Goal: Task Accomplishment & Management: Use online tool/utility

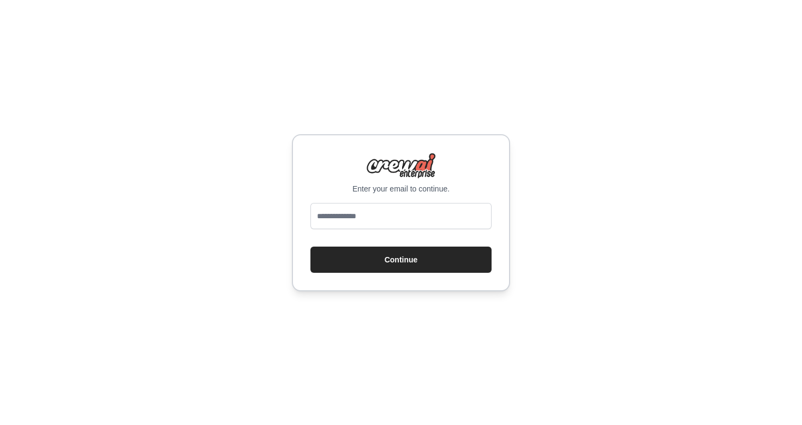
click at [351, 221] on input "email" at bounding box center [400, 216] width 181 height 26
type input "**********"
click at [392, 260] on button "Continue" at bounding box center [400, 260] width 181 height 26
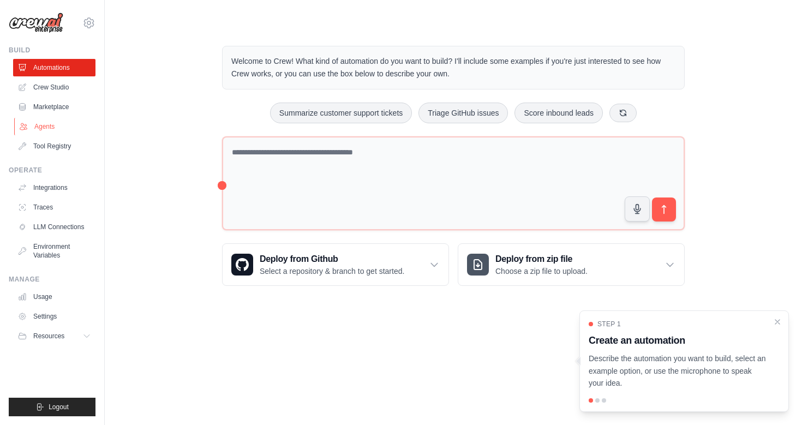
click at [55, 134] on link "Agents" at bounding box center [55, 126] width 82 height 17
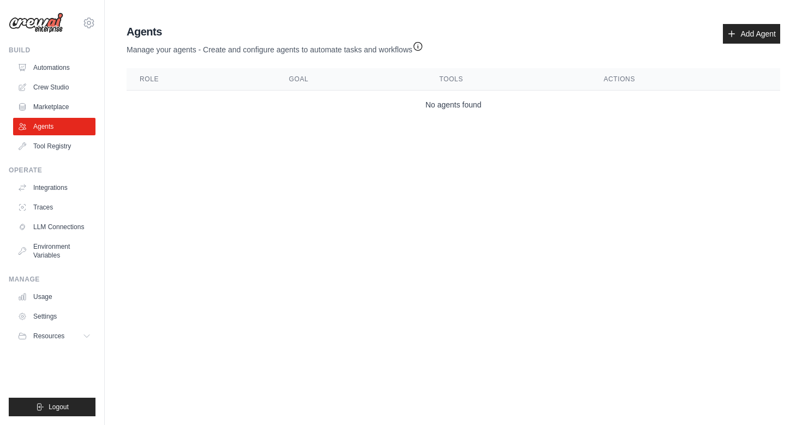
click at [420, 46] on icon "button" at bounding box center [417, 46] width 11 height 11
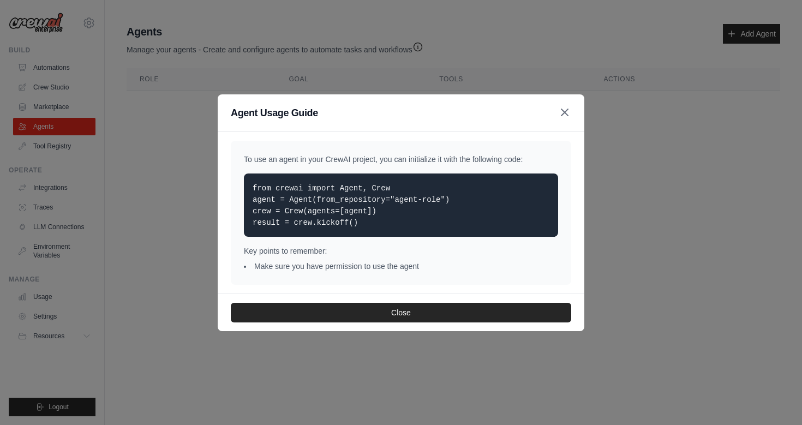
click at [565, 113] on icon "button" at bounding box center [564, 112] width 7 height 7
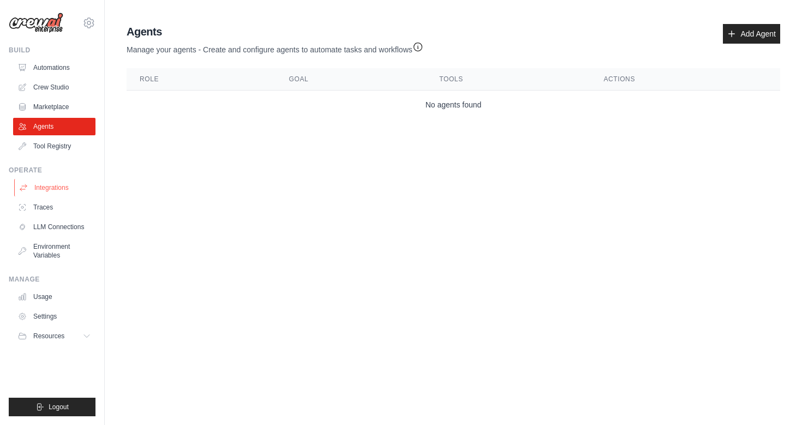
click at [70, 182] on link "Integrations" at bounding box center [55, 187] width 82 height 17
click at [768, 31] on link "Add Agent" at bounding box center [751, 34] width 57 height 20
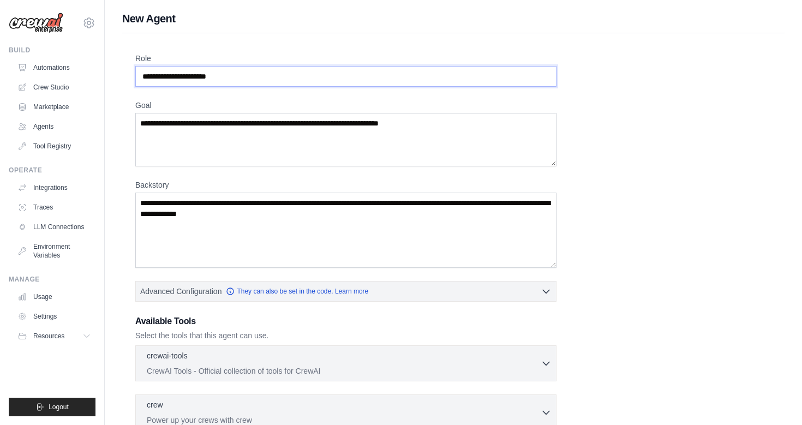
click at [224, 79] on input "Role" at bounding box center [345, 76] width 421 height 21
click at [263, 76] on input "Role" at bounding box center [345, 76] width 421 height 21
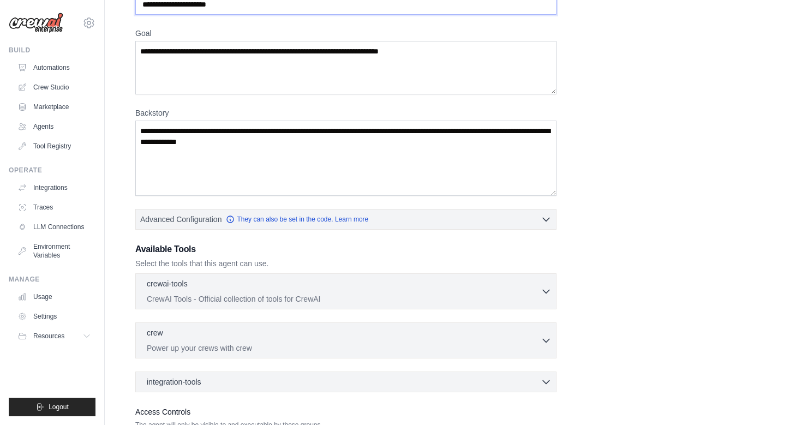
scroll to position [103, 0]
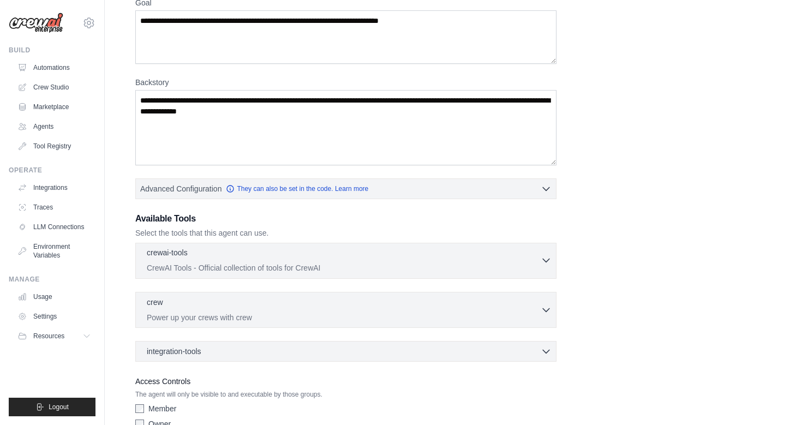
click at [461, 256] on div "crewai-tools 0 selected" at bounding box center [344, 253] width 394 height 13
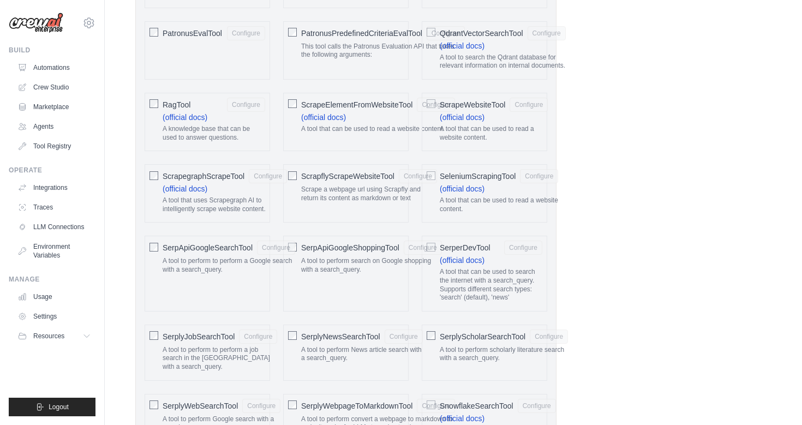
scroll to position [1476, 0]
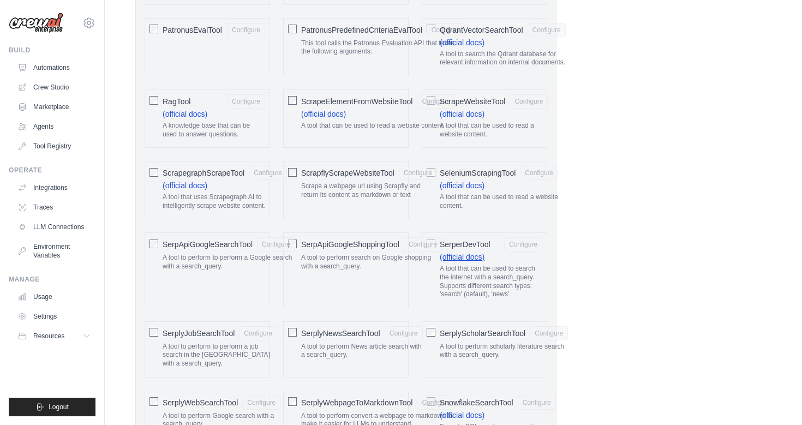
click at [473, 254] on link "(official docs)" at bounding box center [462, 257] width 45 height 9
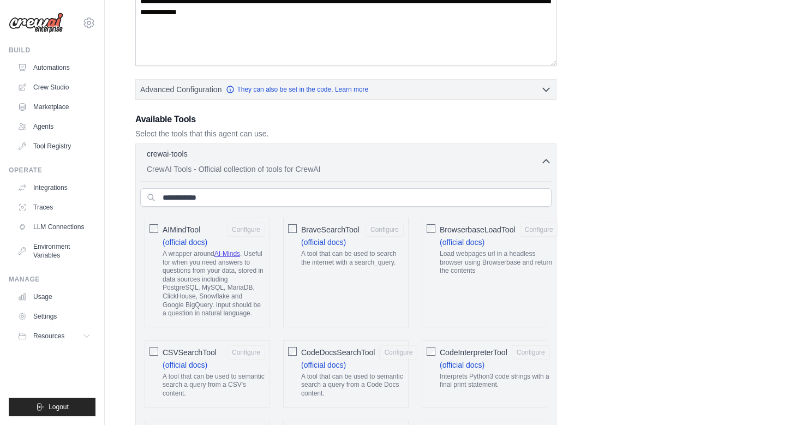
scroll to position [199, 0]
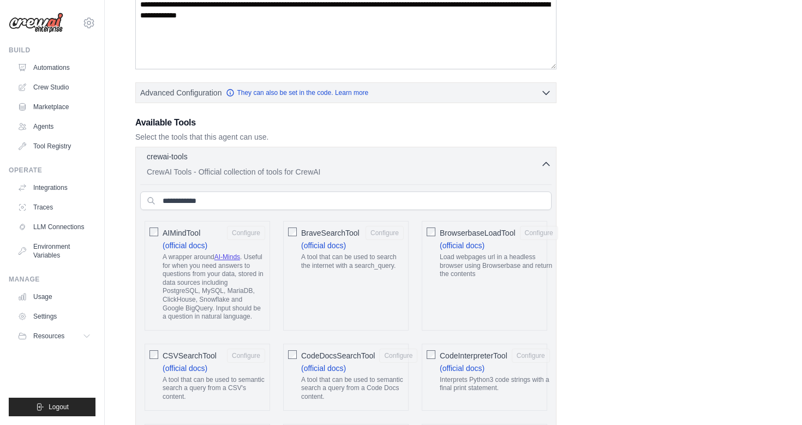
click at [550, 167] on icon "button" at bounding box center [545, 164] width 11 height 11
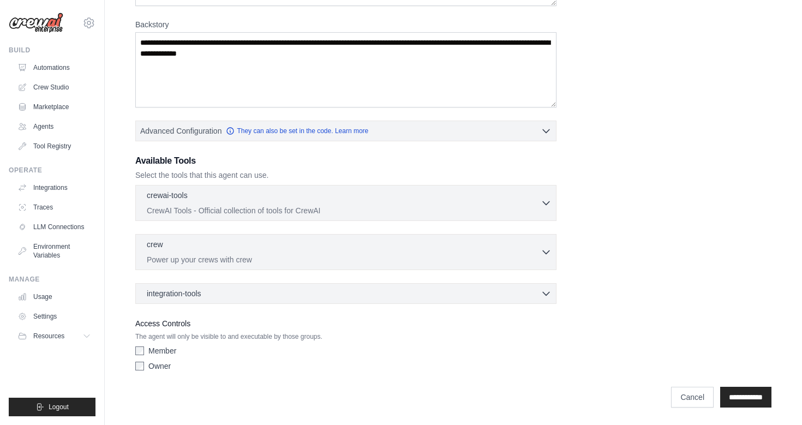
click at [264, 299] on div "integration-tools 0 selected Box Save files to Box Gmail" at bounding box center [345, 293] width 421 height 21
click at [354, 296] on div "integration-tools 0 selected" at bounding box center [349, 292] width 405 height 11
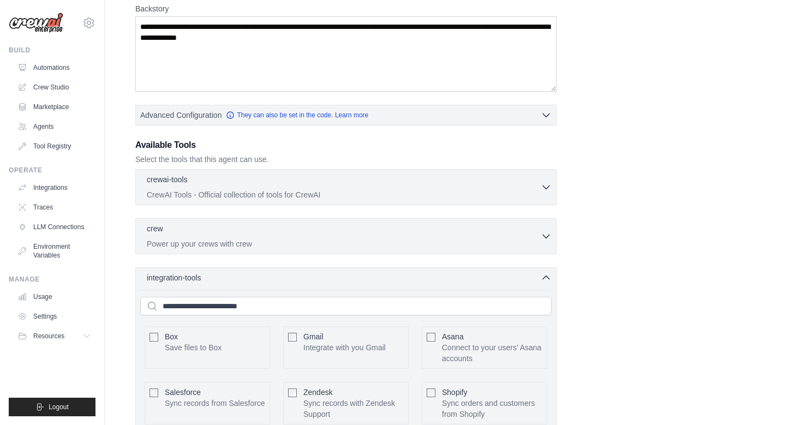
scroll to position [157, 0]
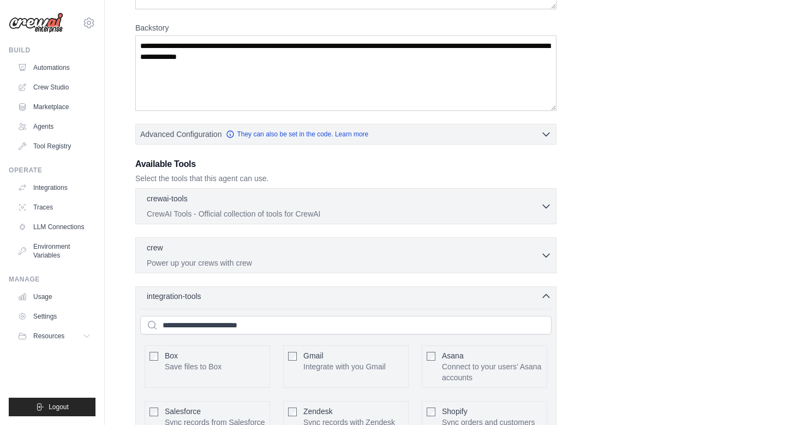
click at [544, 295] on icon "button" at bounding box center [545, 296] width 11 height 11
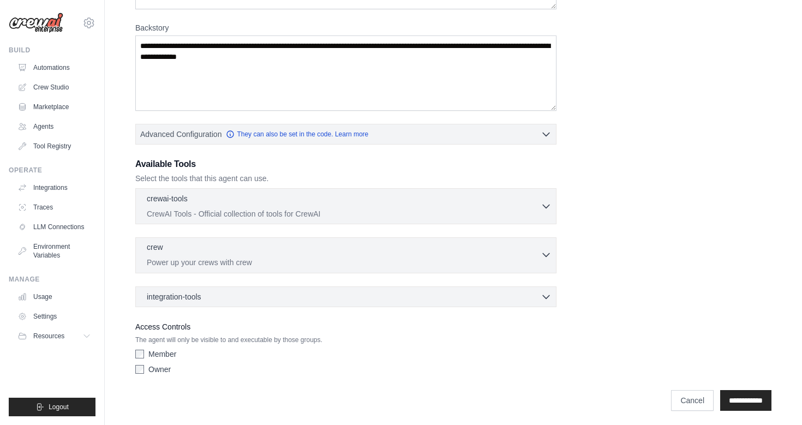
click at [185, 260] on p "Power up your crews with crew" at bounding box center [344, 262] width 394 height 11
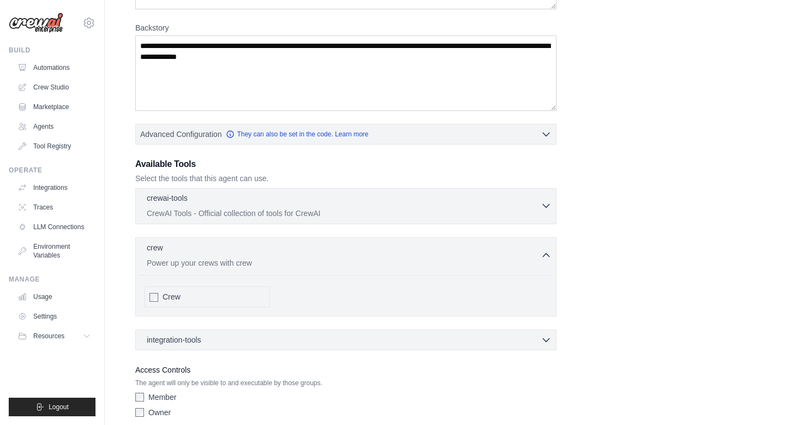
click at [280, 213] on p "CrewAI Tools - Official collection of tools for CrewAI" at bounding box center [344, 213] width 394 height 11
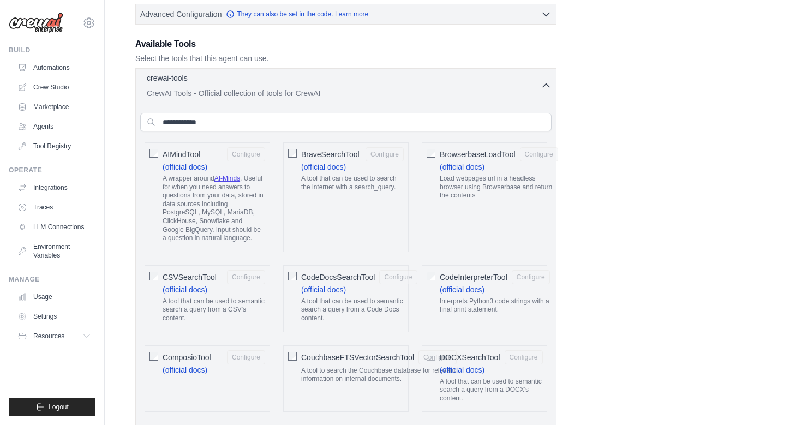
scroll to position [0, 0]
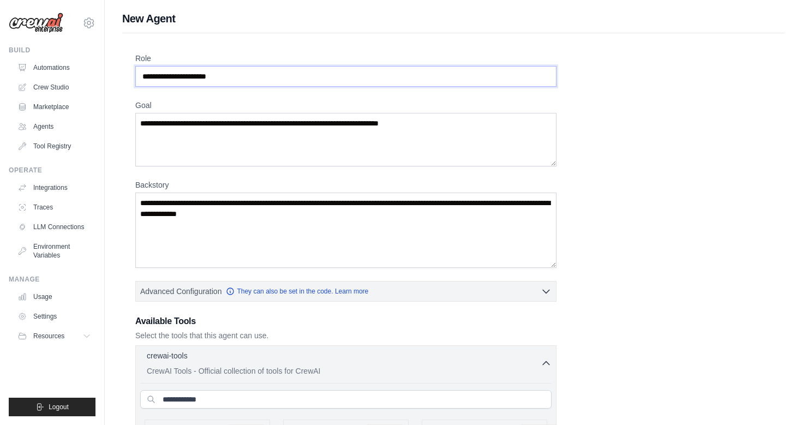
click at [159, 73] on input "Role" at bounding box center [345, 76] width 421 height 21
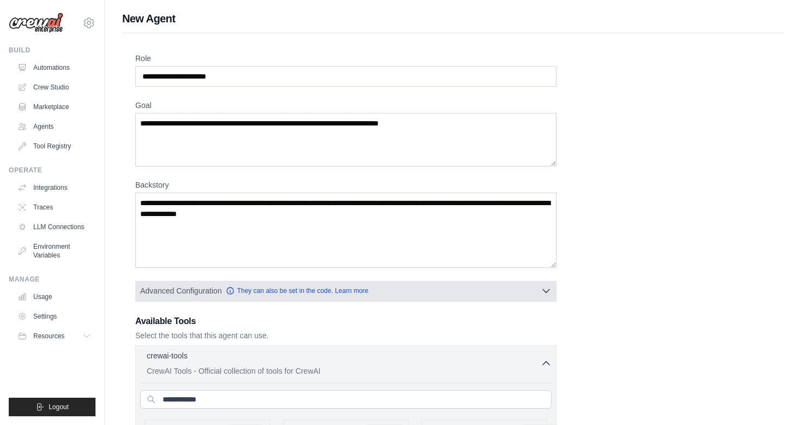
click at [472, 294] on button "Advanced Configuration They can also be set in the code. Learn more" at bounding box center [346, 291] width 420 height 20
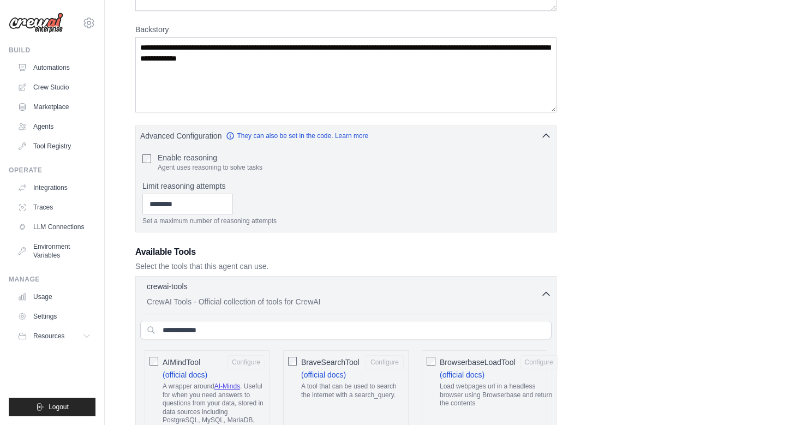
scroll to position [135, 0]
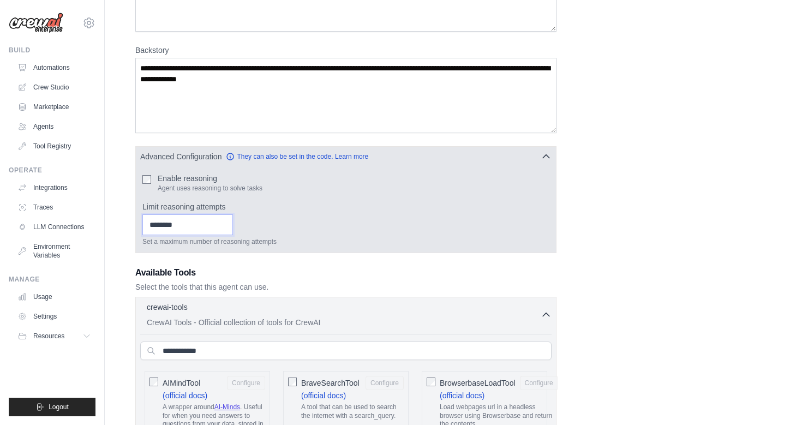
click at [172, 221] on input "Limit reasoning attempts" at bounding box center [187, 224] width 91 height 21
click at [235, 188] on p "Agent uses reasoning to solve tasks" at bounding box center [210, 188] width 105 height 9
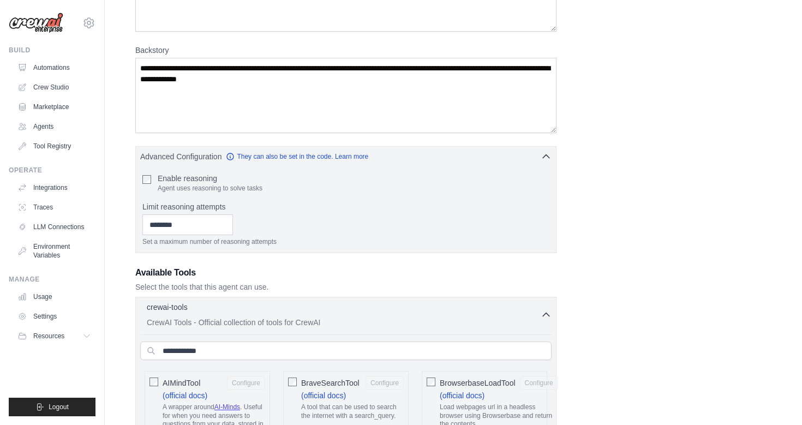
click at [227, 169] on div at bounding box center [227, 169] width 0 height 0
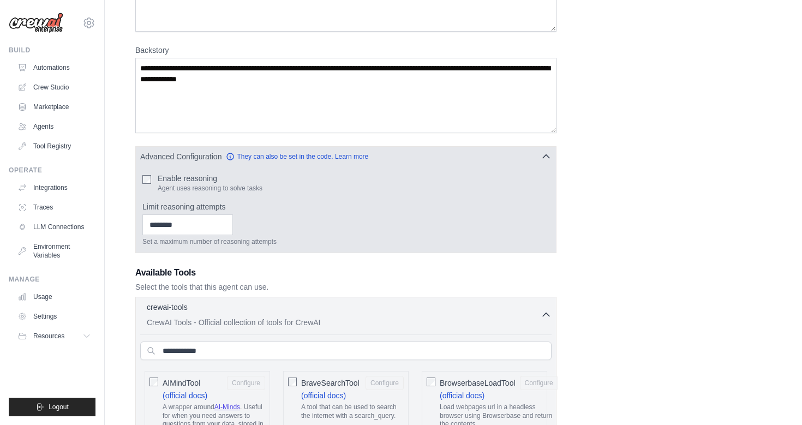
click at [396, 218] on div "Set a maximum number of reasoning attempts" at bounding box center [345, 230] width 407 height 32
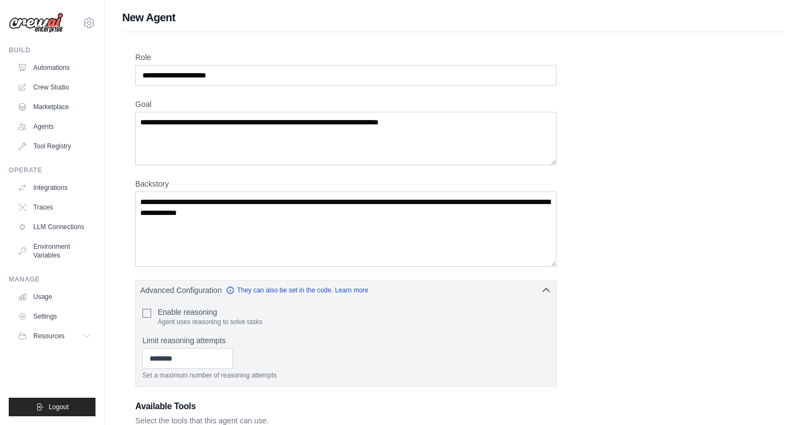
scroll to position [0, 0]
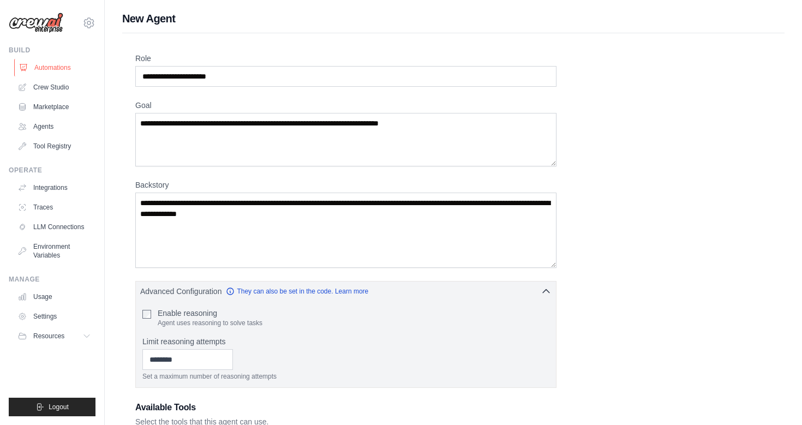
click at [43, 67] on link "Automations" at bounding box center [55, 67] width 82 height 17
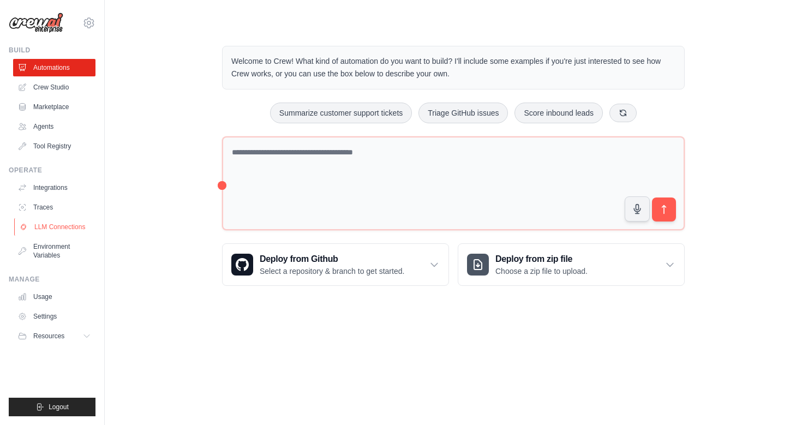
click at [60, 229] on link "LLM Connections" at bounding box center [55, 226] width 82 height 17
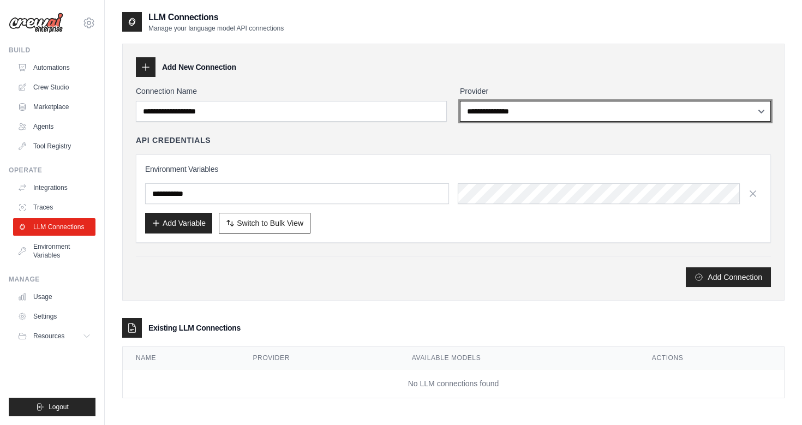
click at [521, 113] on select "**********" at bounding box center [615, 111] width 311 height 21
click at [525, 106] on select "**********" at bounding box center [615, 111] width 311 height 21
select select "******"
click at [460, 101] on select "**********" at bounding box center [615, 111] width 311 height 21
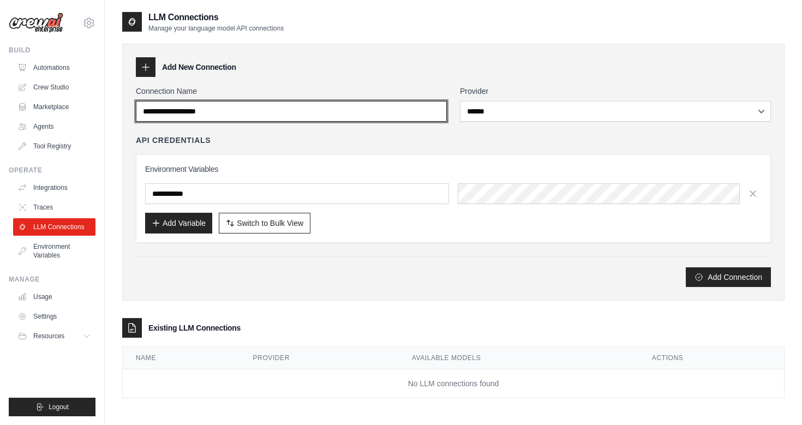
click at [193, 116] on input "Connection Name" at bounding box center [291, 111] width 311 height 21
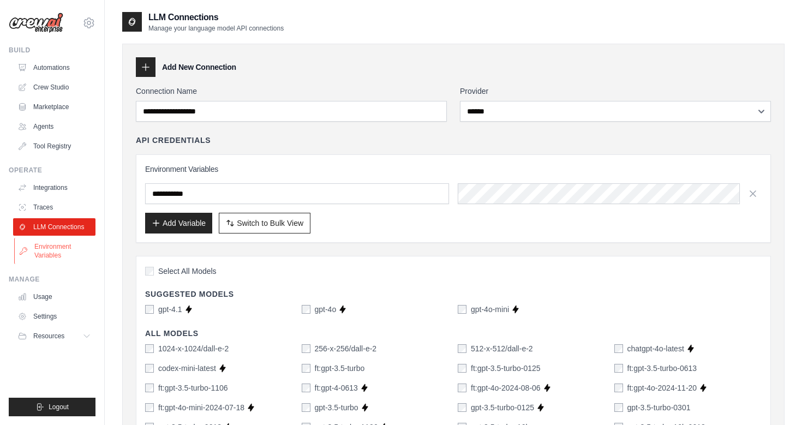
click at [43, 245] on link "Environment Variables" at bounding box center [55, 251] width 82 height 26
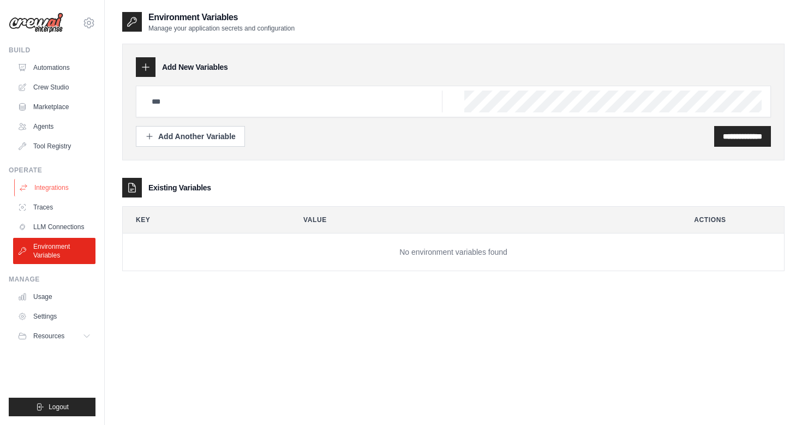
click at [35, 188] on link "Integrations" at bounding box center [55, 187] width 82 height 17
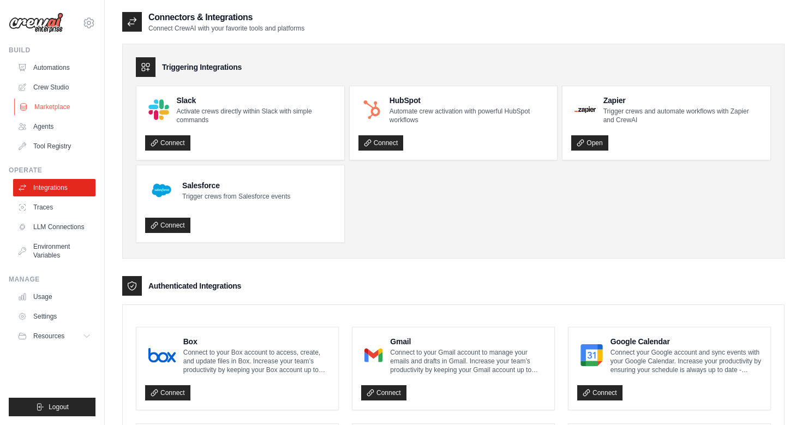
click at [47, 107] on link "Marketplace" at bounding box center [55, 106] width 82 height 17
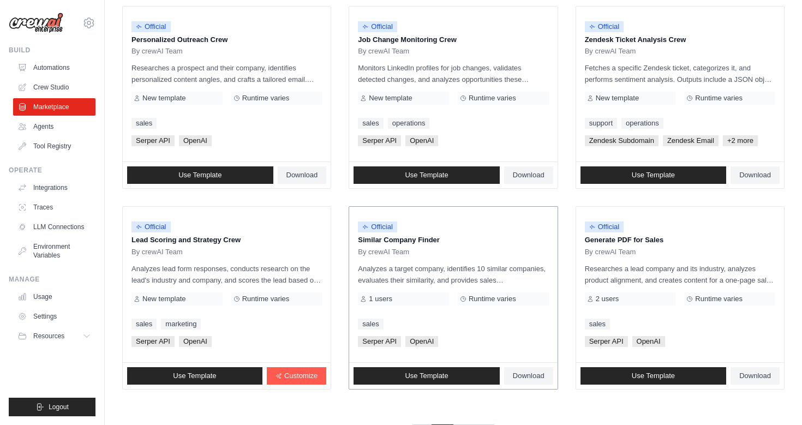
scroll to position [586, 0]
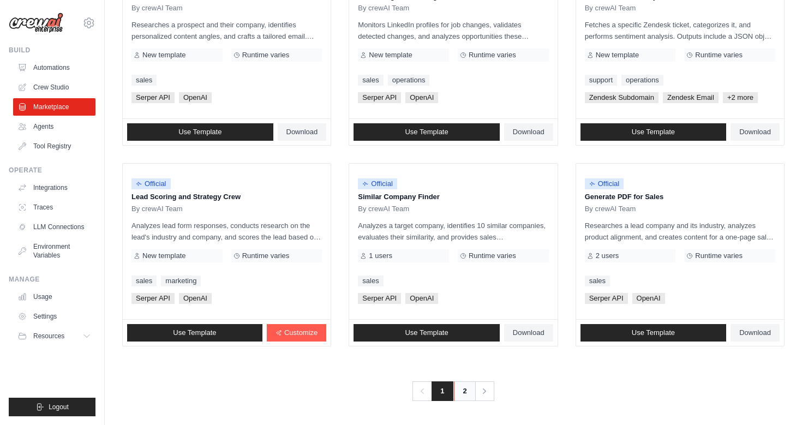
click at [458, 399] on link "2" at bounding box center [465, 391] width 22 height 20
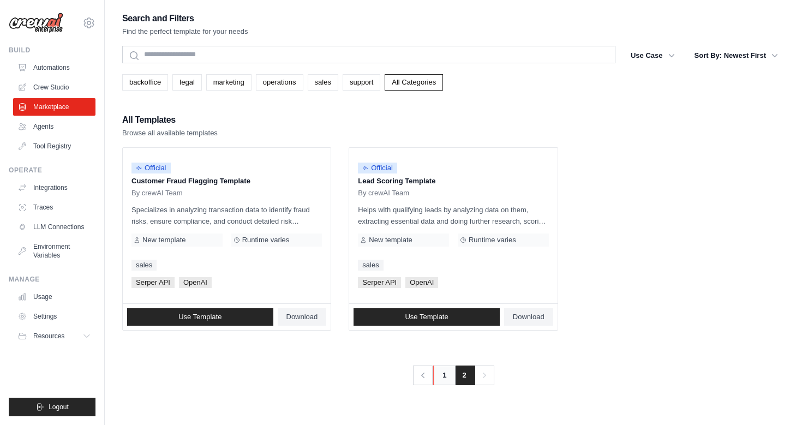
click at [449, 380] on link "1" at bounding box center [444, 375] width 22 height 20
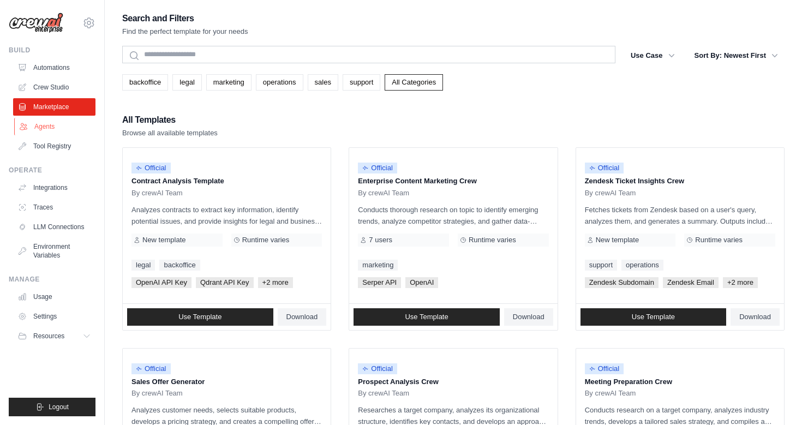
click at [43, 132] on link "Agents" at bounding box center [55, 126] width 82 height 17
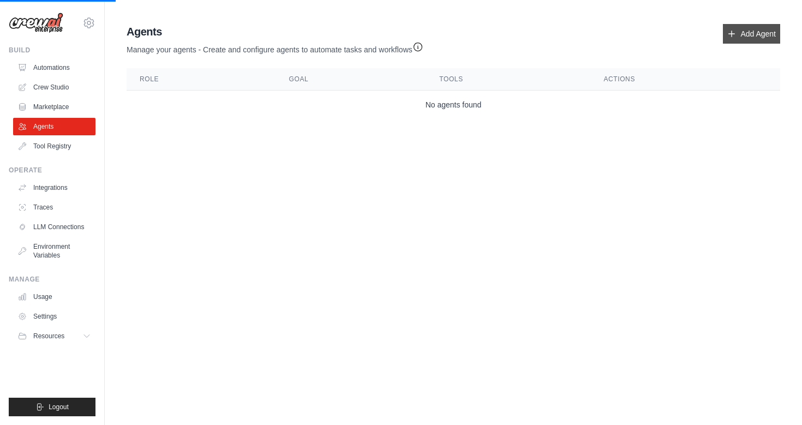
click at [735, 30] on icon at bounding box center [731, 33] width 9 height 9
click at [738, 35] on link "Add Agent" at bounding box center [751, 34] width 57 height 20
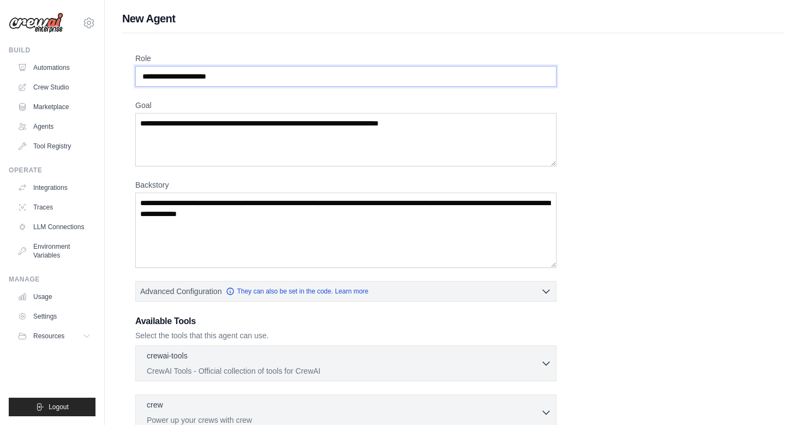
click at [324, 73] on input "Role" at bounding box center [345, 76] width 421 height 21
click at [246, 78] on input "Role" at bounding box center [345, 76] width 421 height 21
click at [235, 121] on textarea "Goal" at bounding box center [345, 139] width 421 height 53
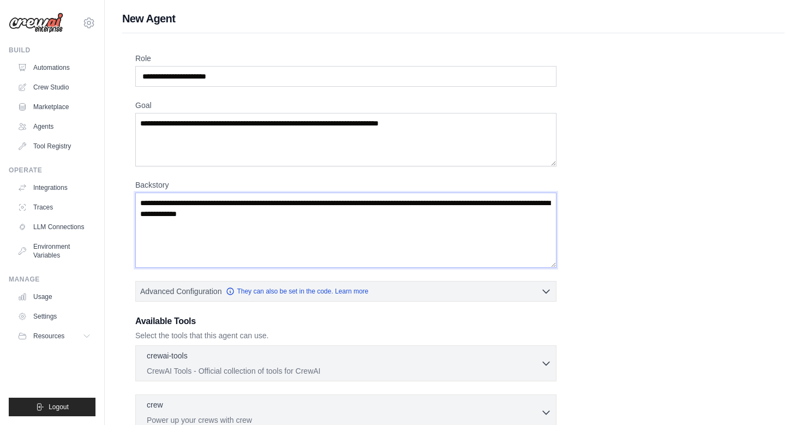
click at [239, 217] on textarea "Backstory" at bounding box center [345, 230] width 421 height 75
click at [53, 91] on link "Crew Studio" at bounding box center [55, 87] width 82 height 17
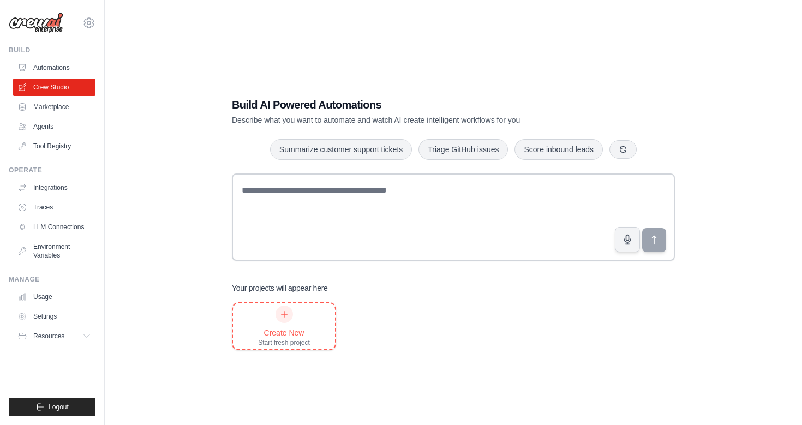
click at [301, 317] on div "Create New Start fresh project" at bounding box center [284, 325] width 52 height 41
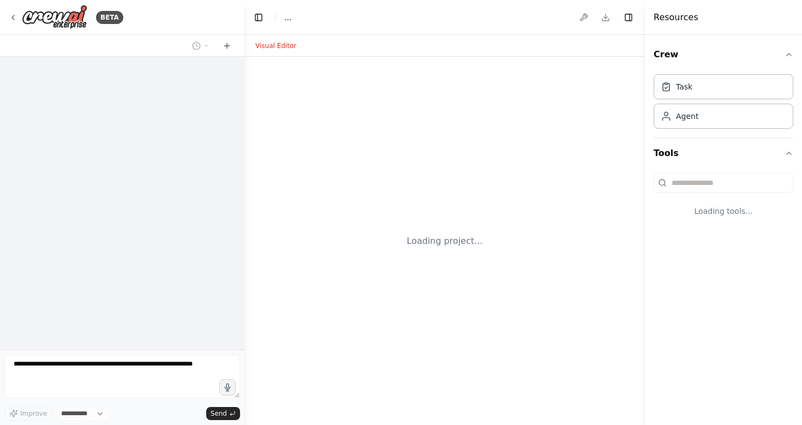
select select "****"
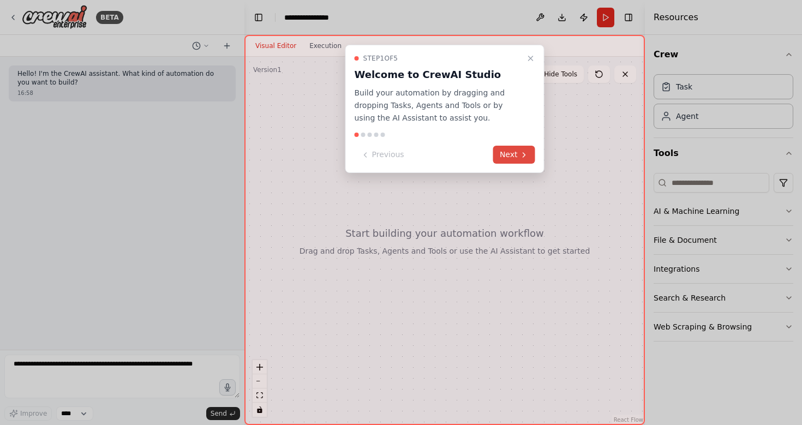
click at [507, 155] on button "Next" at bounding box center [514, 155] width 42 height 18
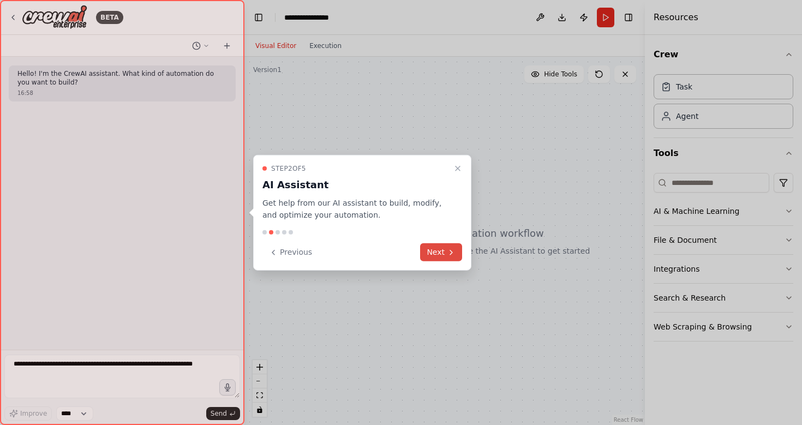
click at [436, 257] on button "Next" at bounding box center [441, 252] width 42 height 18
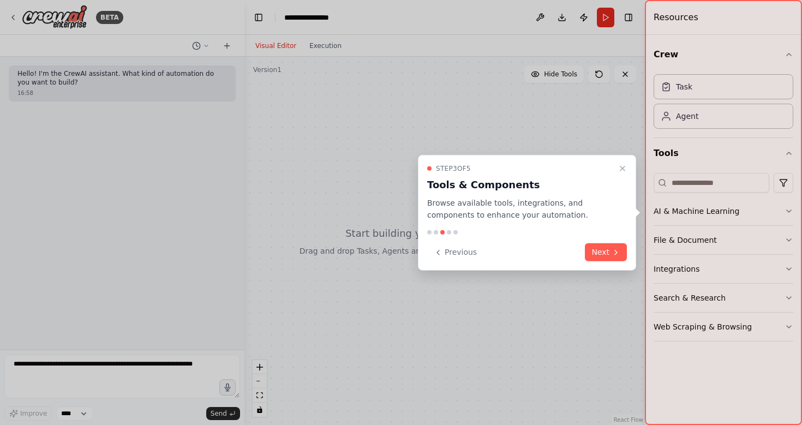
click at [585, 249] on div "Previous Next" at bounding box center [527, 252] width 200 height 18
click at [591, 251] on button "Next" at bounding box center [606, 252] width 42 height 18
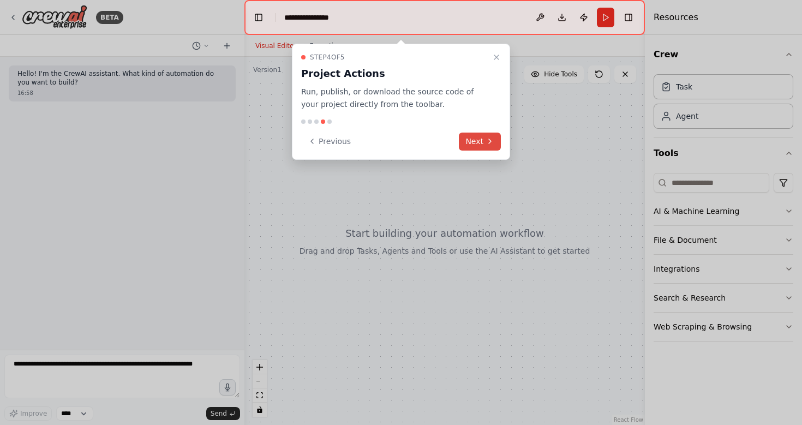
click at [481, 145] on button "Next" at bounding box center [480, 142] width 42 height 18
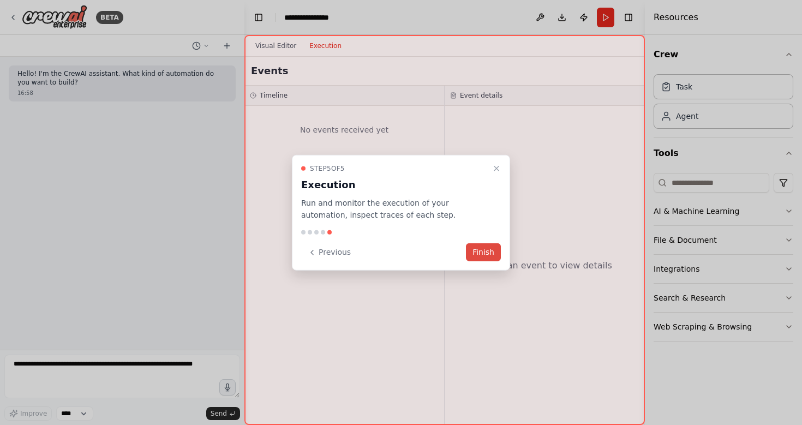
click at [482, 254] on button "Finish" at bounding box center [483, 252] width 35 height 18
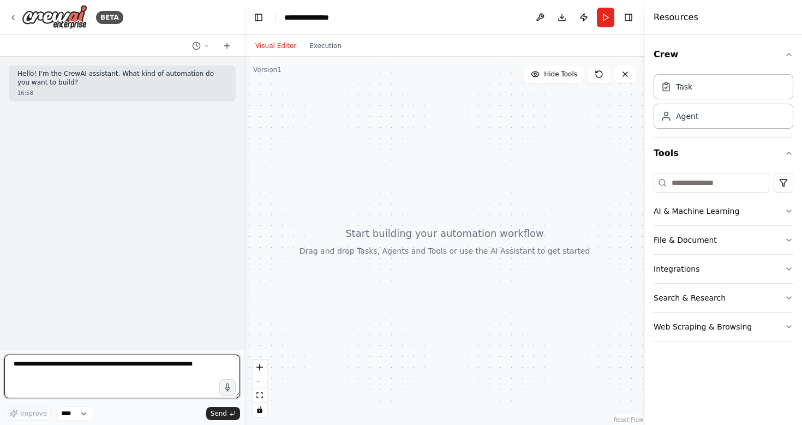
click at [79, 368] on textarea at bounding box center [122, 376] width 236 height 44
click at [81, 412] on select "****" at bounding box center [74, 413] width 37 height 14
click at [691, 268] on button "Integrations" at bounding box center [723, 269] width 140 height 28
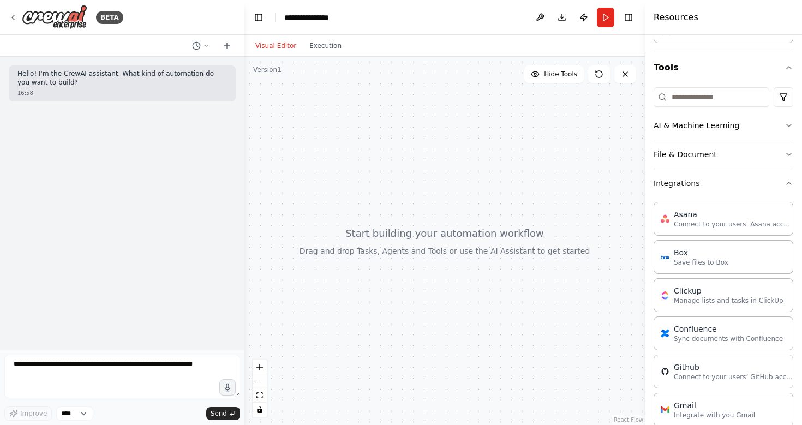
scroll to position [44, 0]
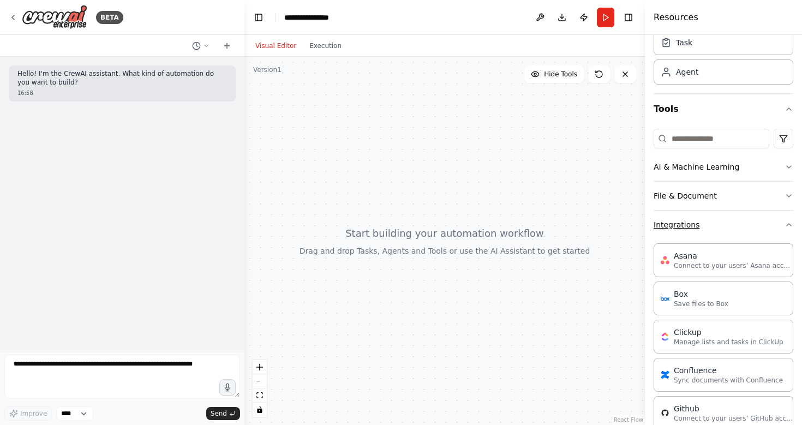
click at [676, 227] on button "Integrations" at bounding box center [723, 225] width 140 height 28
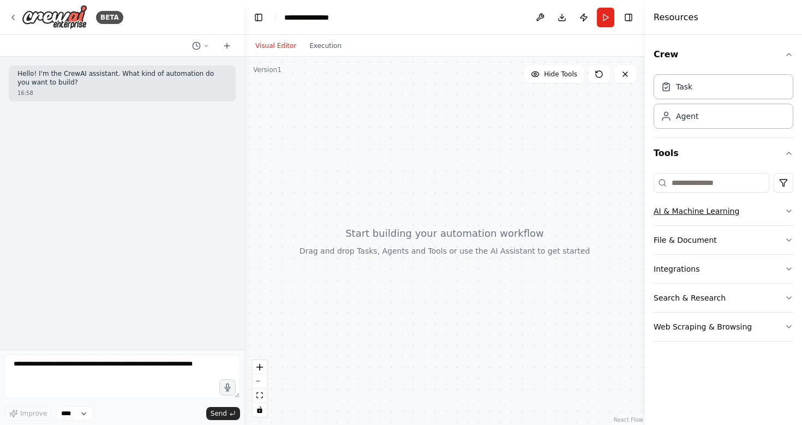
click at [684, 217] on button "AI & Machine Learning" at bounding box center [723, 211] width 140 height 28
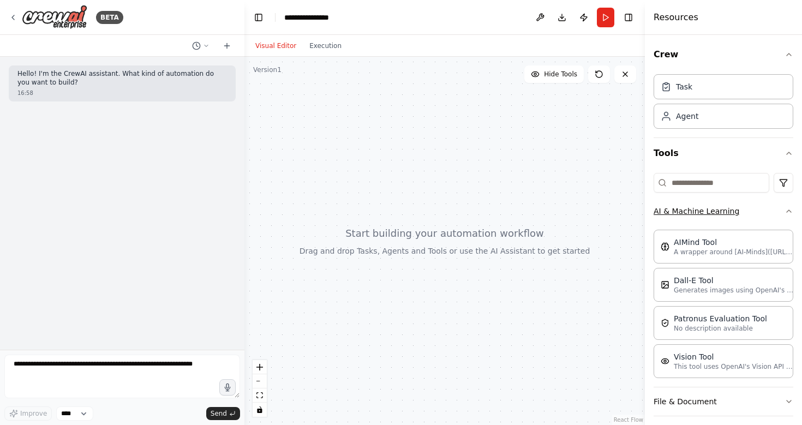
click at [684, 217] on button "AI & Machine Learning" at bounding box center [723, 211] width 140 height 28
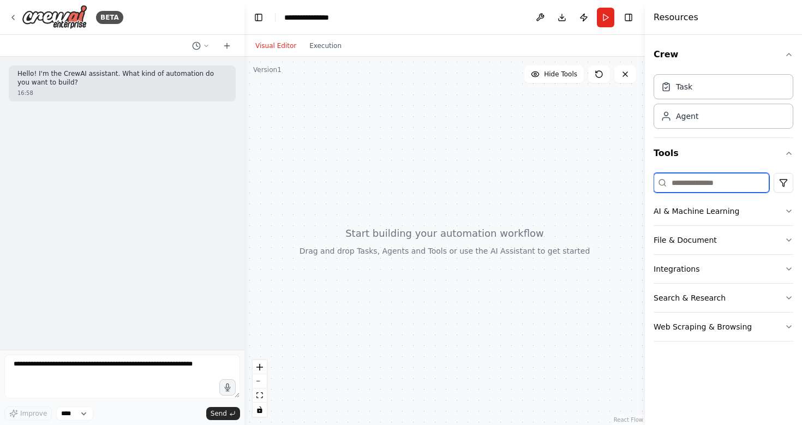
click at [689, 182] on input at bounding box center [711, 183] width 116 height 20
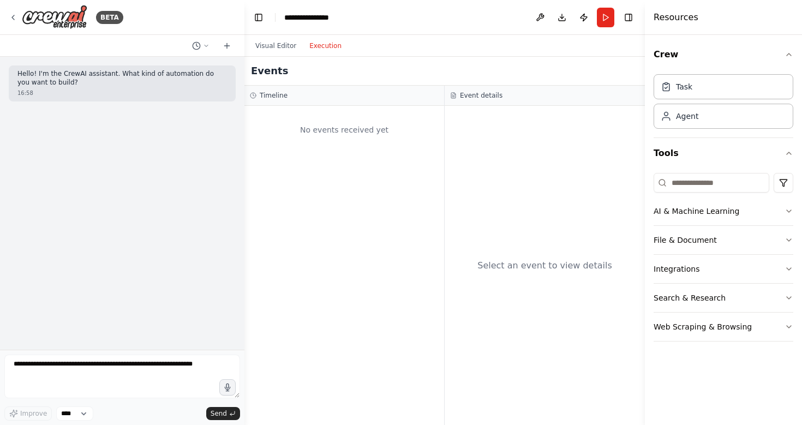
click at [319, 43] on button "Execution" at bounding box center [325, 45] width 45 height 13
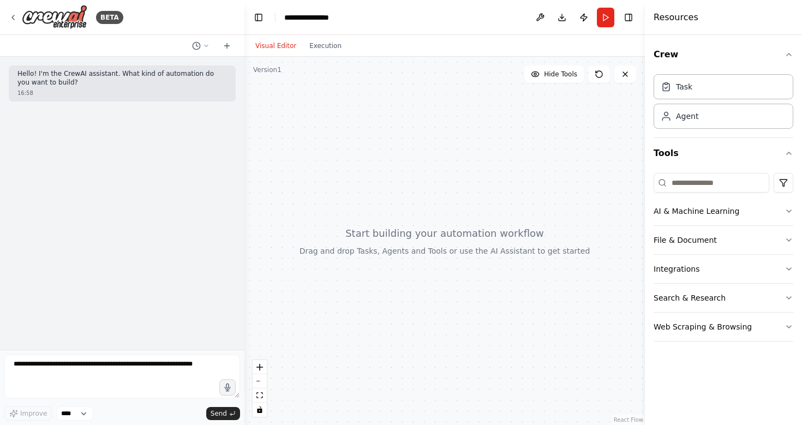
click at [263, 50] on button "Visual Editor" at bounding box center [276, 45] width 54 height 13
click at [227, 43] on icon at bounding box center [227, 45] width 0 height 5
click at [555, 21] on button "Download" at bounding box center [561, 18] width 17 height 20
click at [502, 21] on header "**********" at bounding box center [444, 17] width 400 height 35
click at [440, 36] on div "Visual Editor Execution" at bounding box center [444, 46] width 400 height 22
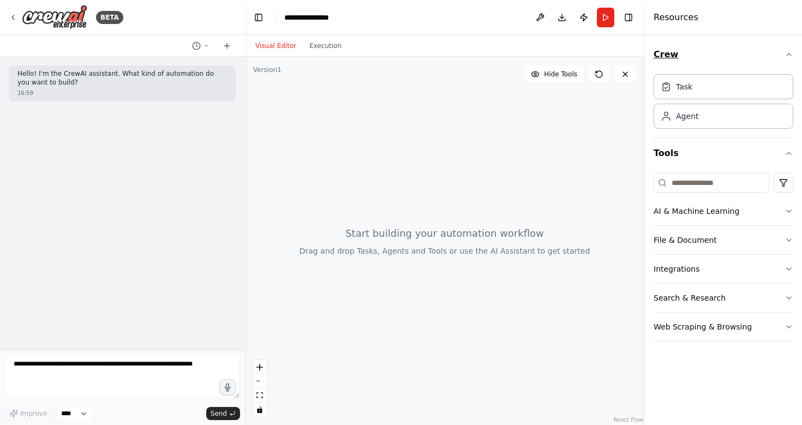
click at [749, 49] on button "Crew" at bounding box center [723, 54] width 140 height 31
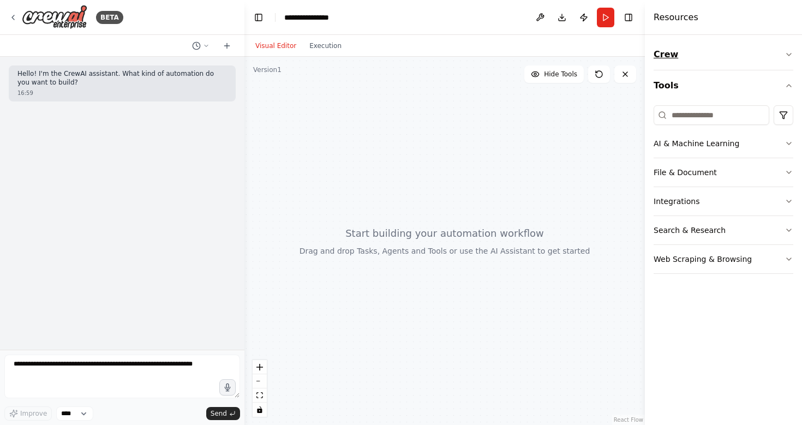
click at [671, 60] on button "Crew" at bounding box center [723, 54] width 140 height 31
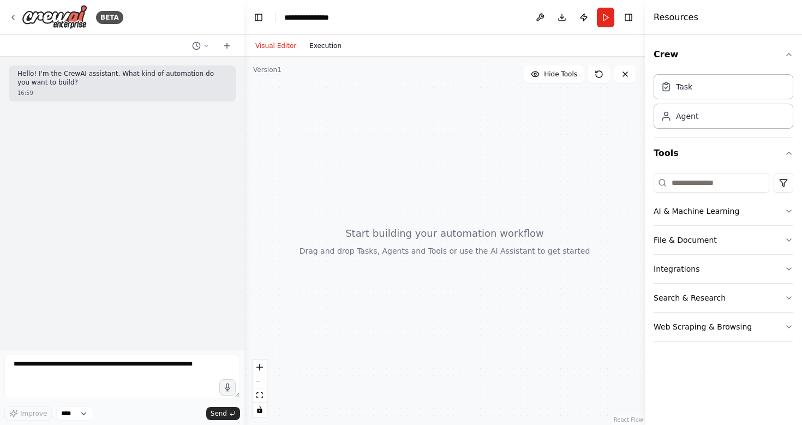
click at [330, 46] on button "Execution" at bounding box center [325, 45] width 45 height 13
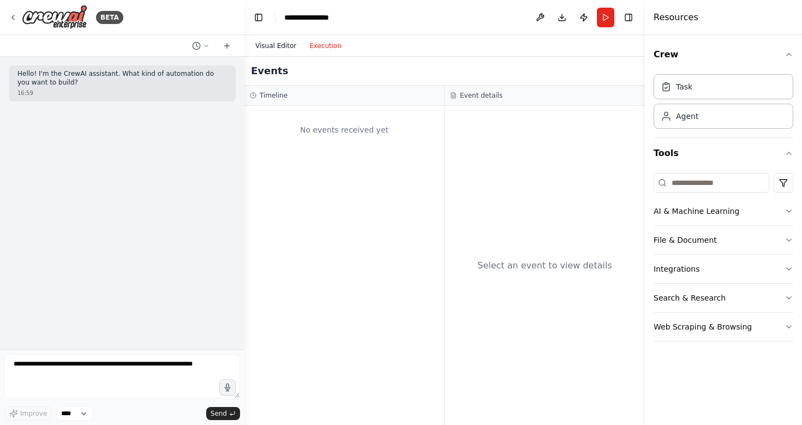
click at [271, 47] on button "Visual Editor" at bounding box center [276, 45] width 54 height 13
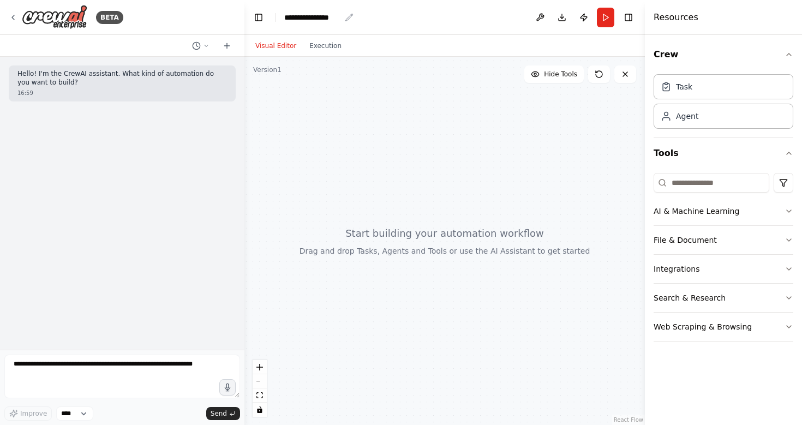
click at [310, 17] on div "**********" at bounding box center [312, 17] width 56 height 11
click at [701, 330] on button "Web Scraping & Browsing" at bounding box center [723, 326] width 140 height 28
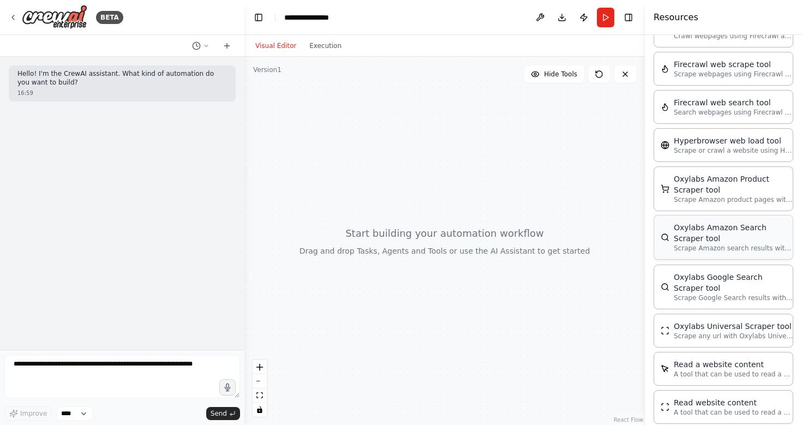
scroll to position [377, 0]
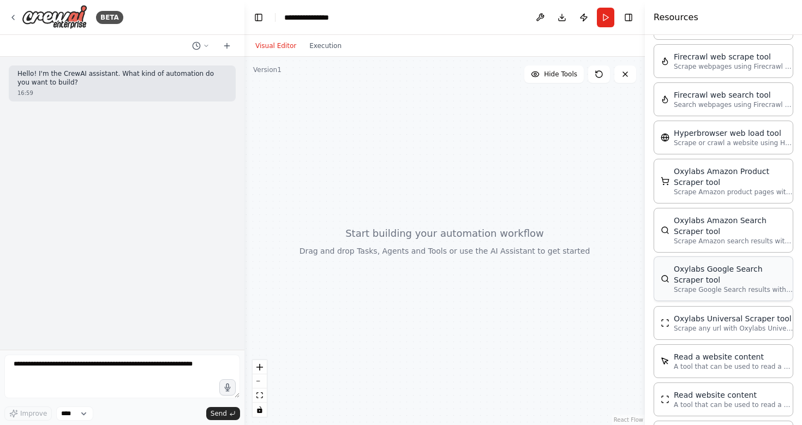
click at [718, 288] on p "Scrape Google Search results with Oxylabs Google Search Scraper" at bounding box center [734, 289] width 120 height 9
click at [710, 287] on p "Scrape Google Search results with Oxylabs Google Search Scraper" at bounding box center [734, 289] width 120 height 9
click at [691, 276] on div "Oxylabs Google Search Scraper tool" at bounding box center [734, 274] width 120 height 22
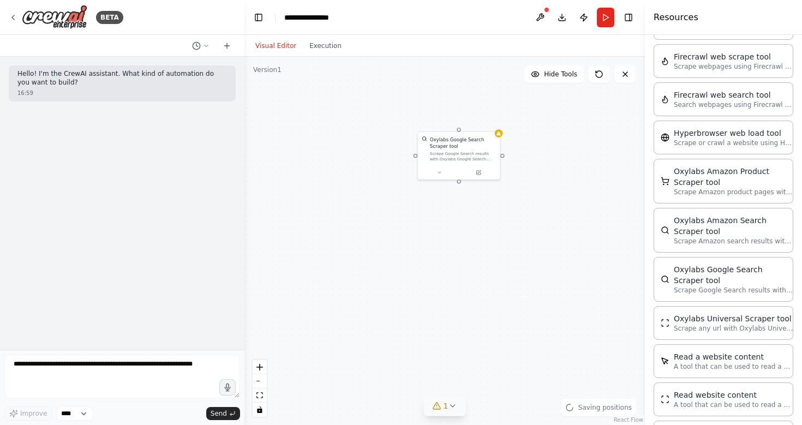
click at [444, 408] on span "1" at bounding box center [445, 405] width 5 height 11
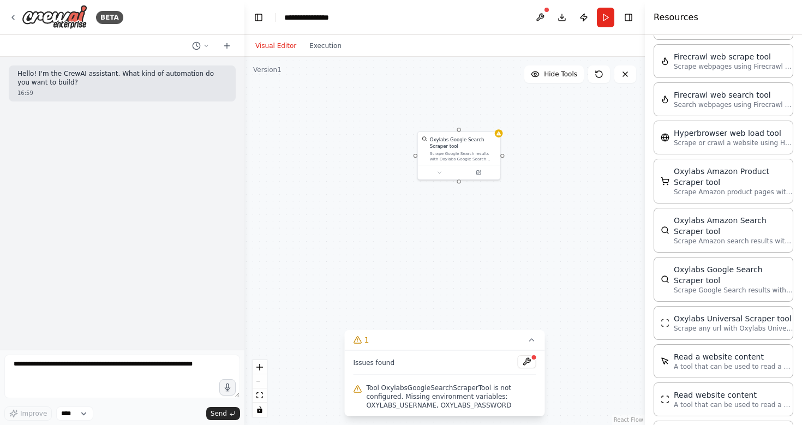
click at [548, 146] on div "Oxylabs Google Search Scraper tool Scrape Google Search results with Oxylabs Go…" at bounding box center [444, 241] width 400 height 368
click at [441, 151] on div "Scrape Google Search results with Oxylabs Google Search Scraper" at bounding box center [463, 154] width 66 height 11
click at [491, 124] on button at bounding box center [491, 119] width 14 height 14
click at [462, 125] on button "Confirm" at bounding box center [460, 119] width 39 height 13
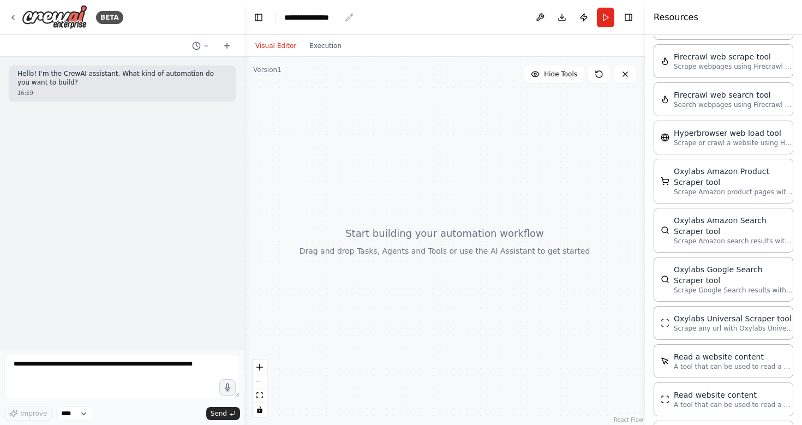
click at [319, 17] on div "**********" at bounding box center [312, 17] width 56 height 11
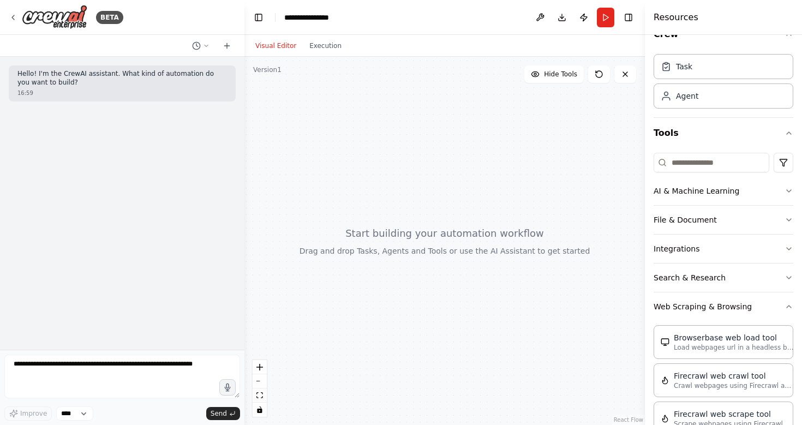
scroll to position [0, 0]
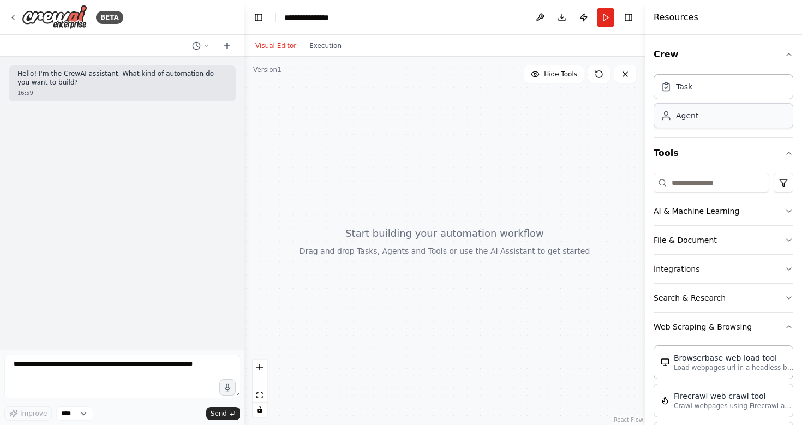
click at [685, 117] on div "Agent" at bounding box center [687, 115] width 22 height 11
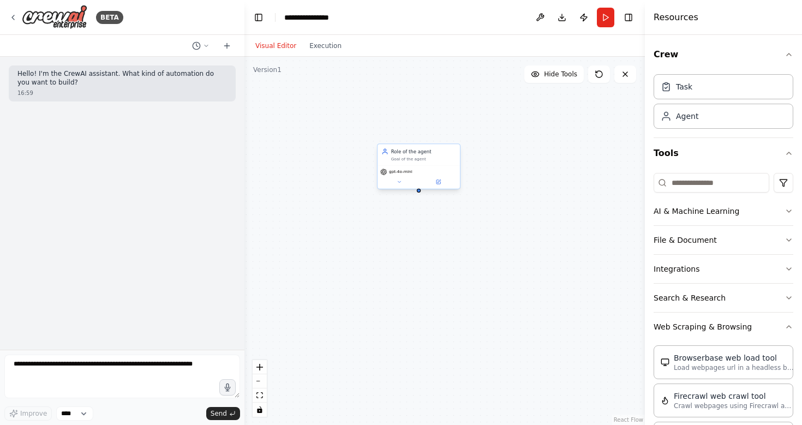
click at [414, 156] on div "Goal of the agent" at bounding box center [423, 158] width 65 height 5
click at [401, 164] on div "Role of the agent Goal of the agent" at bounding box center [418, 154] width 82 height 21
click at [400, 184] on icon at bounding box center [398, 181] width 5 height 5
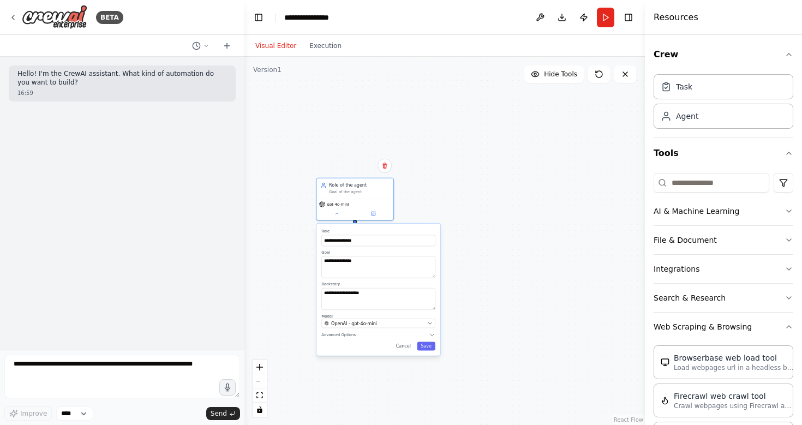
drag, startPoint x: 429, startPoint y: 236, endPoint x: 581, endPoint y: 233, distance: 151.6
click at [581, 233] on div "**********" at bounding box center [444, 241] width 400 height 368
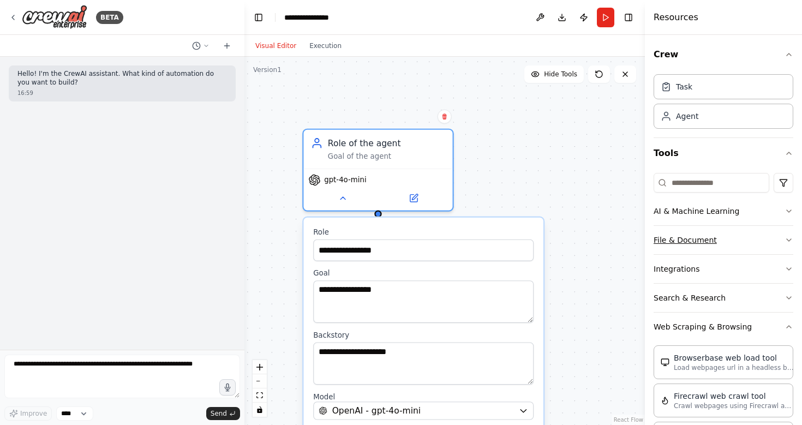
drag, startPoint x: 501, startPoint y: 262, endPoint x: 653, endPoint y: 227, distance: 156.5
click at [653, 227] on div "**********" at bounding box center [401, 212] width 802 height 425
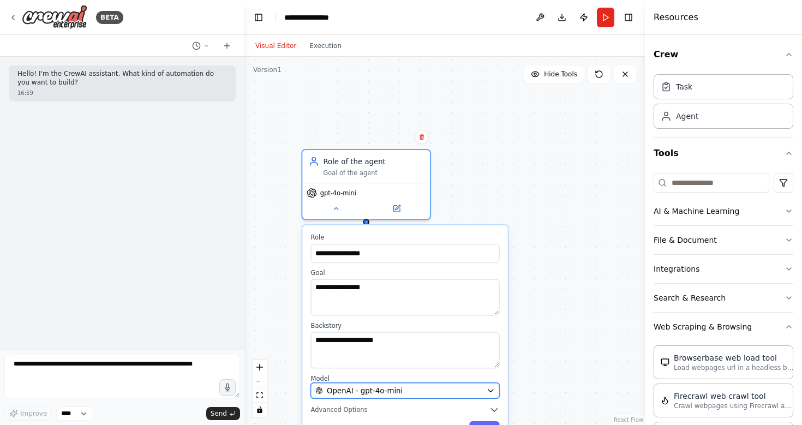
click at [435, 393] on div "OpenAI - gpt-4o-mini" at bounding box center [398, 390] width 167 height 10
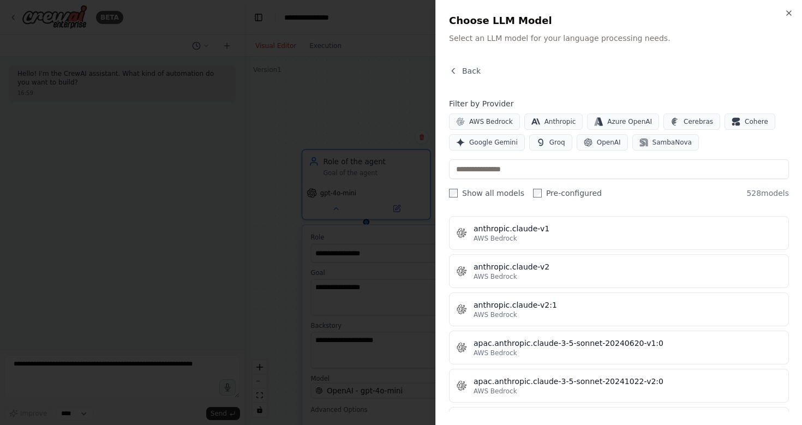
scroll to position [1199, 0]
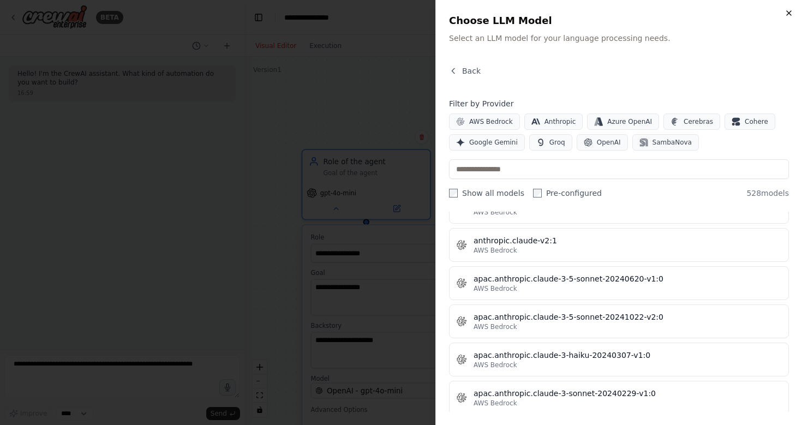
click at [788, 13] on icon "button" at bounding box center [788, 13] width 4 height 4
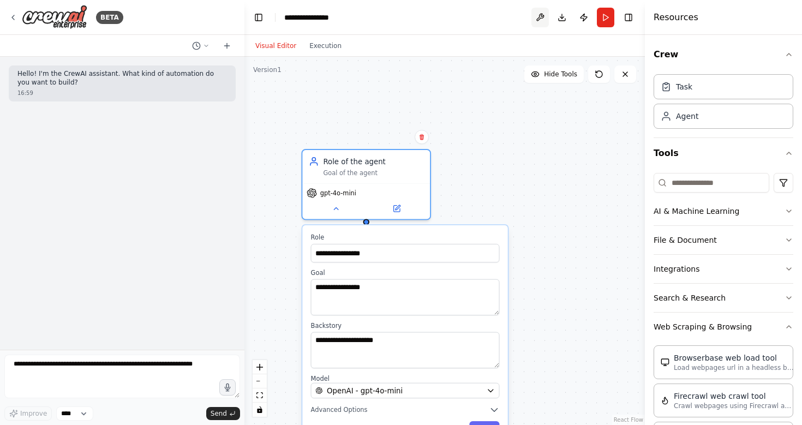
click at [537, 15] on button at bounding box center [539, 18] width 17 height 20
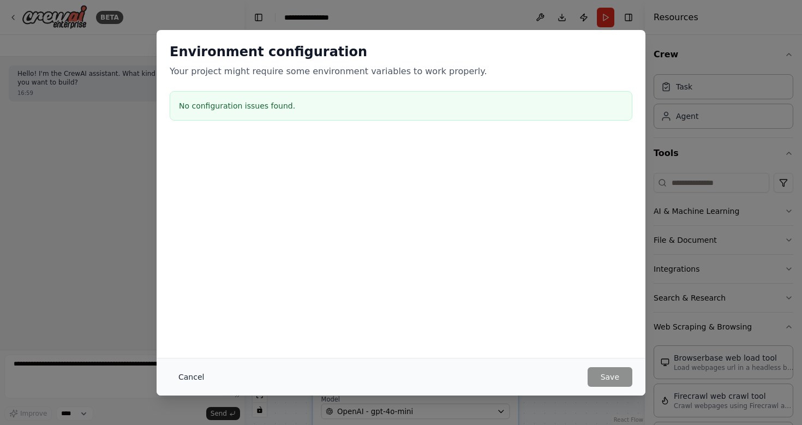
click at [187, 378] on button "Cancel" at bounding box center [191, 377] width 43 height 20
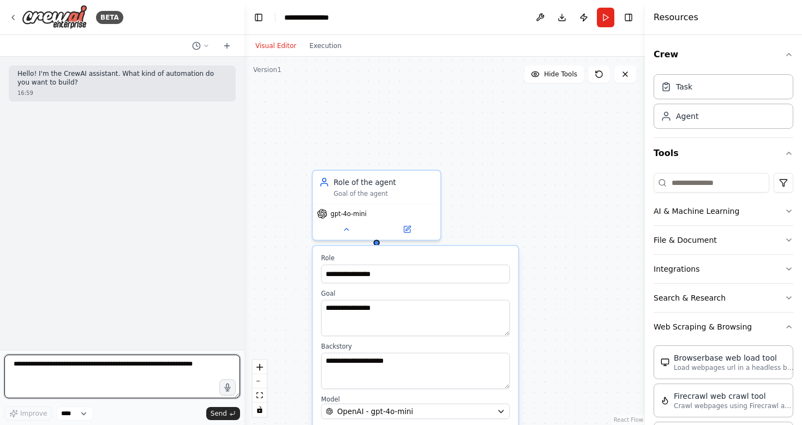
click at [87, 368] on textarea at bounding box center [122, 376] width 236 height 44
click at [148, 378] on textarea at bounding box center [122, 376] width 236 height 44
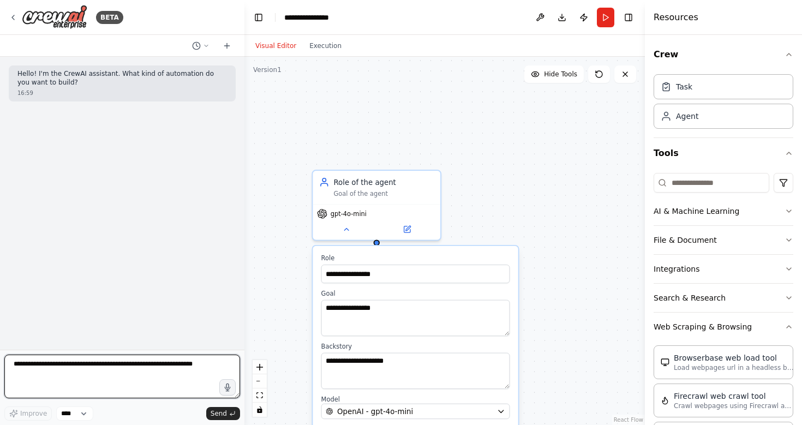
click at [148, 378] on textarea at bounding box center [122, 376] width 236 height 44
click at [202, 366] on textarea at bounding box center [122, 376] width 236 height 44
paste textarea "**********"
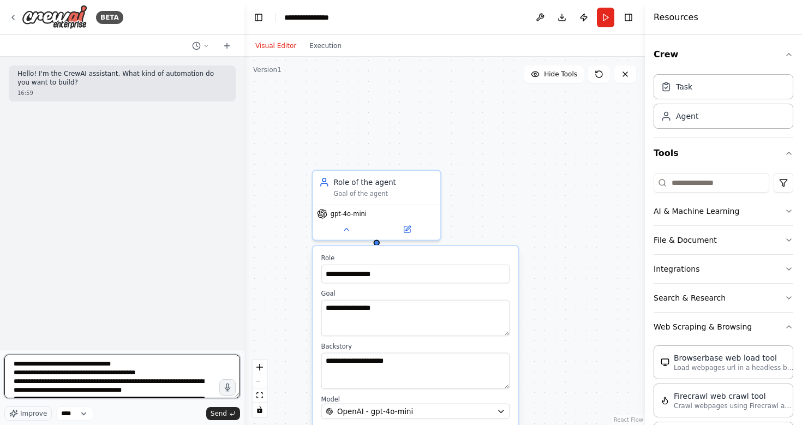
scroll to position [336, 0]
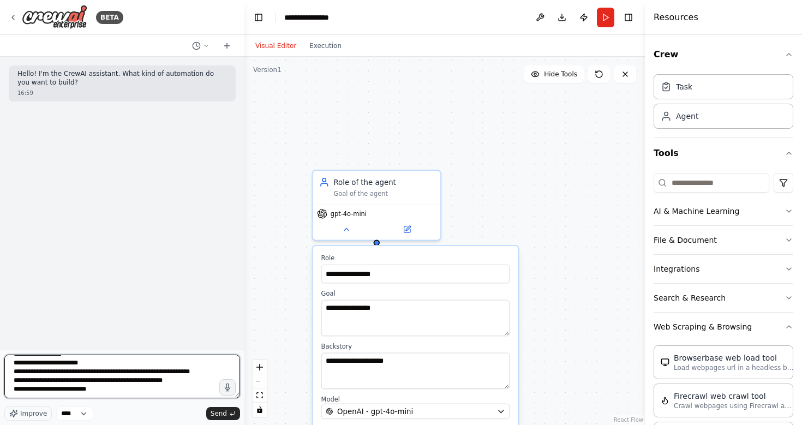
type textarea "**********"
click at [488, 184] on div "**********" at bounding box center [444, 241] width 400 height 368
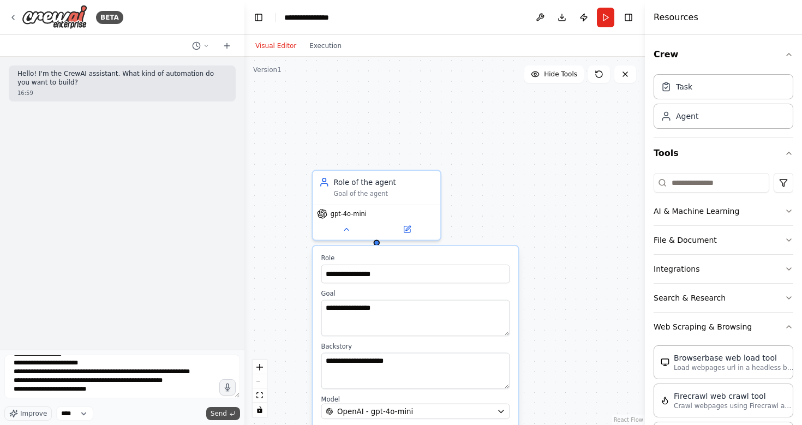
click at [218, 410] on span "Send" at bounding box center [219, 413] width 16 height 9
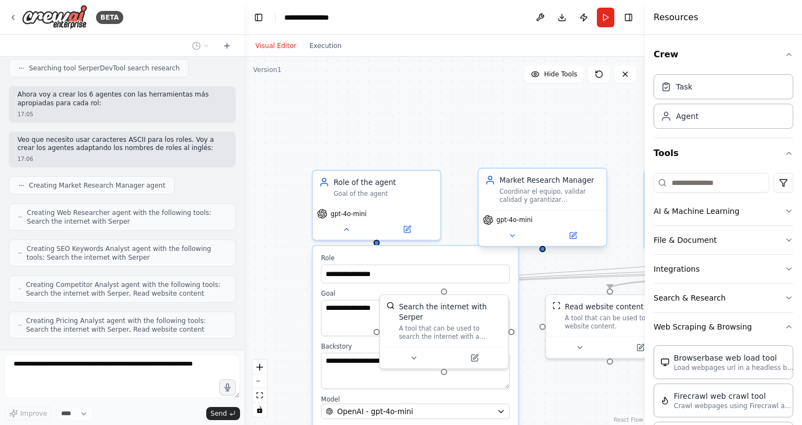
scroll to position [438, 0]
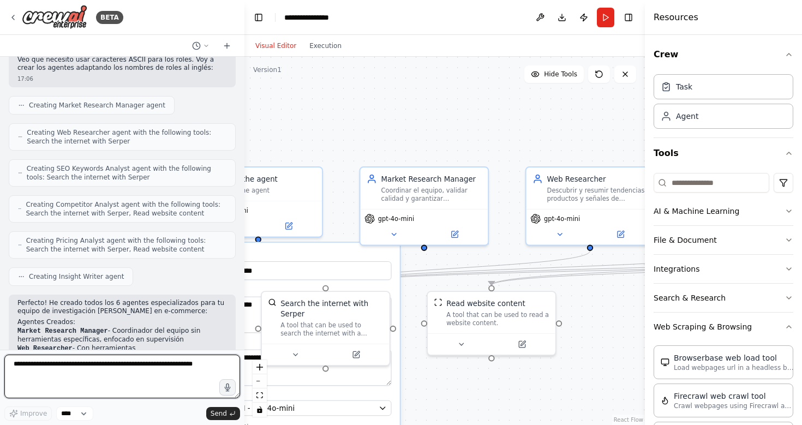
drag, startPoint x: 530, startPoint y: 126, endPoint x: 411, endPoint y: 123, distance: 118.4
click at [411, 123] on div ".deletable-edge-delete-btn { width: 20px; height: 20px; border: 0px solid #ffff…" at bounding box center [444, 241] width 400 height 368
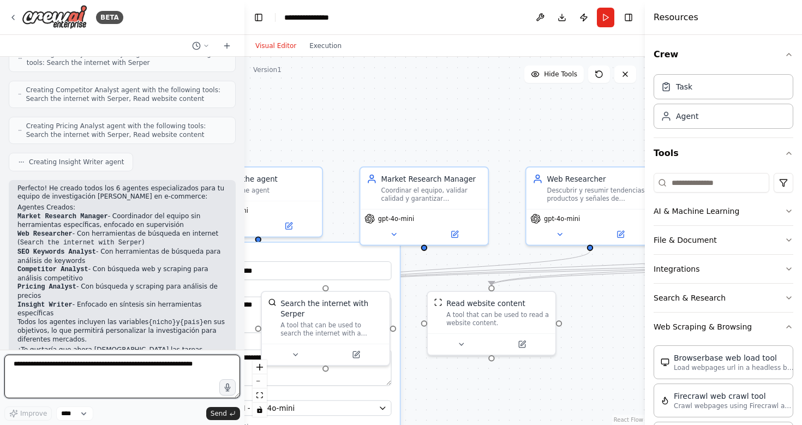
scroll to position [615, 0]
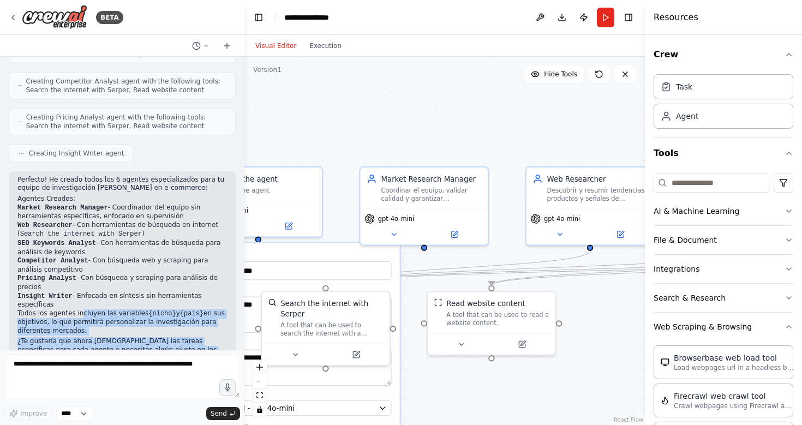
drag, startPoint x: 80, startPoint y: 285, endPoint x: 203, endPoint y: 334, distance: 132.0
click at [203, 334] on div "Perfecto! He creado todos los 6 agentes especializados para tu equipo de invest…" at bounding box center [122, 274] width 227 height 206
click at [119, 309] on p "Todos los agentes incluyen las variables {nicho} y {pais} en sus objetivos, lo …" at bounding box center [121, 322] width 209 height 26
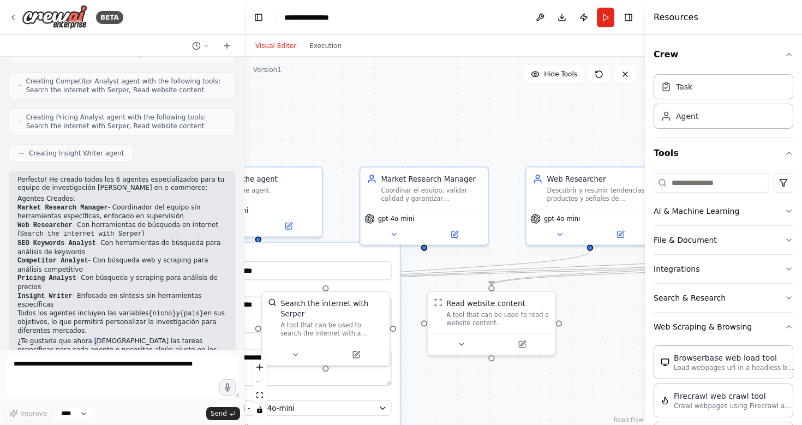
click at [92, 337] on p "¿Te gustaría que ahora [DEMOGRAPHIC_DATA] las tareas específicas para cada agen…" at bounding box center [121, 350] width 209 height 26
click at [60, 372] on textarea at bounding box center [122, 376] width 236 height 44
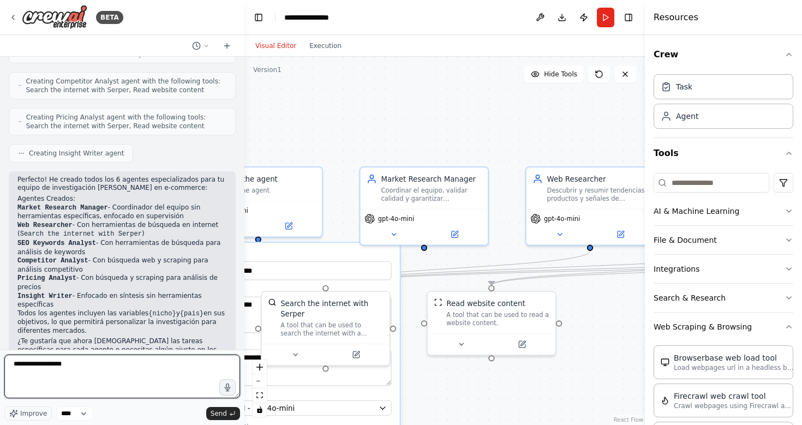
paste textarea "**********"
type textarea "**********"
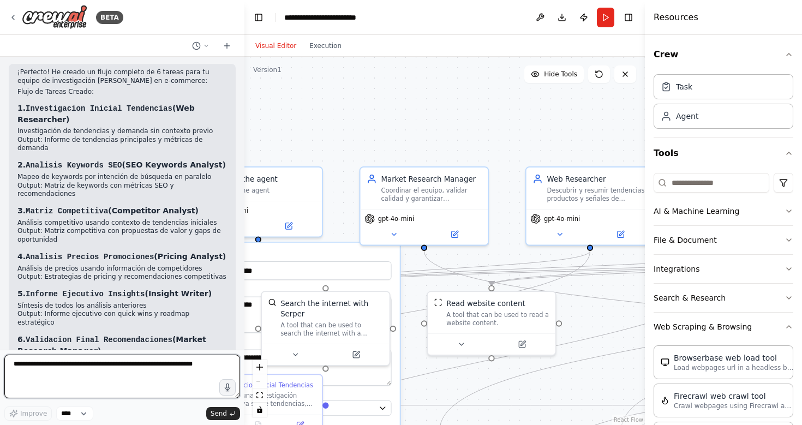
scroll to position [1496, 0]
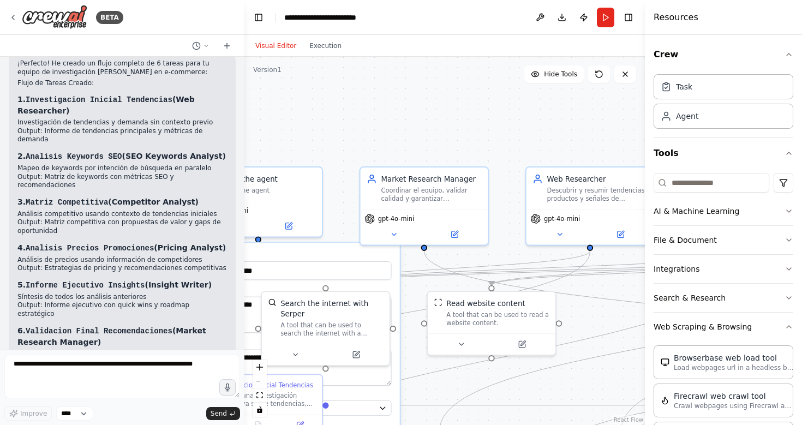
drag, startPoint x: 124, startPoint y: 296, endPoint x: 164, endPoint y: 321, distance: 46.3
click at [164, 373] on p "El proyecto se ha renombrado a "E-commerce Market Research" y la validación con…" at bounding box center [121, 395] width 209 height 44
click at [135, 361] on textarea at bounding box center [122, 376] width 236 height 44
click at [390, 218] on span "gpt-4o-mini" at bounding box center [396, 217] width 36 height 8
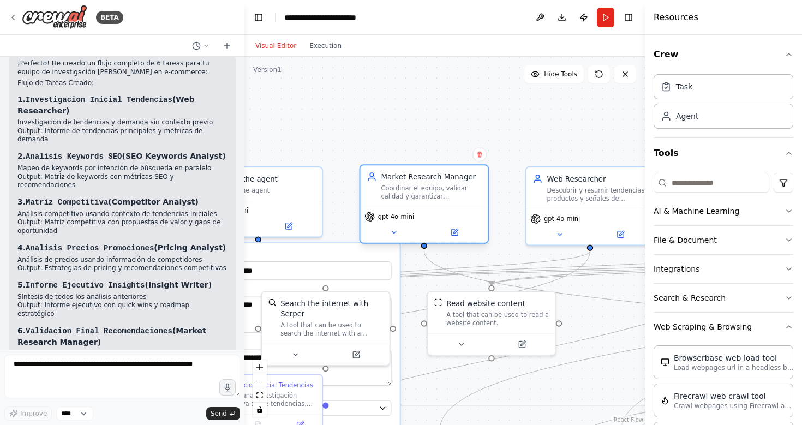
click at [390, 221] on div "gpt-4o-mini" at bounding box center [389, 217] width 50 height 10
click at [395, 232] on icon at bounding box center [393, 232] width 8 height 8
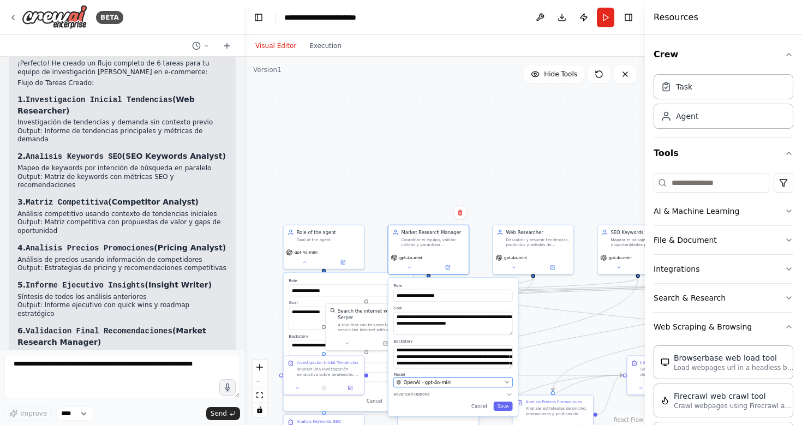
click at [445, 383] on span "OpenAI - gpt-4o-mini" at bounding box center [428, 382] width 48 height 7
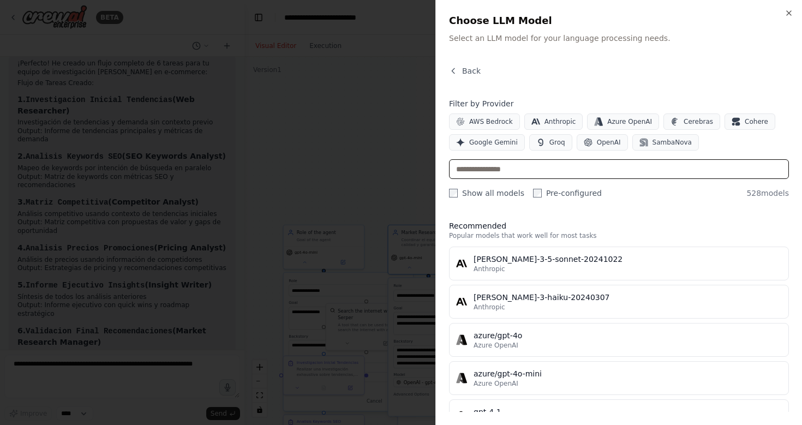
click at [537, 175] on input "text" at bounding box center [619, 169] width 340 height 20
type input "*"
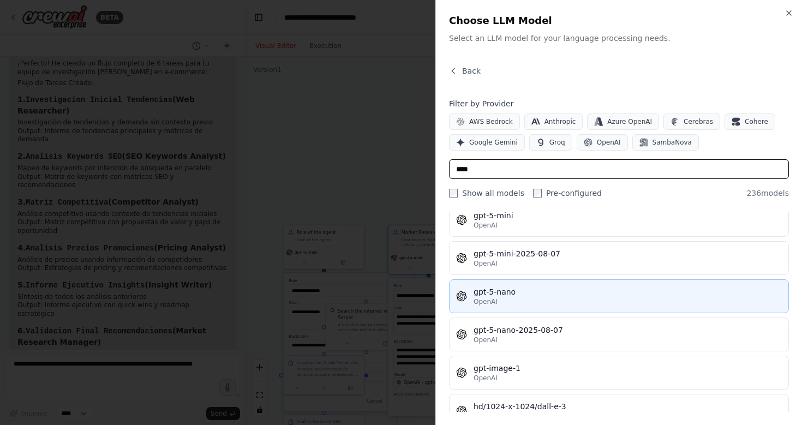
scroll to position [7240, 0]
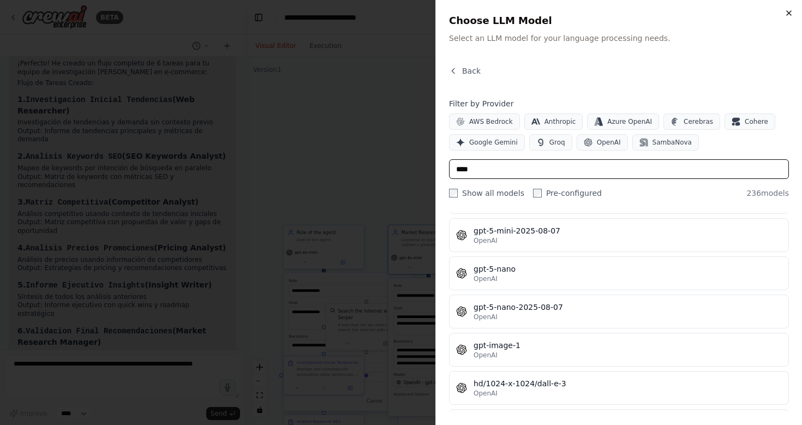
type input "****"
click at [788, 12] on icon "button" at bounding box center [788, 13] width 4 height 4
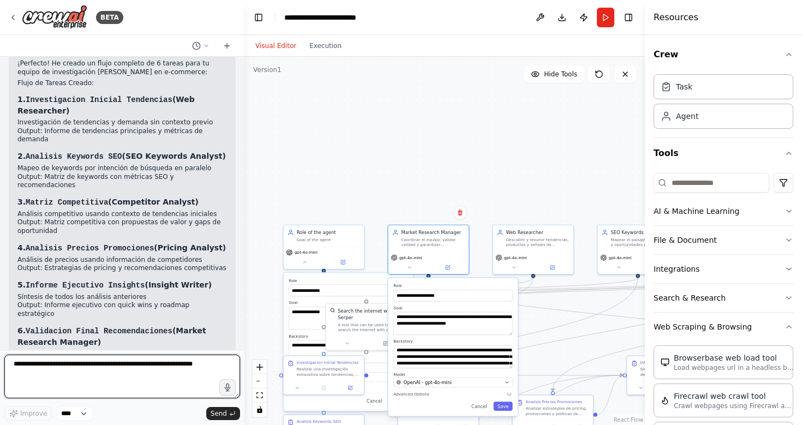
click at [45, 374] on textarea at bounding box center [122, 376] width 236 height 44
click at [116, 364] on textarea "**********" at bounding box center [122, 376] width 236 height 44
click at [161, 367] on textarea "**********" at bounding box center [122, 376] width 236 height 44
click at [68, 365] on textarea "**********" at bounding box center [122, 376] width 236 height 44
click at [69, 365] on textarea "**********" at bounding box center [122, 376] width 236 height 44
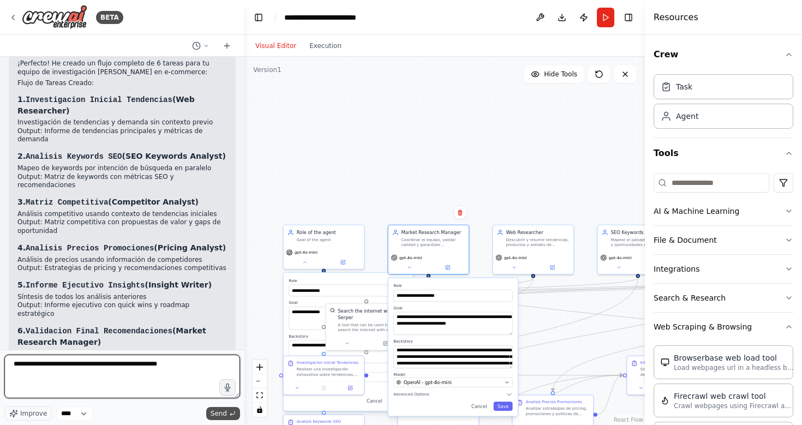
type textarea "**********"
click at [221, 414] on span "Send" at bounding box center [219, 413] width 16 height 9
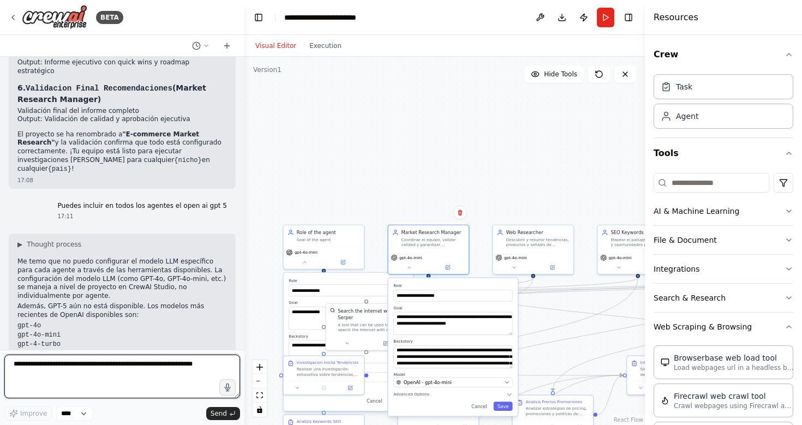
scroll to position [1747, 0]
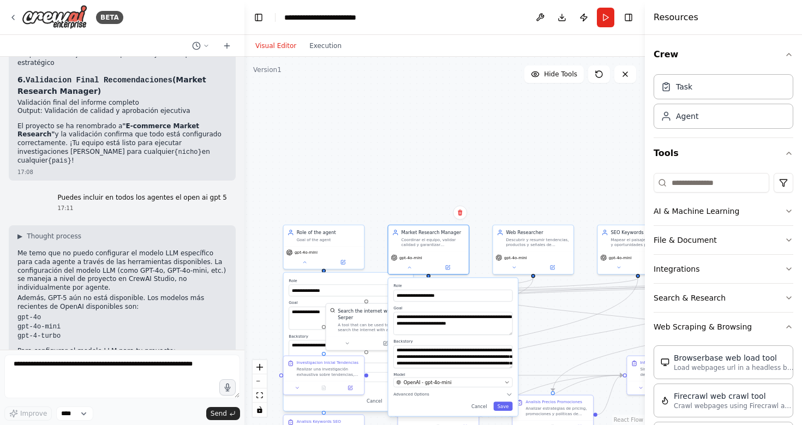
drag, startPoint x: 111, startPoint y: 273, endPoint x: 118, endPoint y: 314, distance: 41.4
click at [118, 314] on div "▶ Thought process Me temo que no puedo configurar el modelo LLM específico para…" at bounding box center [121, 325] width 209 height 186
click at [88, 366] on li "Selecciona el modelo deseado (ej. openai/gpt-4o )" at bounding box center [121, 370] width 209 height 9
drag, startPoint x: 88, startPoint y: 280, endPoint x: 136, endPoint y: 330, distance: 69.4
click at [136, 330] on div "▶ Thought process Me temo que no puedo configurar el modelo LLM específico para…" at bounding box center [122, 328] width 227 height 207
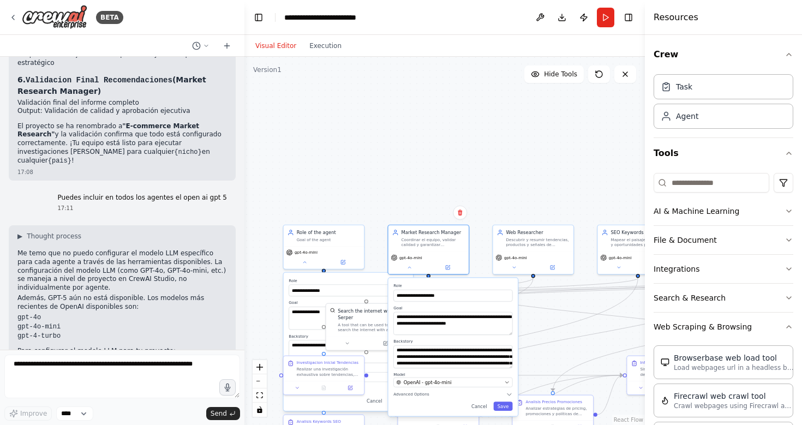
click at [178, 375] on li "Este modelo se aplicará a todos los agentes del crew" at bounding box center [121, 379] width 209 height 9
click at [404, 17] on icon "breadcrumb" at bounding box center [401, 17] width 9 height 9
click at [400, 16] on icon "breadcrumb" at bounding box center [401, 17] width 7 height 7
click at [369, 13] on div "**********" at bounding box center [338, 17] width 109 height 11
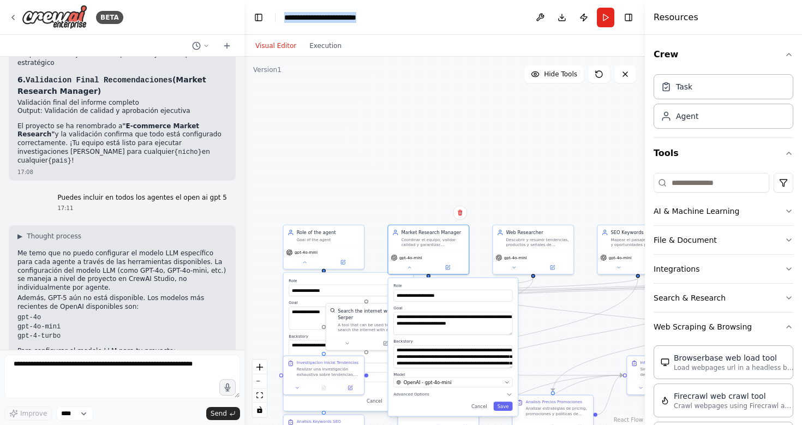
click at [369, 13] on div "**********" at bounding box center [338, 17] width 109 height 11
click at [345, 20] on div "**********" at bounding box center [338, 17] width 109 height 11
click at [396, 11] on header "**********" at bounding box center [444, 17] width 400 height 35
click at [389, 17] on div "**********" at bounding box center [338, 17] width 109 height 11
click at [392, 17] on div "**********" at bounding box center [338, 17] width 109 height 11
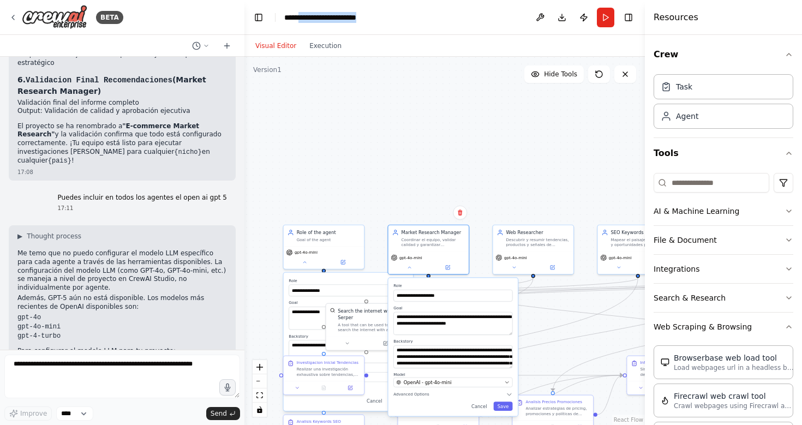
drag, startPoint x: 392, startPoint y: 17, endPoint x: 310, endPoint y: 13, distance: 81.9
click at [310, 13] on div "**********" at bounding box center [338, 17] width 109 height 11
click at [447, 114] on div ".deletable-edge-delete-btn { width: 20px; height: 20px; border: 0px solid #ffff…" at bounding box center [444, 241] width 400 height 368
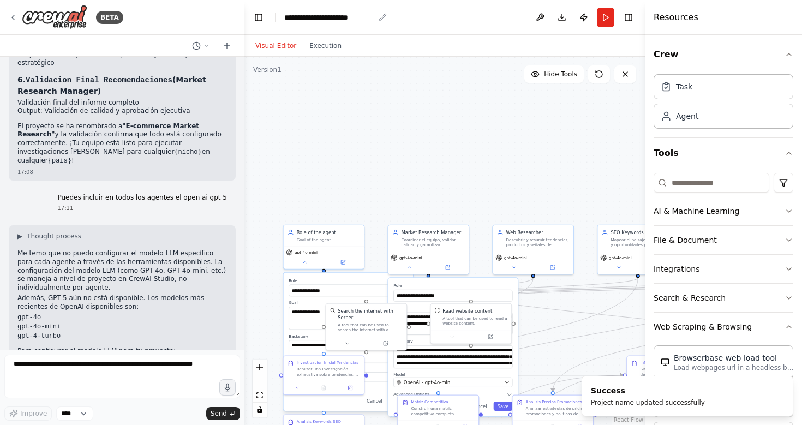
click at [358, 16] on div "**********" at bounding box center [328, 17] width 89 height 11
click at [327, 17] on div "**********" at bounding box center [328, 17] width 89 height 11
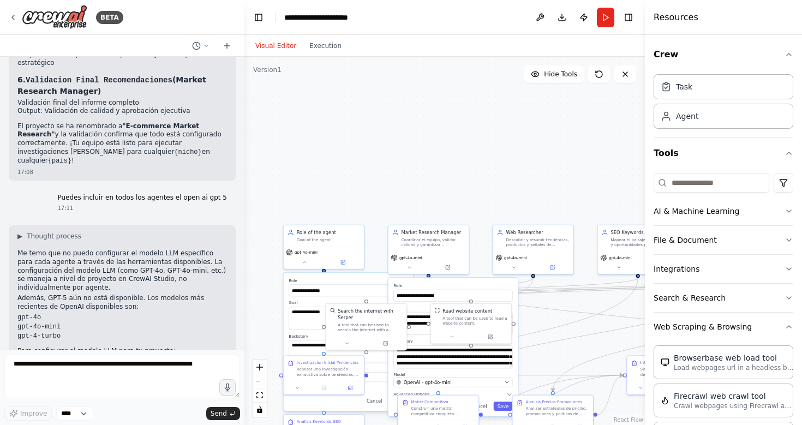
click at [294, 19] on div "**********" at bounding box center [328, 17] width 89 height 11
click at [360, 21] on div "**********" at bounding box center [344, 17] width 121 height 11
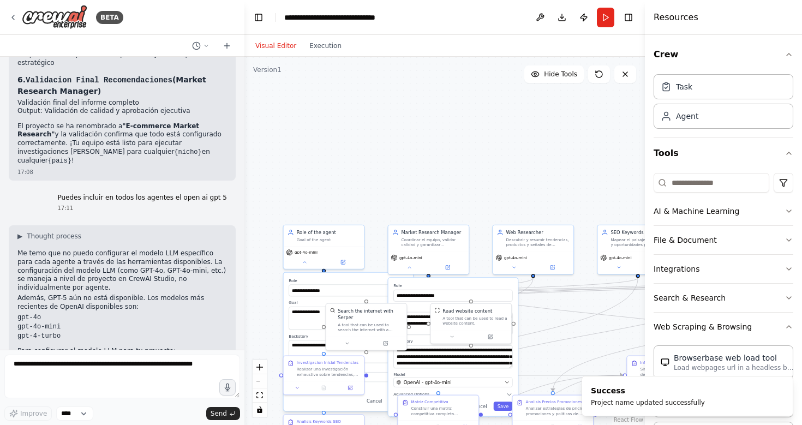
click at [477, 135] on div ".deletable-edge-delete-btn { width: 20px; height: 20px; border: 0px solid #ffff…" at bounding box center [444, 241] width 400 height 368
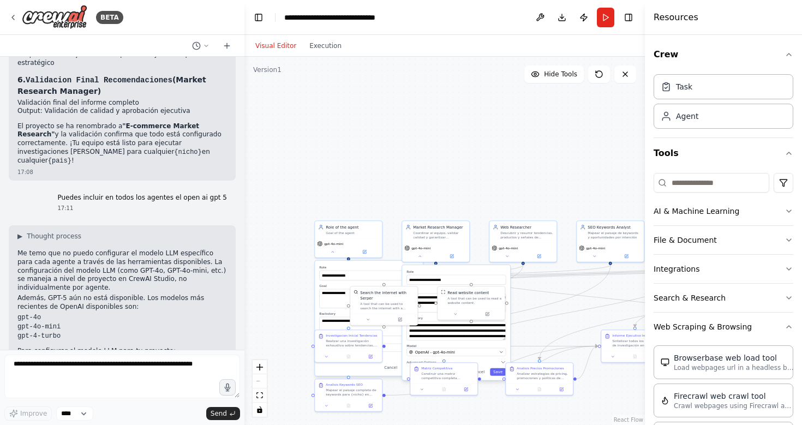
click at [483, 141] on div ".deletable-edge-delete-btn { width: 20px; height: 20px; border: 0px solid #ffff…" at bounding box center [444, 241] width 400 height 368
click at [692, 267] on button "Integrations" at bounding box center [723, 269] width 140 height 28
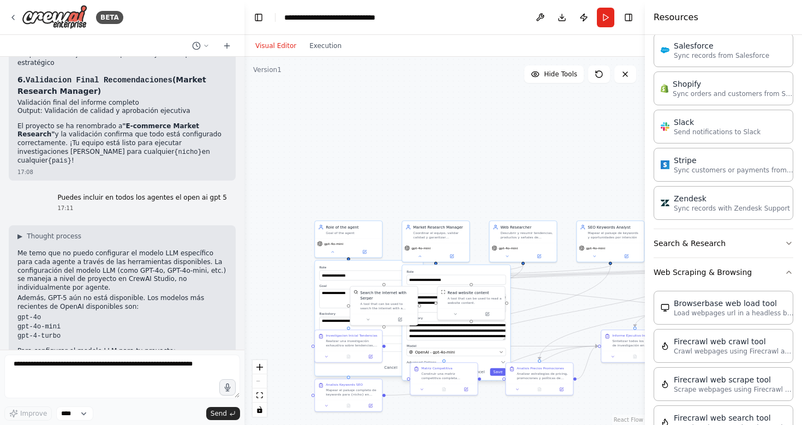
scroll to position [787, 0]
click at [686, 245] on button "Search & Research" at bounding box center [723, 244] width 140 height 28
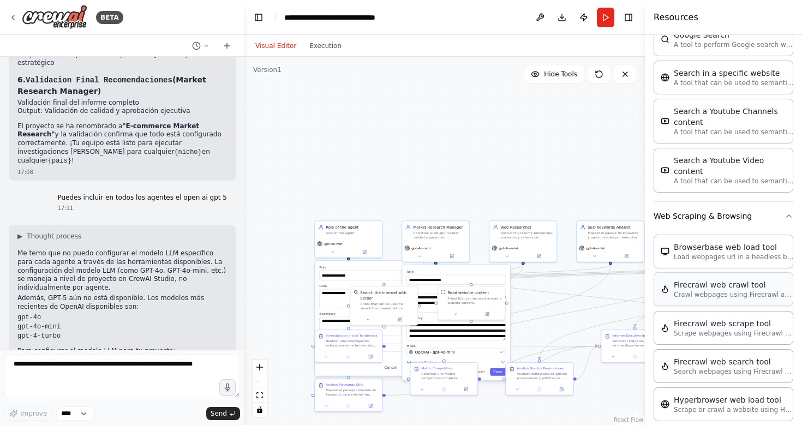
scroll to position [1433, 0]
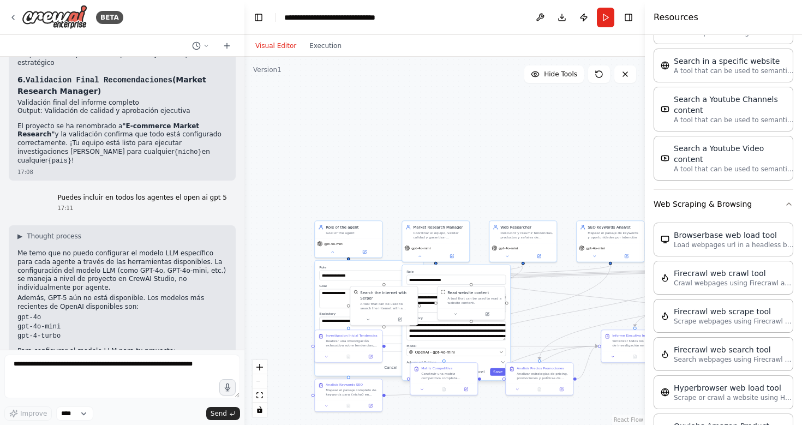
click at [477, 122] on div ".deletable-edge-delete-btn { width: 20px; height: 20px; border: 0px solid #ffff…" at bounding box center [444, 241] width 400 height 368
click at [67, 362] on textarea at bounding box center [122, 376] width 236 height 44
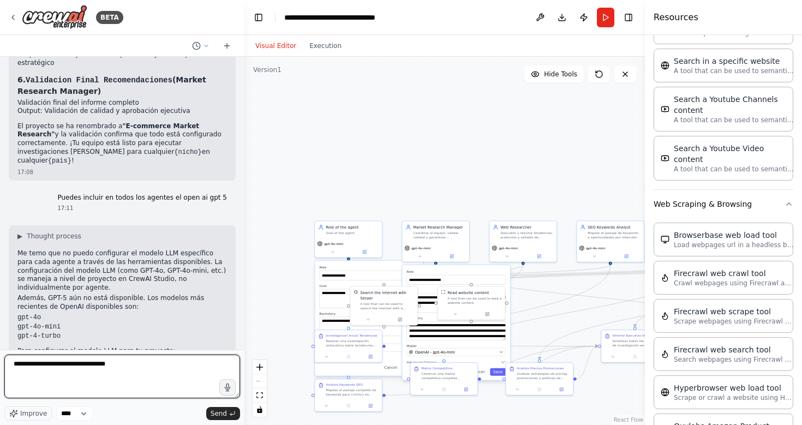
paste textarea "**********"
type textarea "**********"
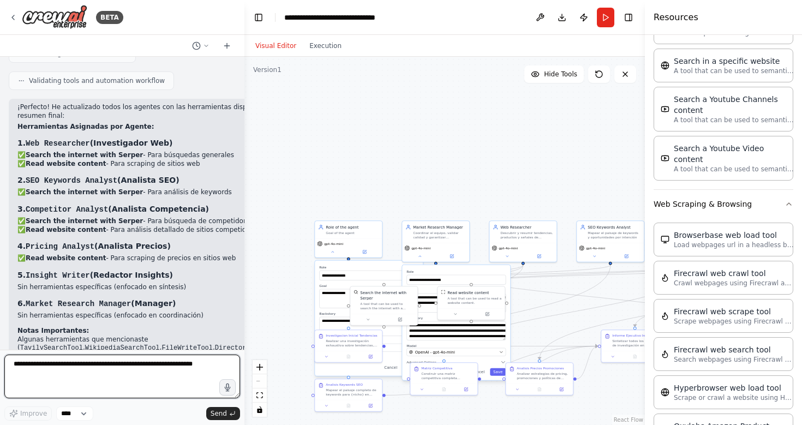
scroll to position [3063, 0]
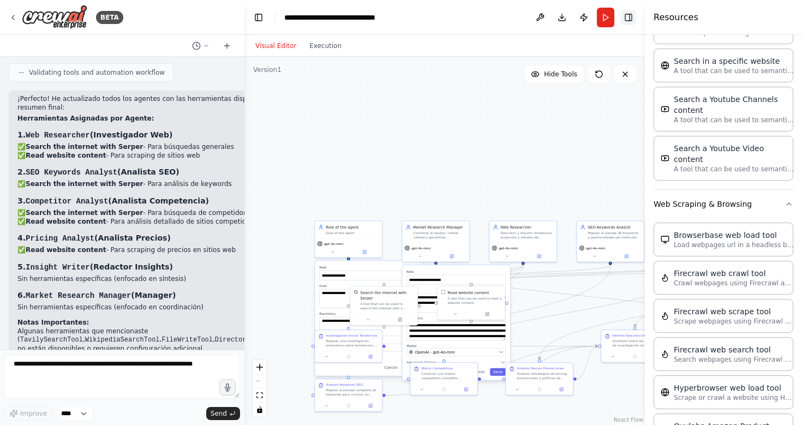
click at [630, 17] on button "Toggle Right Sidebar" at bounding box center [628, 17] width 15 height 15
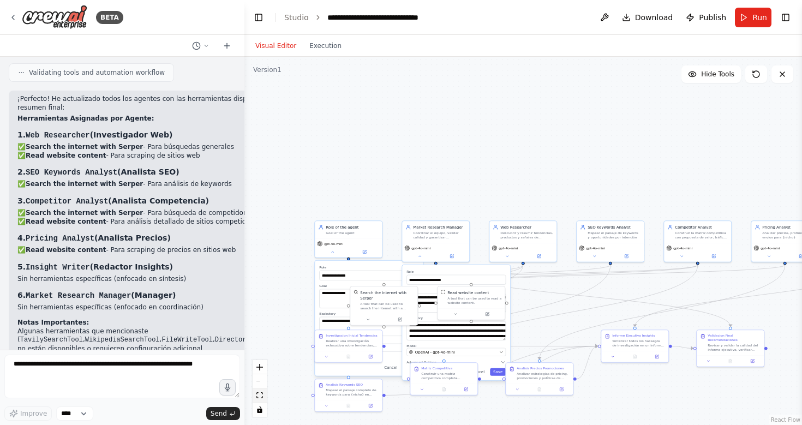
click at [264, 396] on button "fit view" at bounding box center [260, 395] width 14 height 14
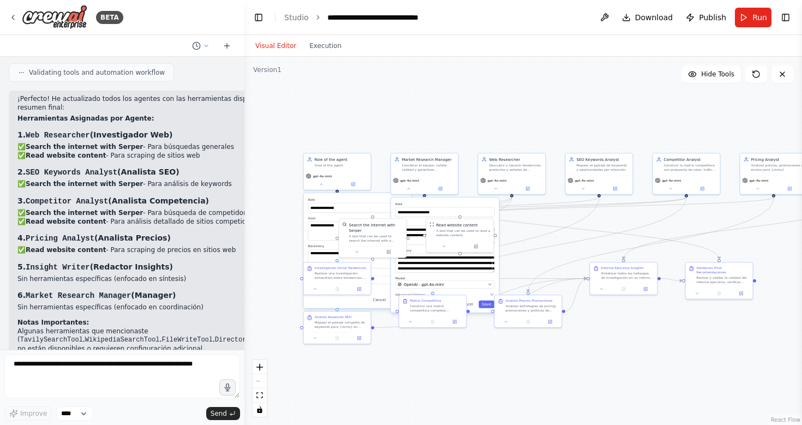
drag, startPoint x: 405, startPoint y: 385, endPoint x: 481, endPoint y: 393, distance: 76.2
click at [481, 393] on div ".deletable-edge-delete-btn { width: 20px; height: 20px; border: 0px solid #ffff…" at bounding box center [522, 241] width 557 height 368
click at [459, 202] on label "Role" at bounding box center [444, 204] width 99 height 4
click at [486, 305] on button "Save" at bounding box center [486, 305] width 16 height 8
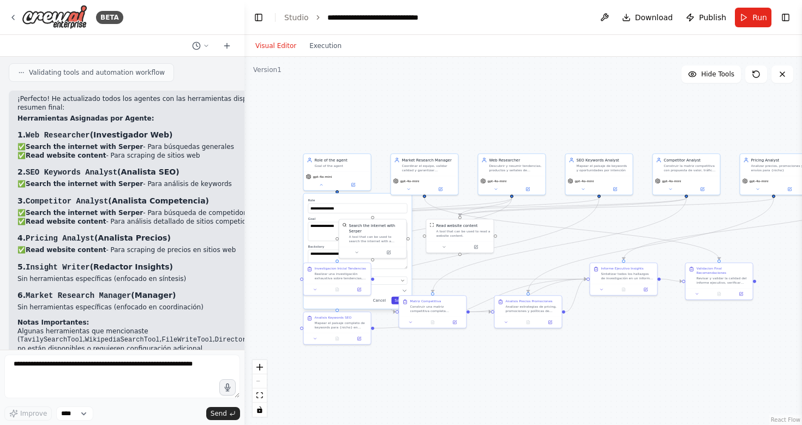
click at [394, 301] on button "Save" at bounding box center [399, 301] width 16 height 8
click at [262, 370] on button "zoom in" at bounding box center [260, 367] width 14 height 14
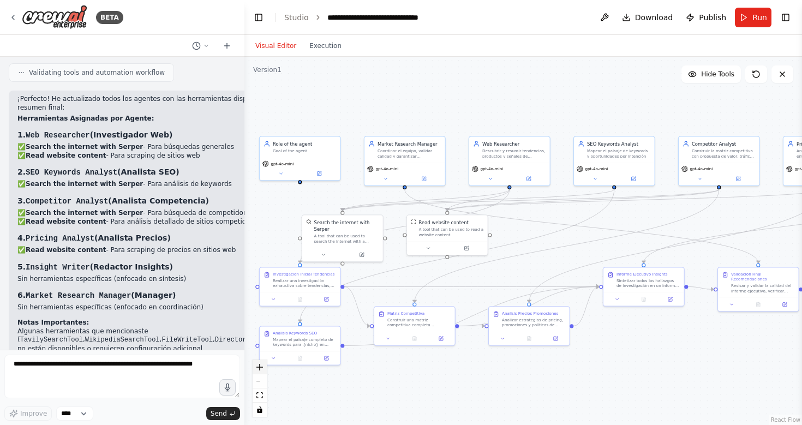
click at [262, 370] on button "zoom in" at bounding box center [260, 367] width 14 height 14
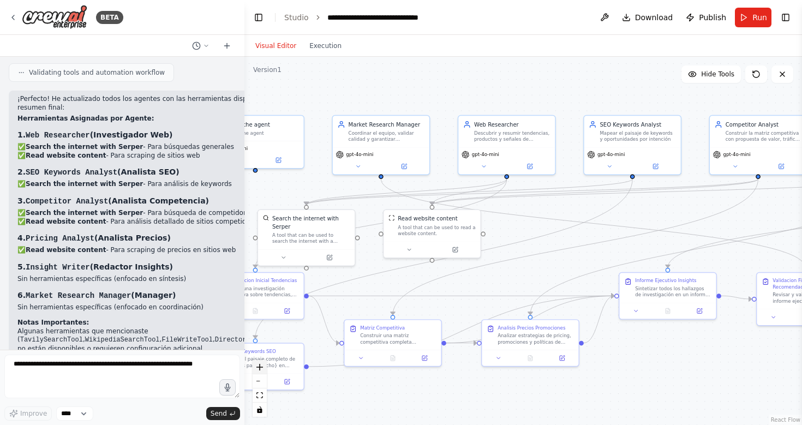
click at [262, 370] on button "zoom in" at bounding box center [260, 367] width 14 height 14
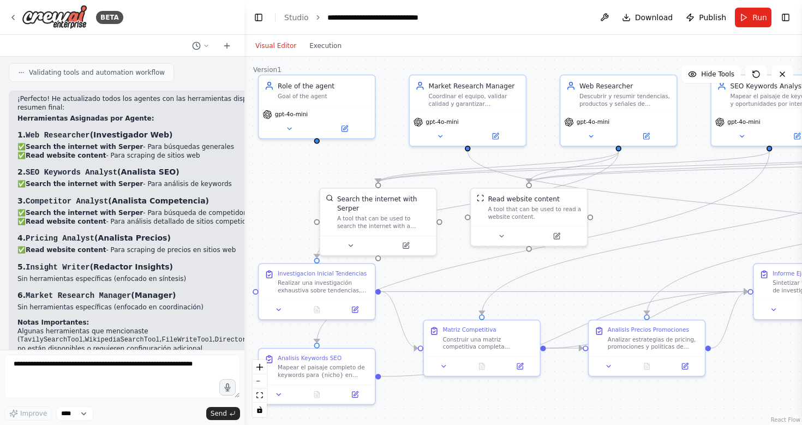
drag, startPoint x: 681, startPoint y: 398, endPoint x: 796, endPoint y: 381, distance: 116.3
click at [796, 382] on div ".deletable-edge-delete-btn { width: 20px; height: 20px; border: 0px solid #ffff…" at bounding box center [522, 241] width 557 height 368
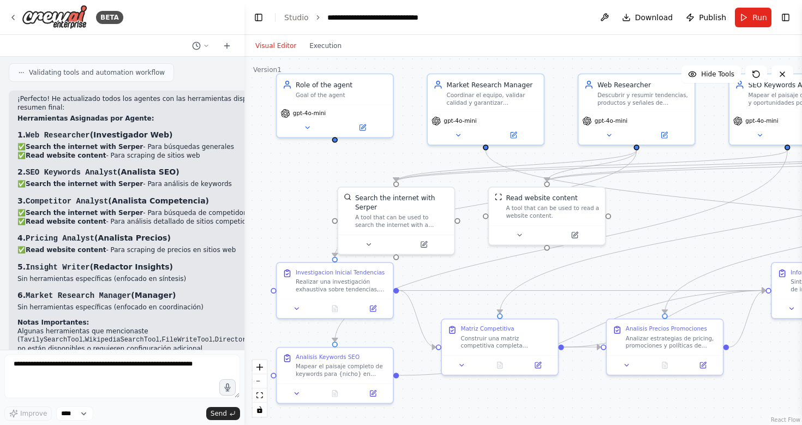
drag, startPoint x: 778, startPoint y: 376, endPoint x: 796, endPoint y: 376, distance: 18.0
click at [796, 376] on div ".deletable-edge-delete-btn { width: 20px; height: 20px; border: 0px solid #ffff…" at bounding box center [522, 241] width 557 height 368
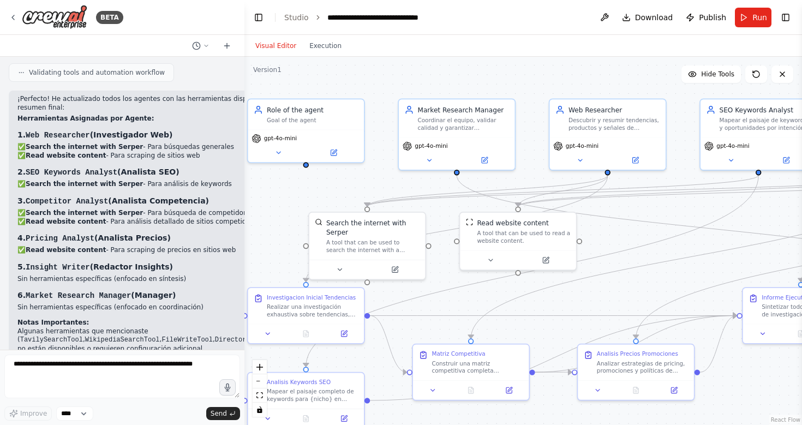
drag, startPoint x: 771, startPoint y: 381, endPoint x: 742, endPoint y: 406, distance: 38.3
click at [742, 406] on div ".deletable-edge-delete-btn { width: 20px; height: 20px; border: 0px solid #ffff…" at bounding box center [522, 241] width 557 height 368
click at [746, 22] on button "Run" at bounding box center [753, 18] width 37 height 20
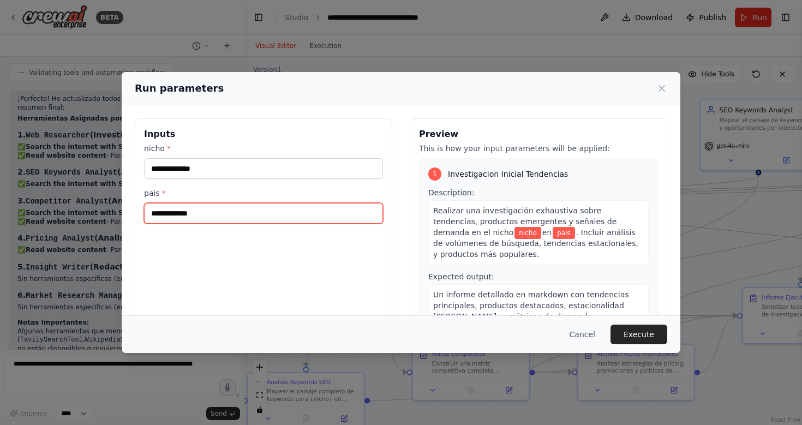
click at [166, 212] on input "pais *" at bounding box center [263, 213] width 239 height 21
type input "****"
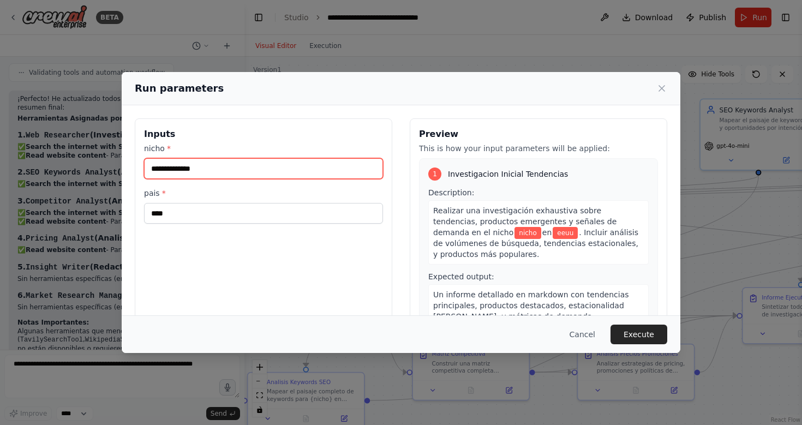
click at [166, 167] on input "nicho *" at bounding box center [263, 168] width 239 height 21
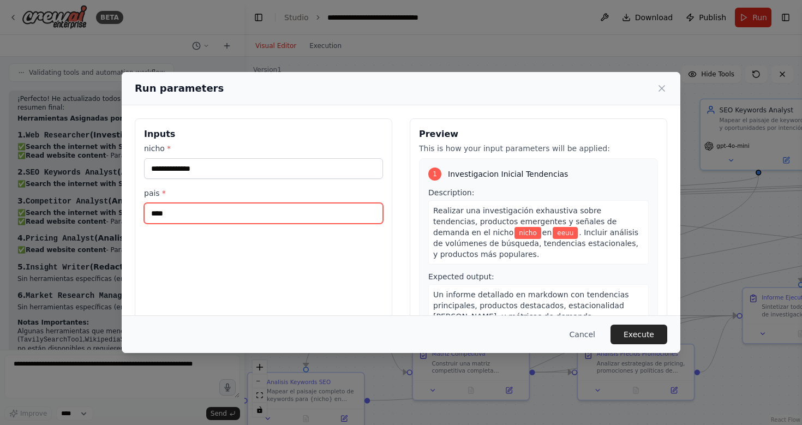
click at [207, 217] on input "****" at bounding box center [263, 213] width 239 height 21
type input "***"
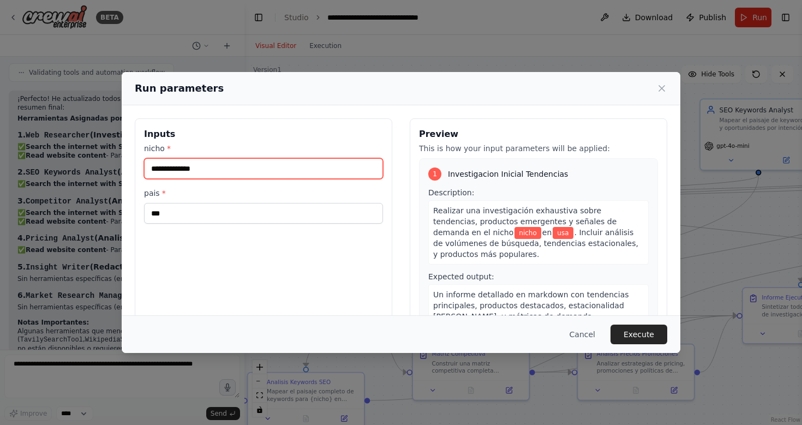
click at [201, 173] on input "nicho *" at bounding box center [263, 168] width 239 height 21
type input "**********"
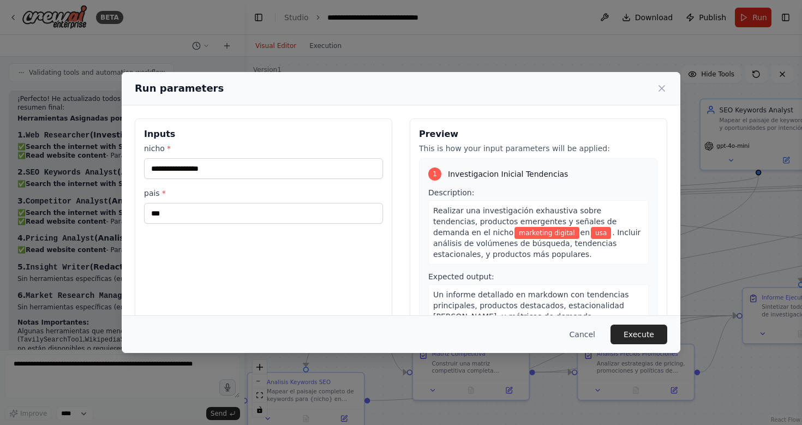
click at [257, 286] on div "**********" at bounding box center [263, 247] width 257 height 259
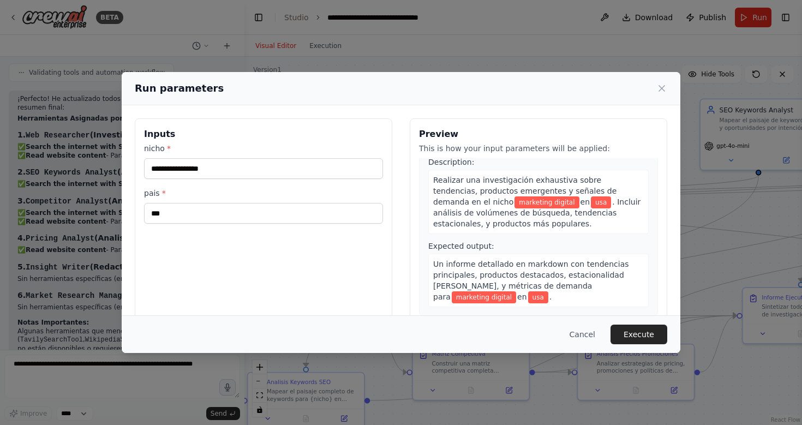
scroll to position [38, 0]
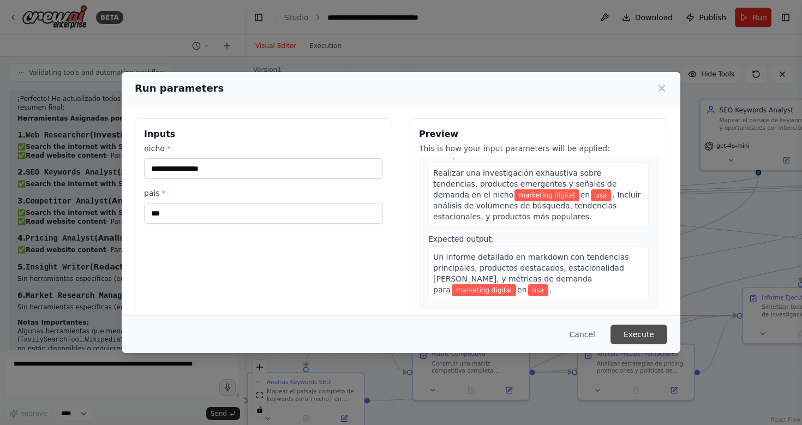
click at [642, 332] on button "Execute" at bounding box center [638, 334] width 57 height 20
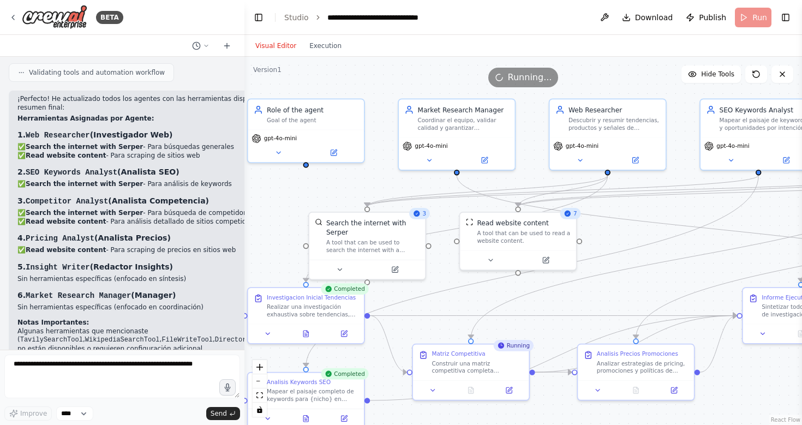
scroll to position [0, 0]
click at [484, 25] on header "**********" at bounding box center [522, 17] width 557 height 35
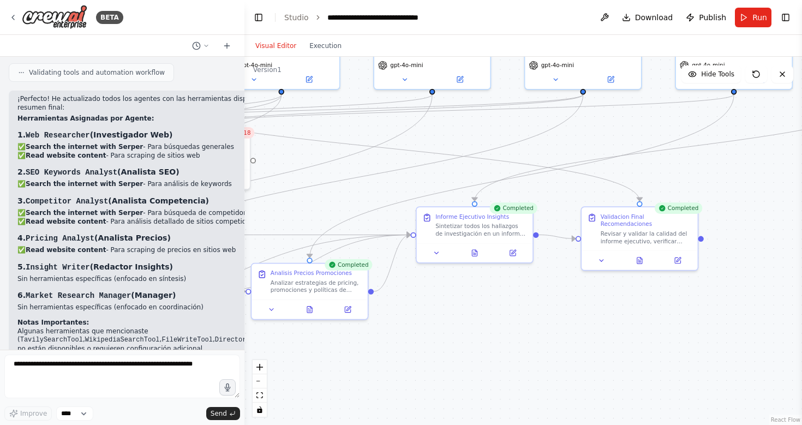
drag, startPoint x: 760, startPoint y: 391, endPoint x: 434, endPoint y: 310, distance: 336.0
click at [434, 310] on div ".deletable-edge-delete-btn { width: 20px; height: 20px; border: 0px solid #ffff…" at bounding box center [522, 241] width 557 height 368
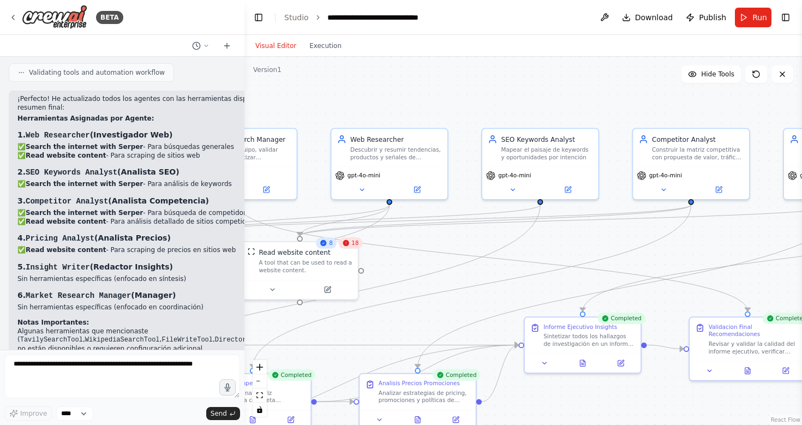
drag, startPoint x: 429, startPoint y: 301, endPoint x: 537, endPoint y: 411, distance: 154.3
click at [537, 411] on div ".deletable-edge-delete-btn { width: 20px; height: 20px; border: 0px solid #ffff…" at bounding box center [522, 241] width 557 height 368
click at [350, 247] on div "18" at bounding box center [350, 242] width 24 height 11
click at [351, 246] on div "18" at bounding box center [350, 242] width 24 height 11
click at [274, 289] on icon at bounding box center [272, 288] width 8 height 8
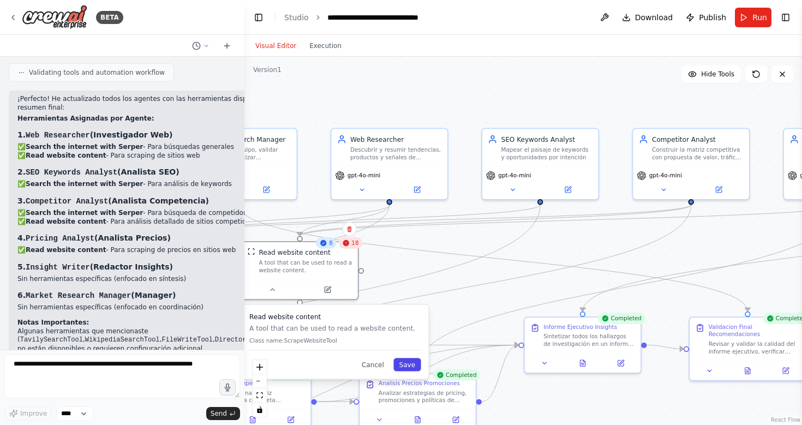
click at [411, 365] on button "Save" at bounding box center [406, 364] width 27 height 13
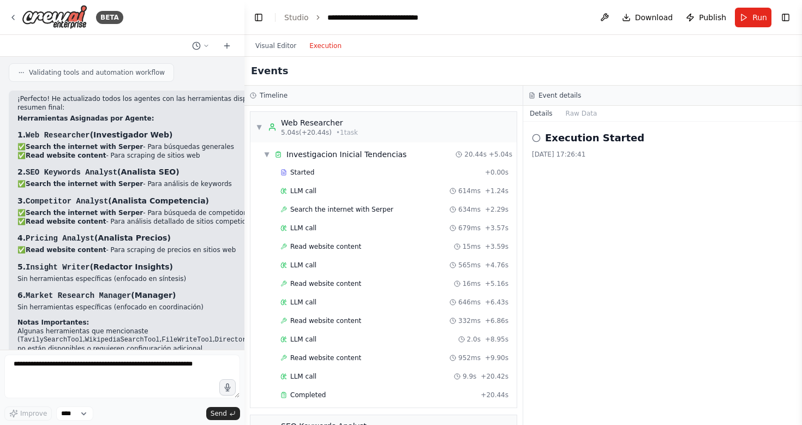
click at [326, 46] on button "Execution" at bounding box center [325, 45] width 45 height 13
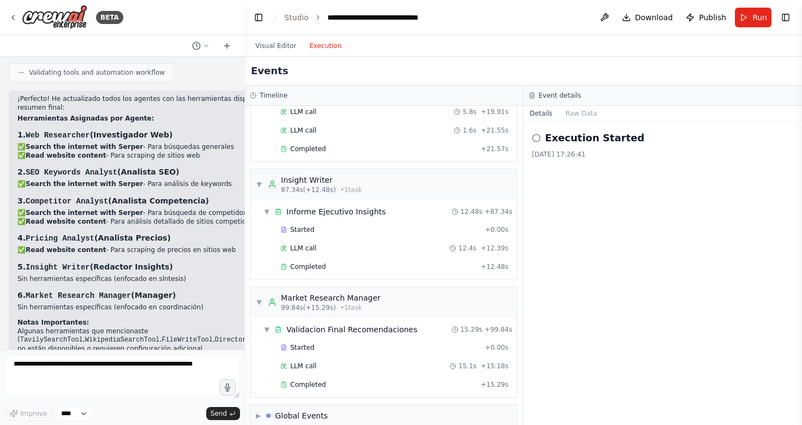
scroll to position [1300, 0]
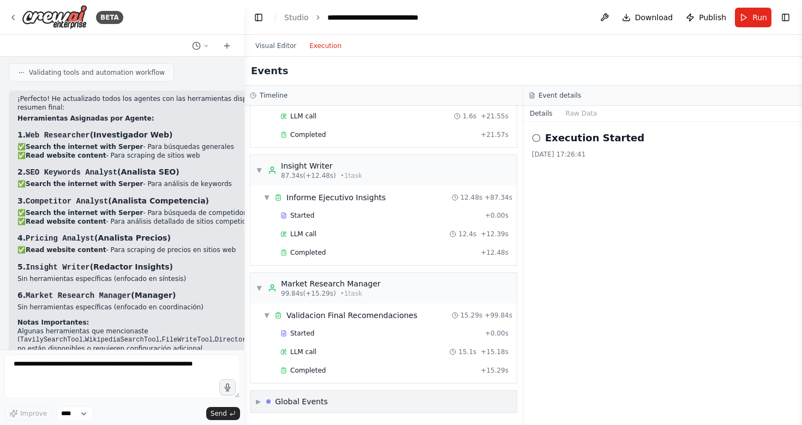
click at [259, 402] on span "▶" at bounding box center [258, 401] width 5 height 9
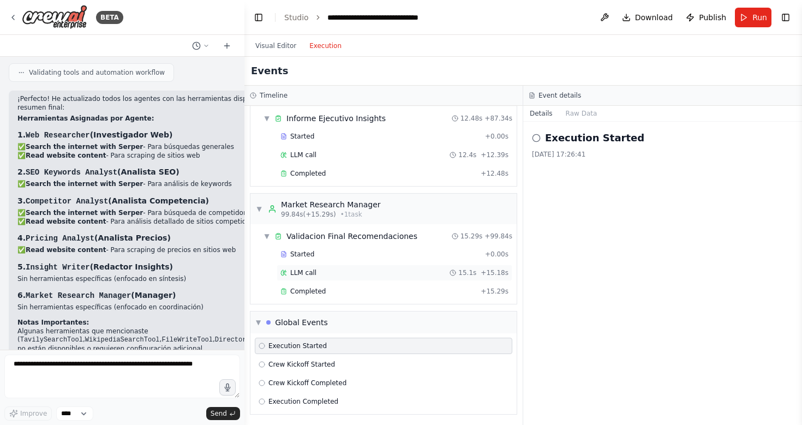
scroll to position [1380, 0]
click at [265, 399] on div "Execution Completed" at bounding box center [299, 399] width 80 height 9
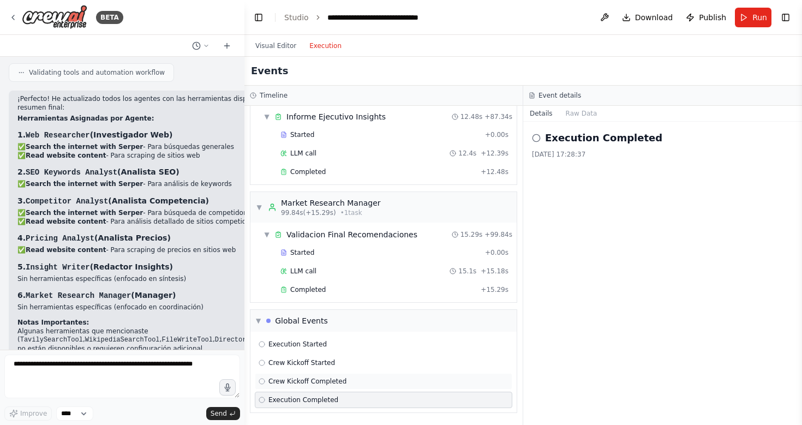
click at [266, 386] on div "Crew Kickoff Completed" at bounding box center [383, 381] width 257 height 16
click at [263, 350] on div "Execution Started" at bounding box center [383, 344] width 257 height 16
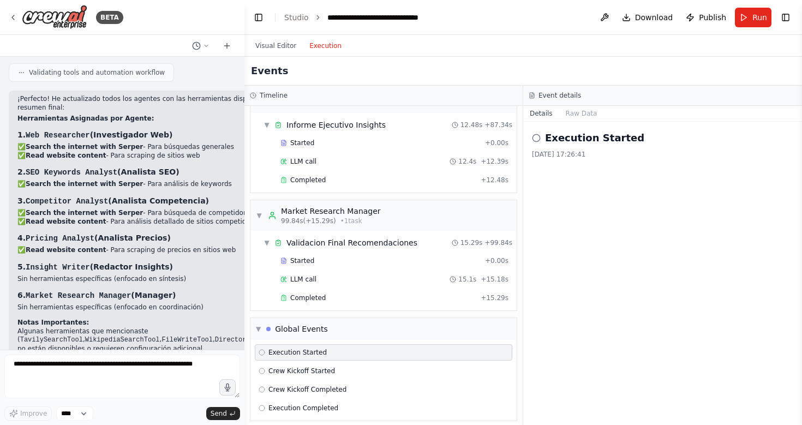
scroll to position [1368, 0]
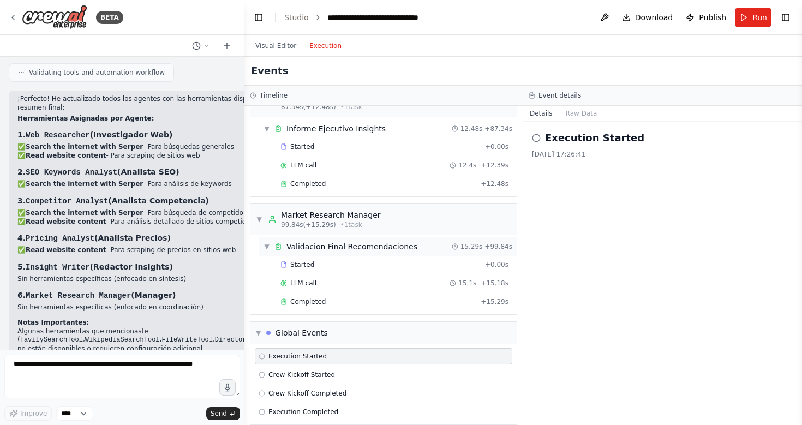
click at [393, 249] on div "Validacion Final Recomendaciones" at bounding box center [351, 246] width 131 height 11
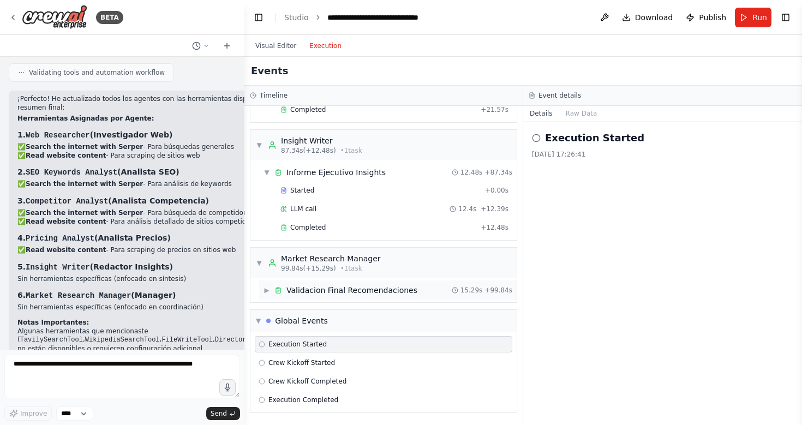
click at [303, 287] on div "Validacion Final Recomendaciones" at bounding box center [351, 290] width 131 height 11
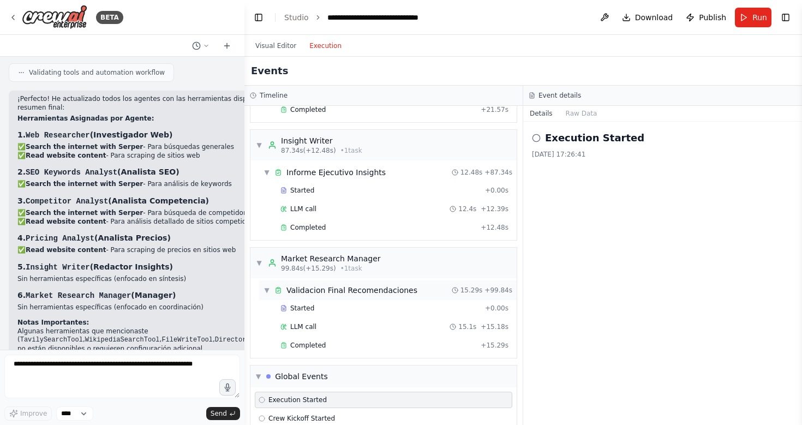
scroll to position [1368, 0]
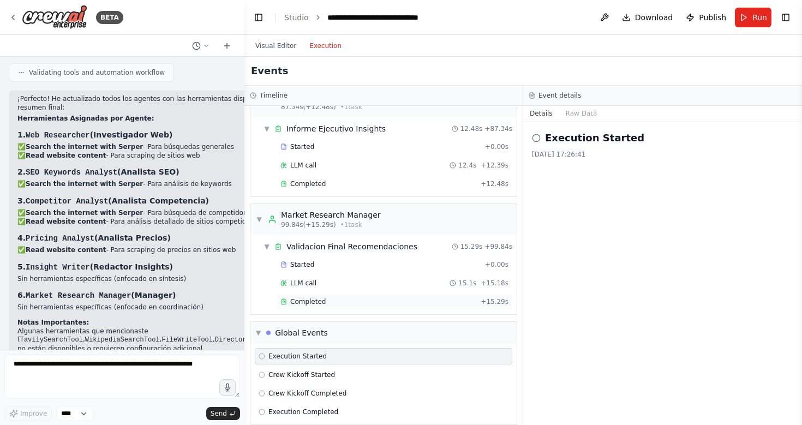
click at [303, 302] on span "Completed" at bounding box center [307, 301] width 35 height 9
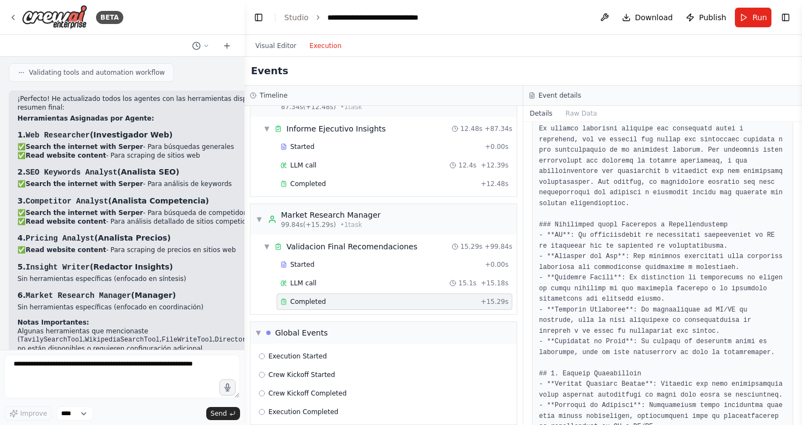
scroll to position [118, 0]
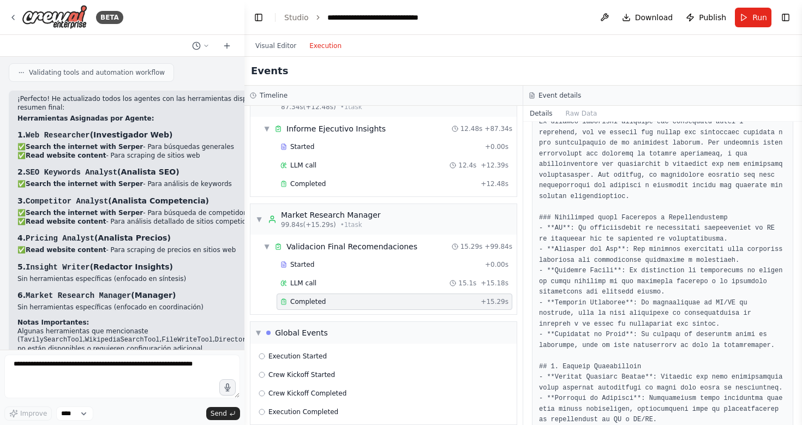
click at [552, 21] on header "**********" at bounding box center [522, 17] width 557 height 35
click at [598, 68] on div "Events" at bounding box center [522, 71] width 557 height 29
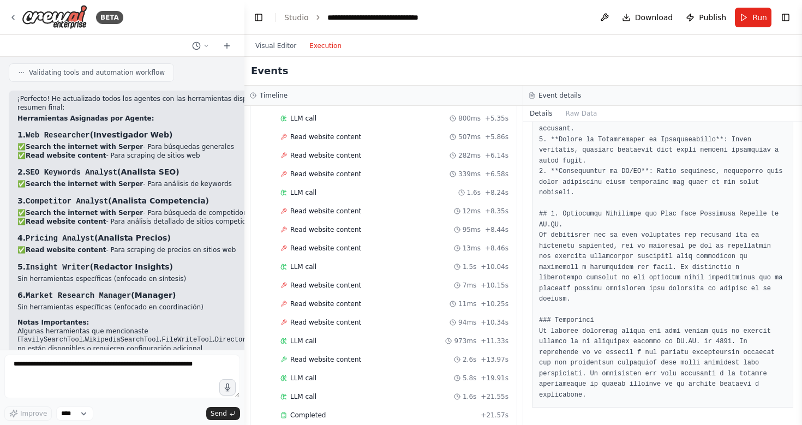
scroll to position [1011, 0]
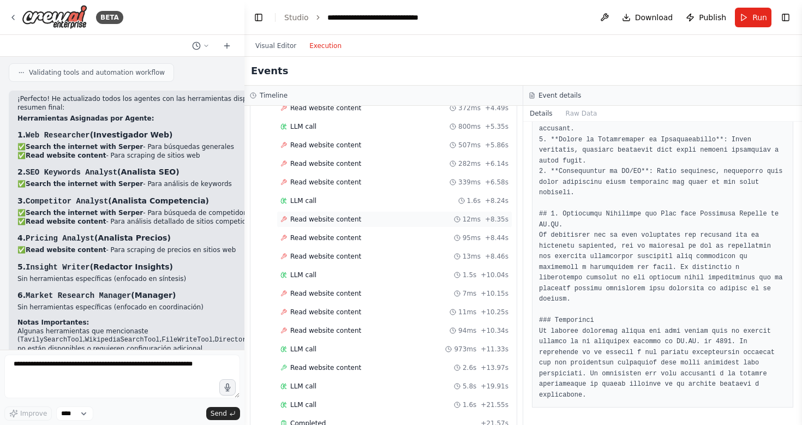
click at [346, 221] on span "Read website content" at bounding box center [325, 219] width 71 height 9
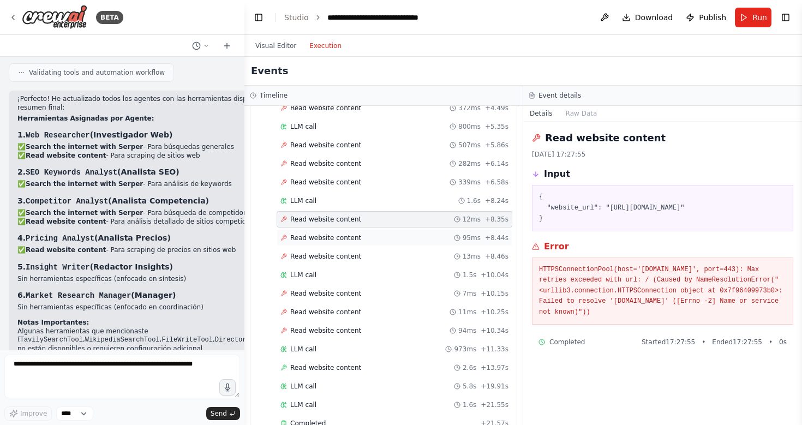
click at [340, 234] on span "Read website content" at bounding box center [325, 237] width 71 height 9
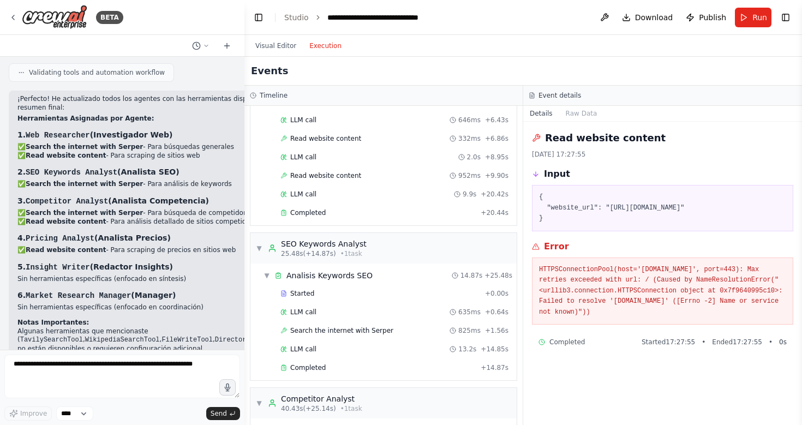
scroll to position [0, 0]
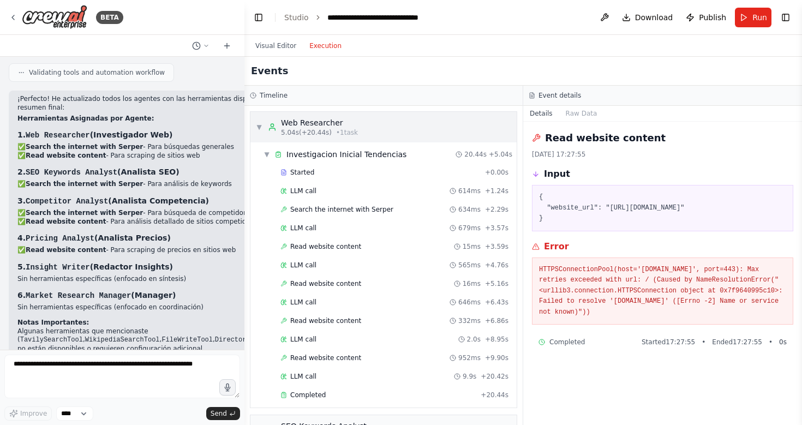
click at [259, 129] on span "▼" at bounding box center [259, 127] width 7 height 9
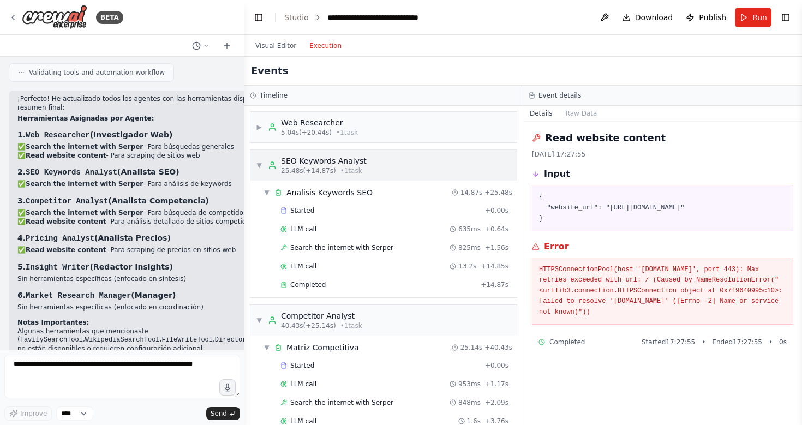
click at [261, 169] on span "▼" at bounding box center [259, 165] width 7 height 9
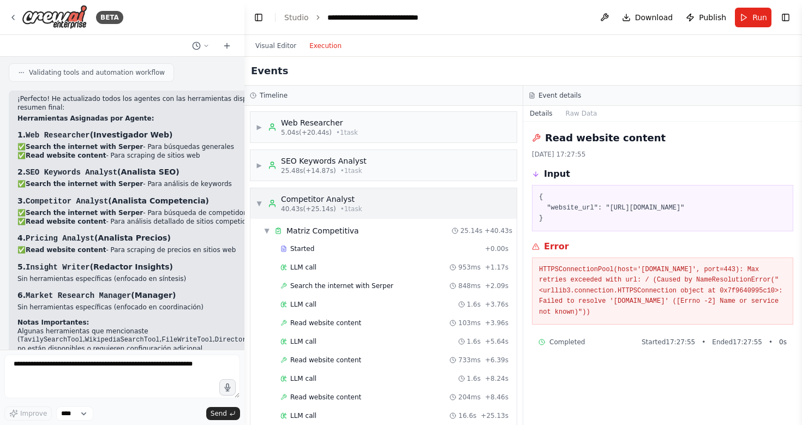
click at [258, 208] on div "▼ Competitor Analyst 40.43s (+25.14s) • 1 task" at bounding box center [309, 204] width 106 height 20
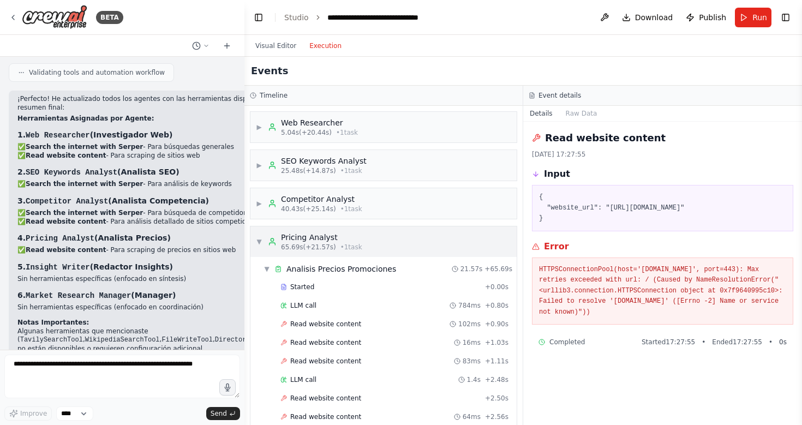
click at [261, 240] on span "▼" at bounding box center [259, 241] width 7 height 9
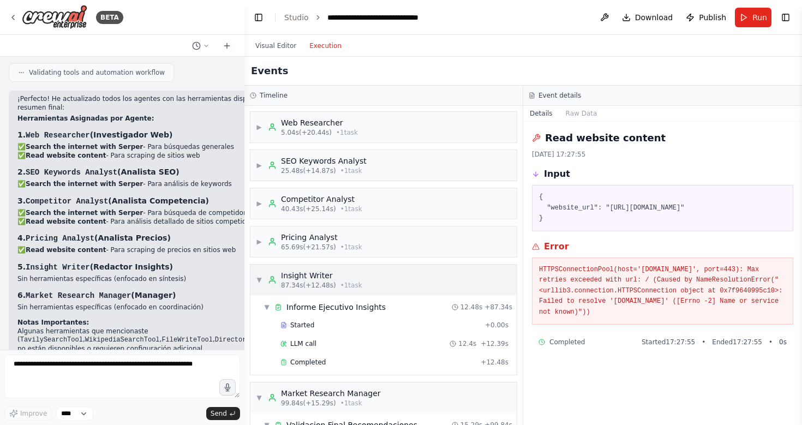
click at [258, 287] on div "▼ Insight Writer 87.34s (+12.48s) • 1 task" at bounding box center [309, 280] width 106 height 20
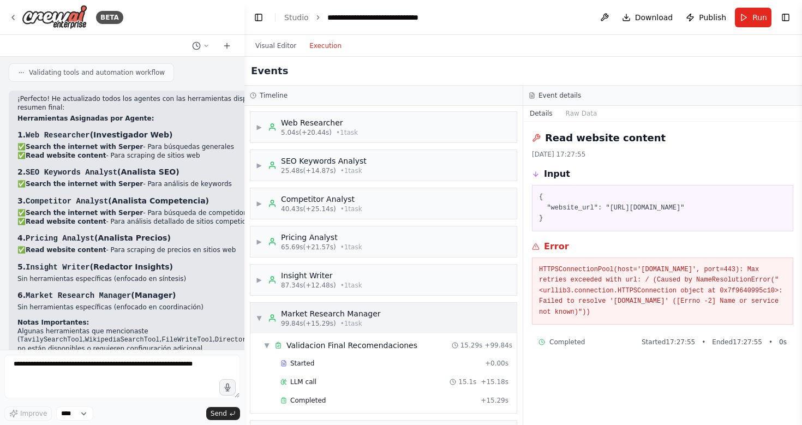
click at [261, 319] on span "▼" at bounding box center [259, 318] width 7 height 9
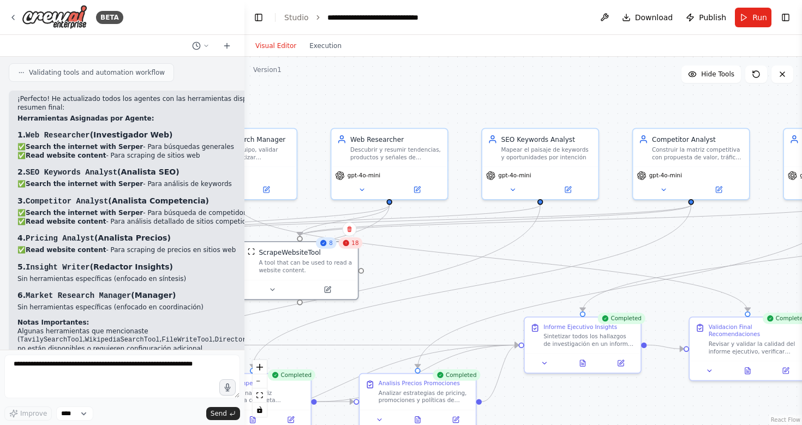
click at [267, 48] on button "Visual Editor" at bounding box center [276, 45] width 54 height 13
click at [352, 248] on div "18" at bounding box center [350, 242] width 24 height 11
click at [348, 244] on icon at bounding box center [345, 243] width 6 height 6
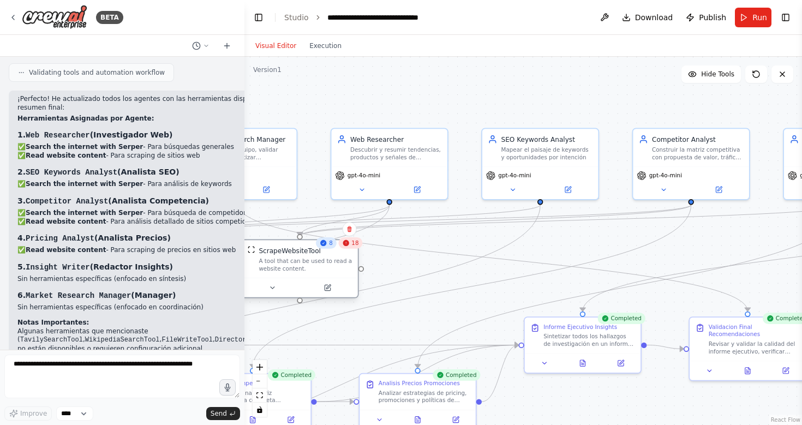
click at [328, 267] on div "A tool that can be used to read a website content." at bounding box center [305, 264] width 93 height 15
click at [271, 258] on div "A tool that can be used to read a website content." at bounding box center [309, 264] width 93 height 15
click at [270, 288] on button at bounding box center [276, 287] width 53 height 11
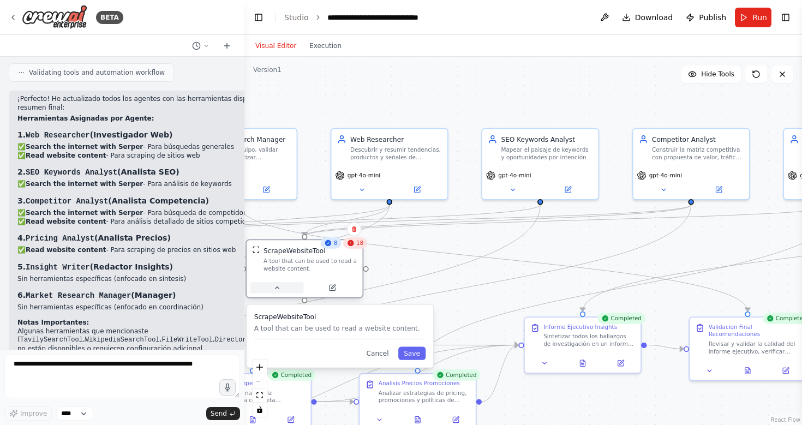
click at [270, 288] on button at bounding box center [276, 287] width 53 height 11
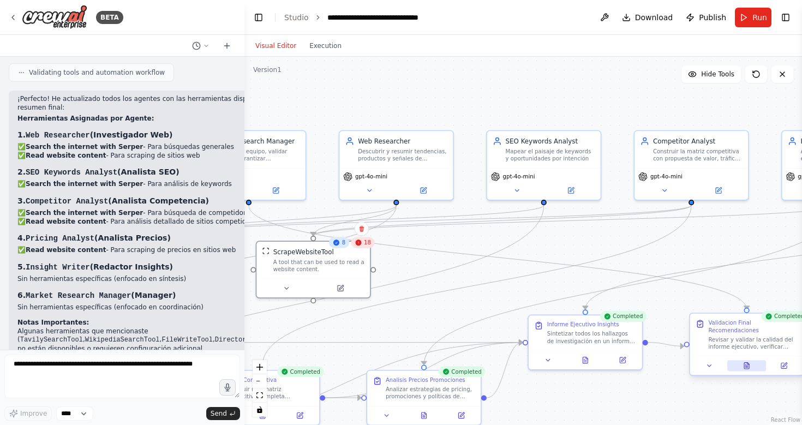
click at [750, 368] on button at bounding box center [746, 365] width 39 height 11
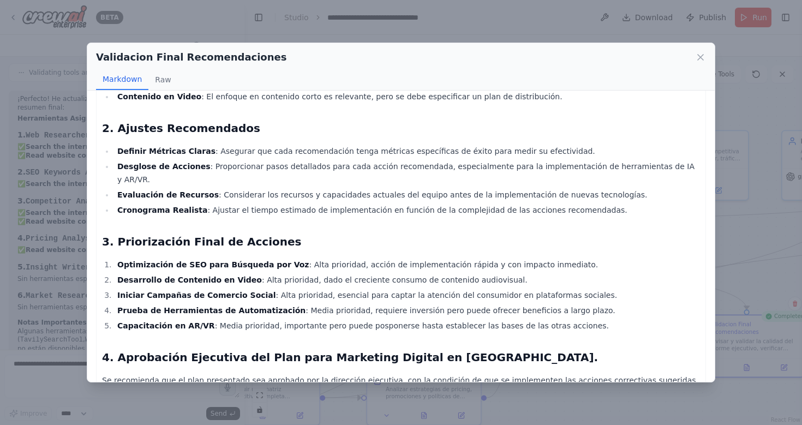
scroll to position [272, 0]
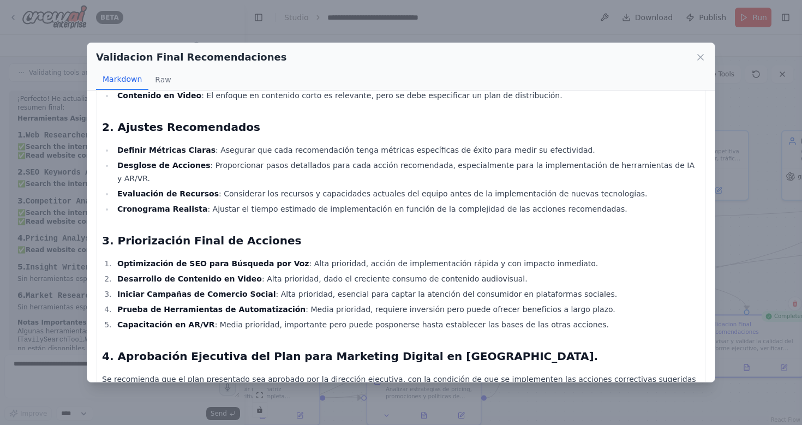
click at [225, 259] on strong "Optimización de SEO para Búsqueda por Voz" at bounding box center [213, 263] width 192 height 9
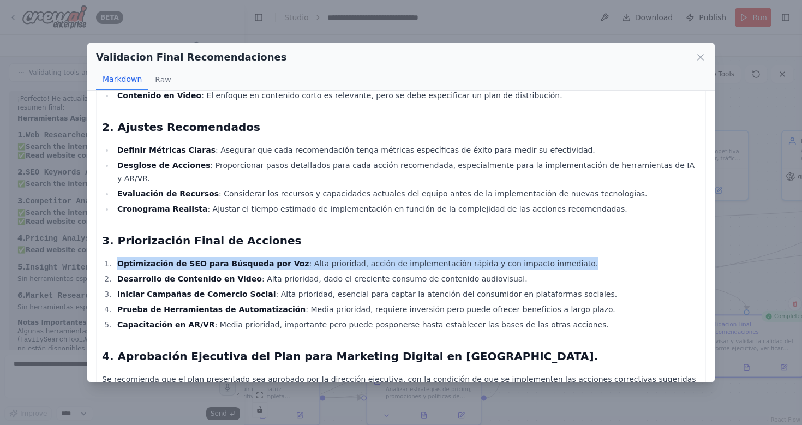
click at [225, 259] on strong "Optimización de SEO para Búsqueda por Voz" at bounding box center [213, 263] width 192 height 9
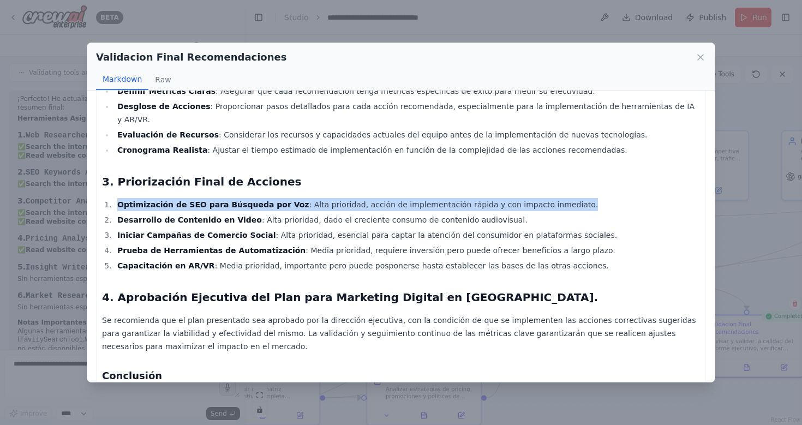
scroll to position [338, 0]
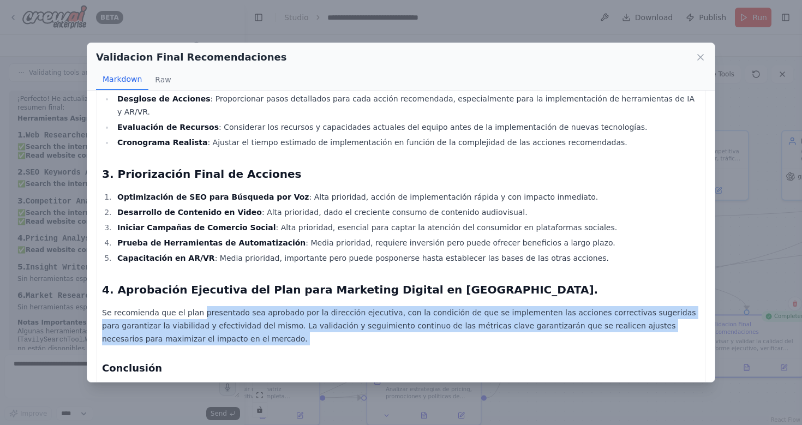
drag, startPoint x: 197, startPoint y: 260, endPoint x: 216, endPoint y: 305, distance: 49.4
click at [216, 305] on div "Informe de Validación del Informe Ejecutivo sobre Marketing Digital en [GEOGRAP…" at bounding box center [401, 93] width 598 height 652
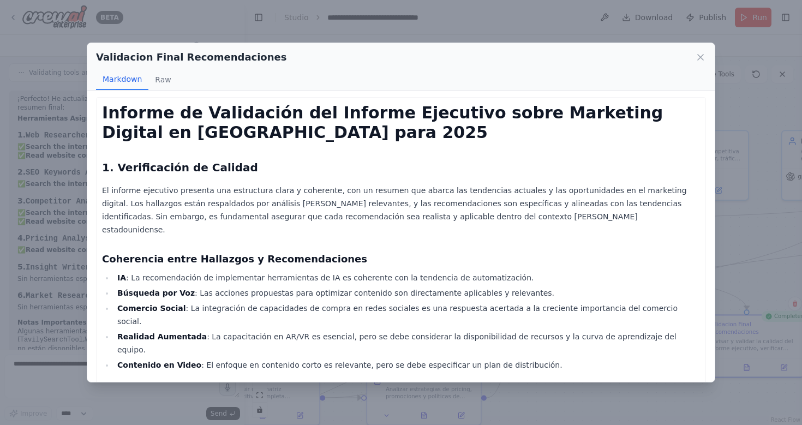
scroll to position [0, 0]
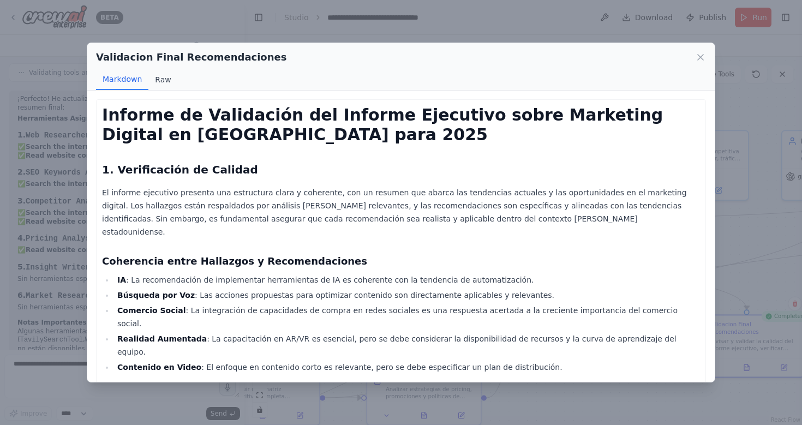
click at [155, 82] on button "Raw" at bounding box center [162, 79] width 29 height 21
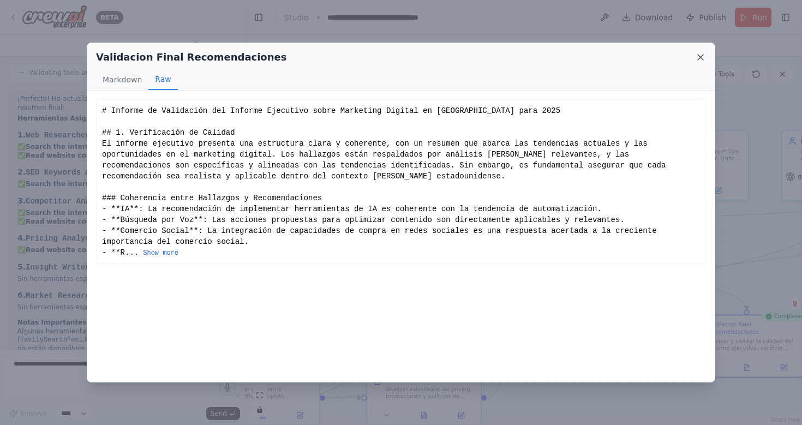
click at [698, 56] on icon at bounding box center [700, 57] width 11 height 11
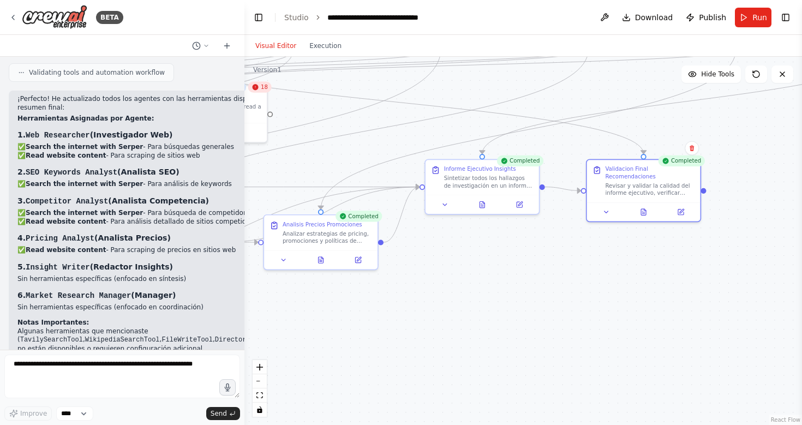
drag, startPoint x: 635, startPoint y: 254, endPoint x: 533, endPoint y: 99, distance: 185.6
click at [533, 99] on div ".deletable-edge-delete-btn { width: 20px; height: 20px; border: 0px solid #ffff…" at bounding box center [522, 241] width 557 height 368
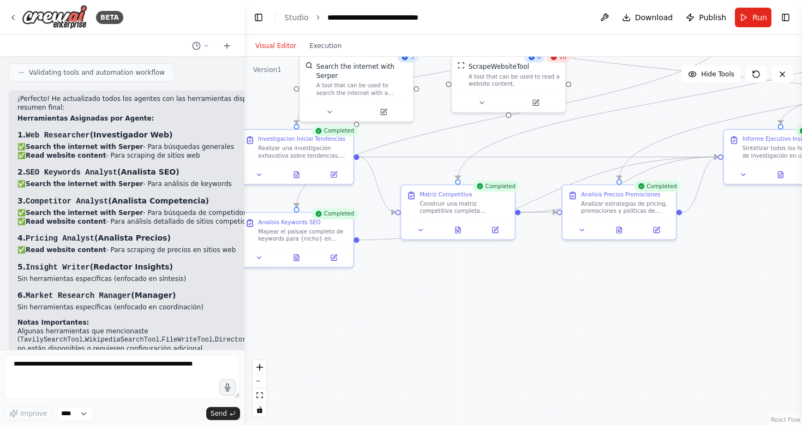
drag, startPoint x: 472, startPoint y: 339, endPoint x: 765, endPoint y: 309, distance: 294.9
click at [765, 309] on div ".deletable-edge-delete-btn { width: 20px; height: 20px; border: 0px solid #ffff…" at bounding box center [522, 241] width 557 height 368
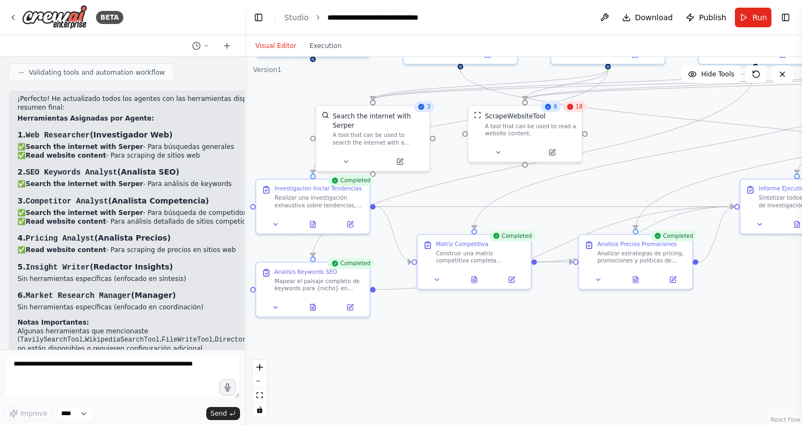
drag, startPoint x: 562, startPoint y: 345, endPoint x: 578, endPoint y: 395, distance: 52.1
click at [578, 395] on div ".deletable-edge-delete-btn { width: 20px; height: 20px; border: 0px solid #ffff…" at bounding box center [522, 241] width 557 height 368
click at [314, 309] on icon at bounding box center [313, 306] width 8 height 8
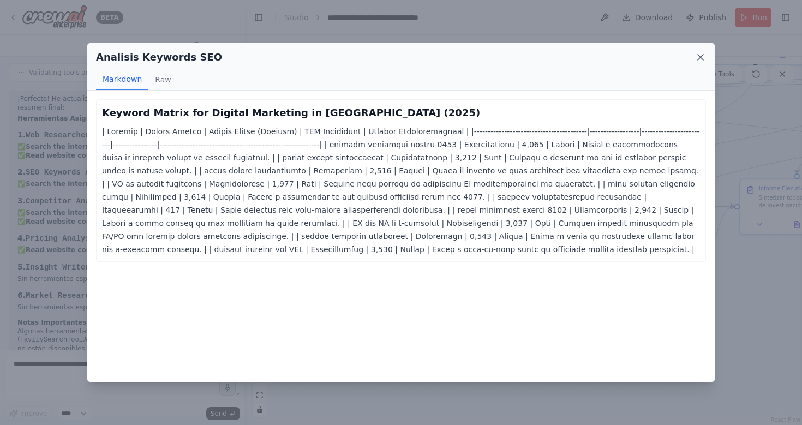
click at [703, 60] on icon at bounding box center [700, 57] width 11 height 11
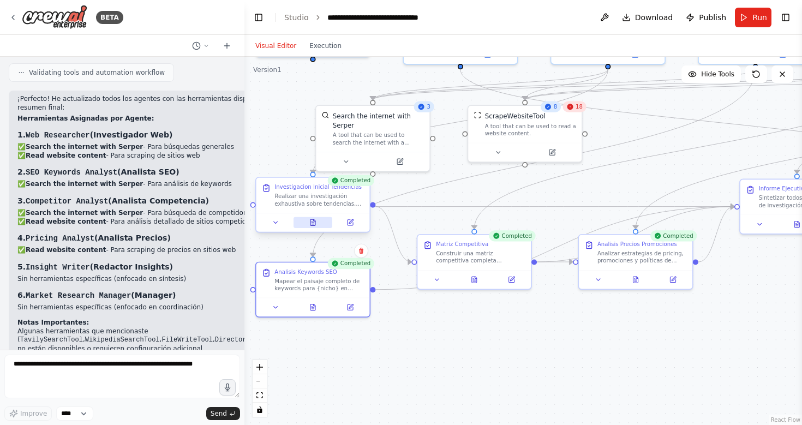
click at [311, 224] on icon at bounding box center [312, 222] width 5 height 6
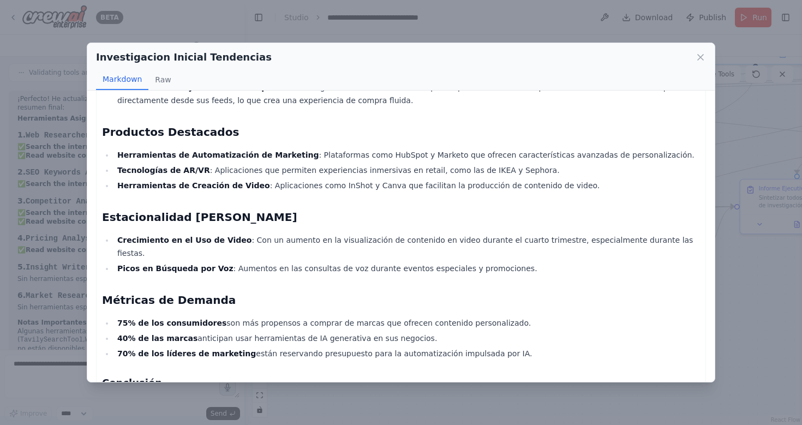
scroll to position [301, 0]
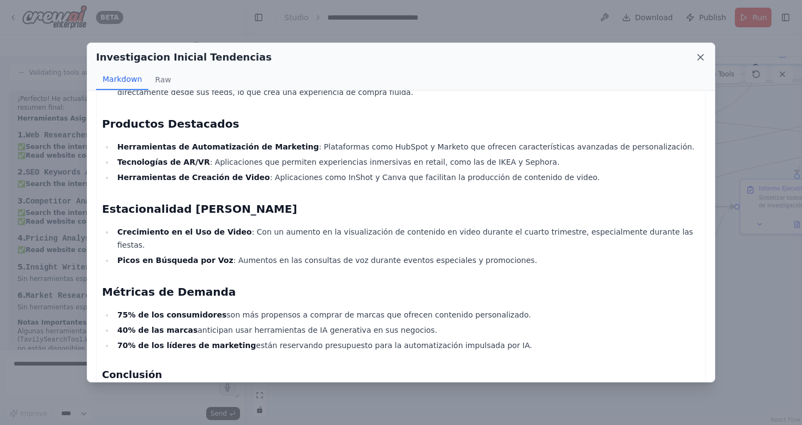
click at [703, 61] on icon at bounding box center [700, 57] width 11 height 11
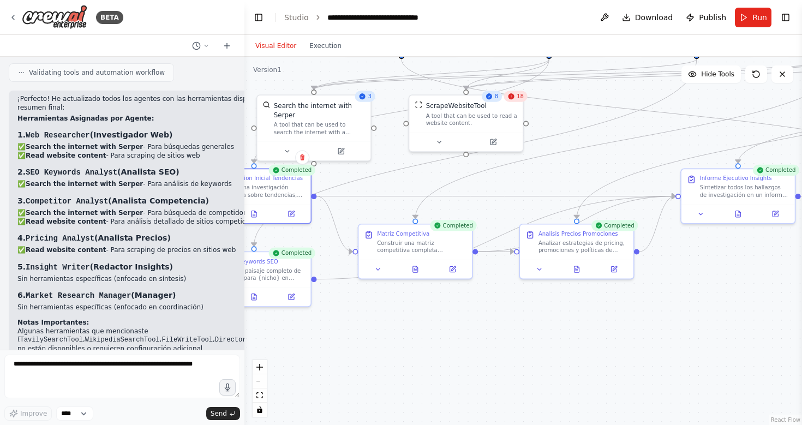
drag, startPoint x: 710, startPoint y: 324, endPoint x: 581, endPoint y: 304, distance: 130.3
click at [583, 305] on div ".deletable-edge-delete-btn { width: 20px; height: 20px; border: 0px solid #ffff…" at bounding box center [522, 241] width 557 height 368
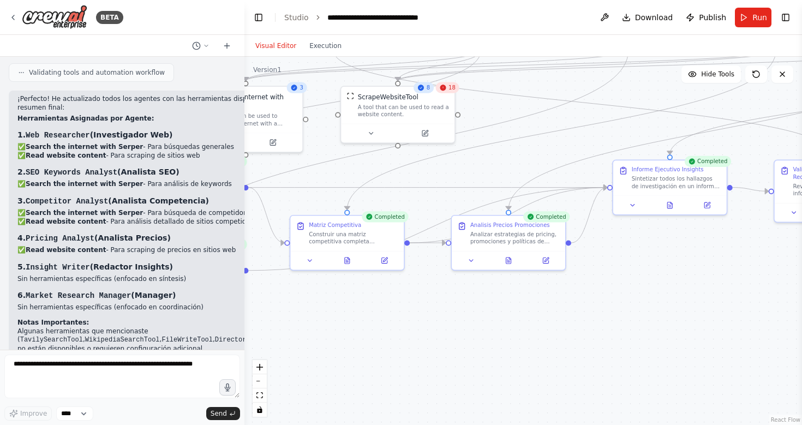
click at [581, 304] on div ".deletable-edge-delete-btn { width: 20px; height: 20px; border: 0px solid #ffff…" at bounding box center [522, 241] width 557 height 368
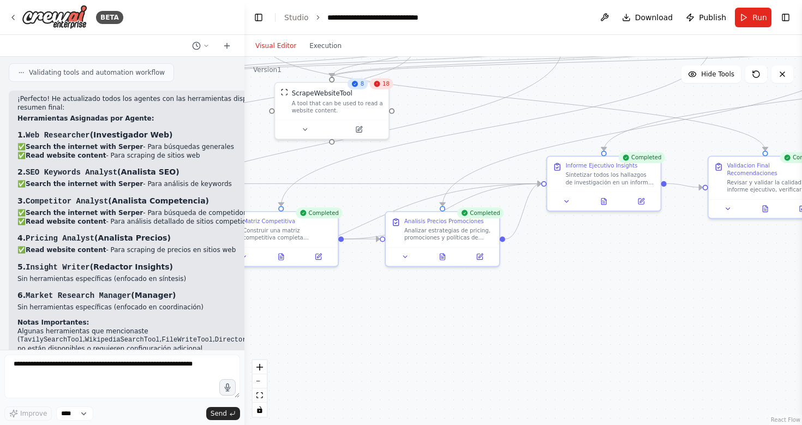
drag, startPoint x: 645, startPoint y: 273, endPoint x: 579, endPoint y: 269, distance: 66.1
click at [579, 269] on div ".deletable-edge-delete-btn { width: 20px; height: 20px; border: 0px solid #ffff…" at bounding box center [522, 241] width 557 height 368
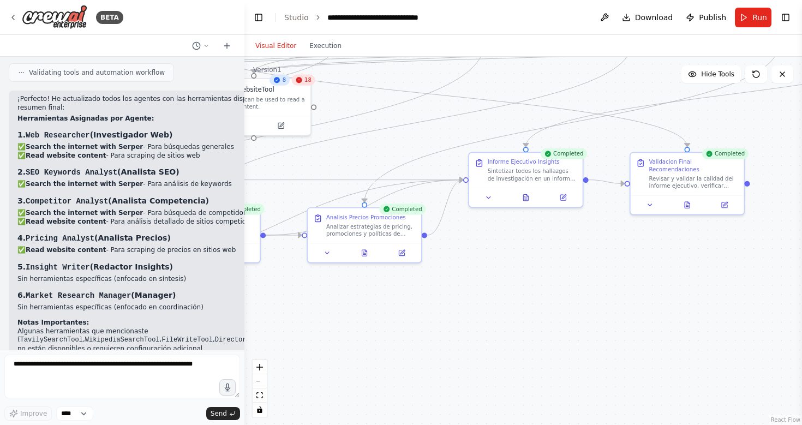
drag, startPoint x: 579, startPoint y: 269, endPoint x: 477, endPoint y: 262, distance: 101.6
click at [477, 262] on div ".deletable-edge-delete-btn { width: 20px; height: 20px; border: 0px solid #ffff…" at bounding box center [522, 241] width 557 height 368
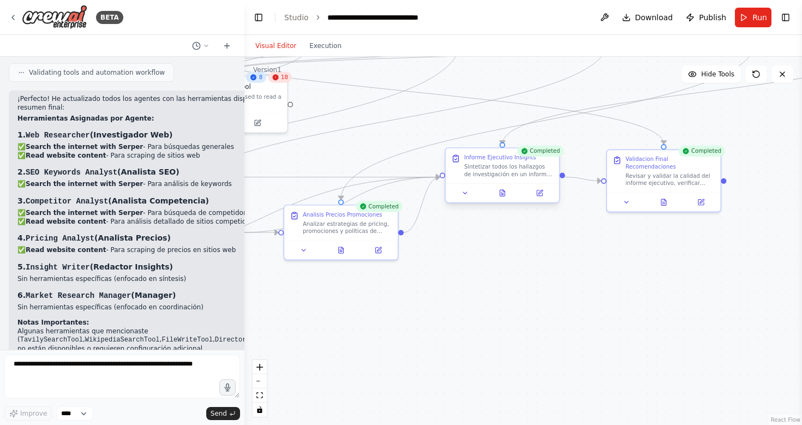
click at [501, 199] on div at bounding box center [502, 192] width 113 height 19
click at [504, 194] on icon at bounding box center [502, 193] width 5 height 6
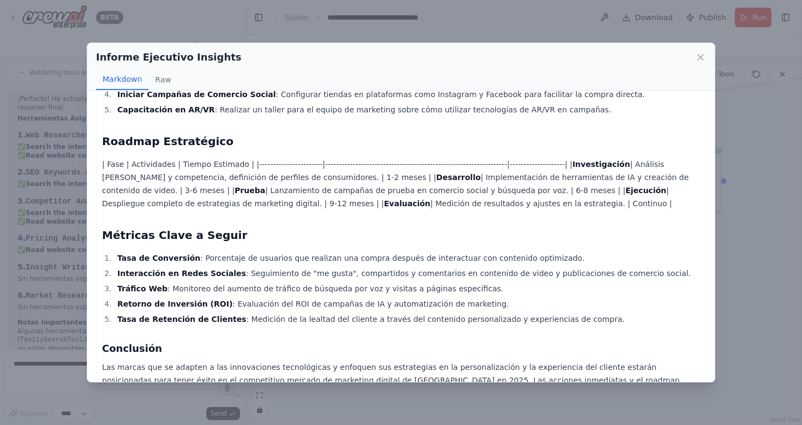
scroll to position [0, 0]
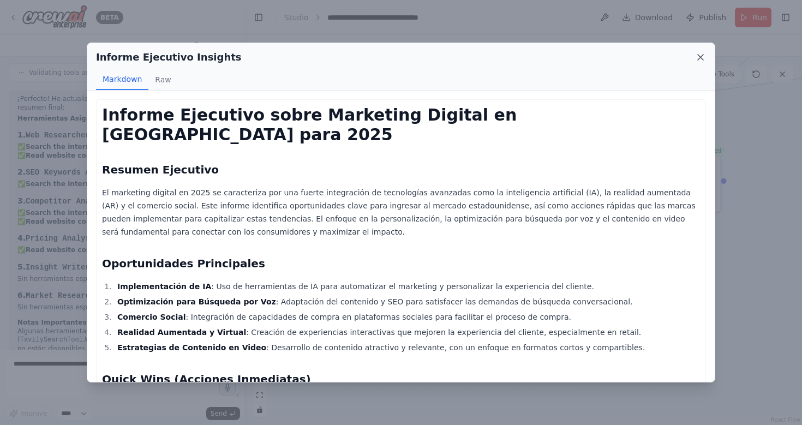
click at [699, 60] on icon at bounding box center [700, 57] width 11 height 11
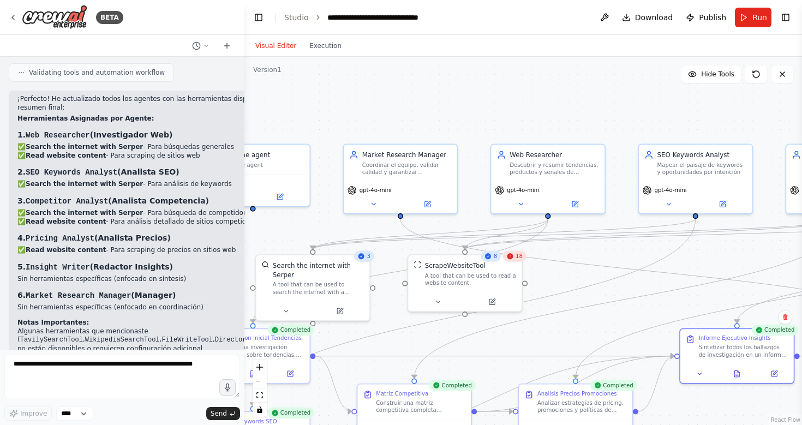
drag, startPoint x: 406, startPoint y: 109, endPoint x: 625, endPoint y: 287, distance: 283.0
click at [625, 287] on div ".deletable-edge-delete-btn { width: 20px; height: 20px; border: 0px solid #ffff…" at bounding box center [522, 241] width 557 height 368
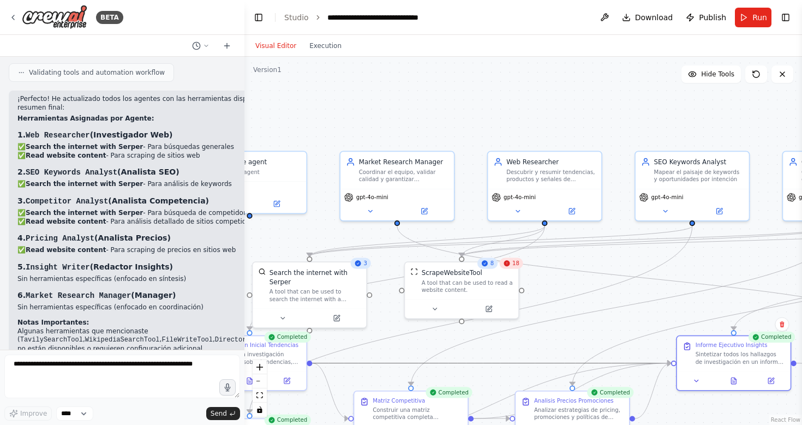
drag, startPoint x: 368, startPoint y: 360, endPoint x: 473, endPoint y: 351, distance: 105.1
click at [473, 351] on div ".deletable-edge-delete-btn { width: 20px; height: 20px; border: 0px solid #ffff…" at bounding box center [522, 241] width 557 height 368
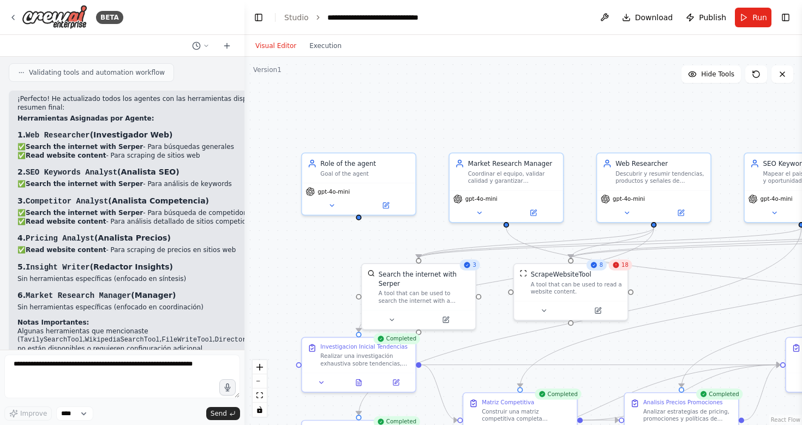
drag, startPoint x: 419, startPoint y: 340, endPoint x: 585, endPoint y: 341, distance: 166.3
click at [585, 341] on div ".deletable-edge-delete-btn { width: 20px; height: 20px; border: 0px solid #ffff…" at bounding box center [522, 241] width 557 height 368
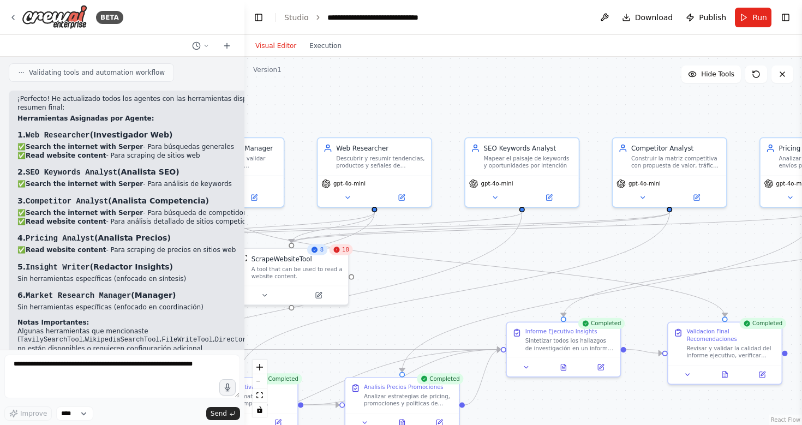
drag, startPoint x: 598, startPoint y: 101, endPoint x: 184, endPoint y: 85, distance: 413.7
click at [184, 85] on div "BETA Hello! I'm the CrewAI assistant. What kind of automation do you want to bu…" at bounding box center [401, 212] width 802 height 425
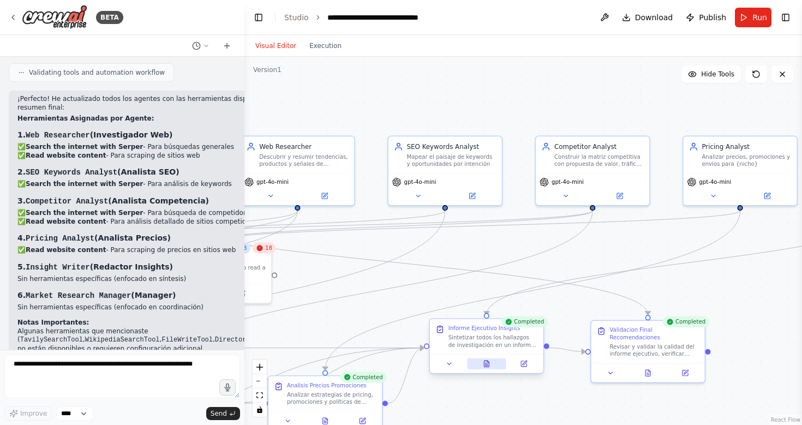
click at [484, 367] on button at bounding box center [486, 363] width 39 height 11
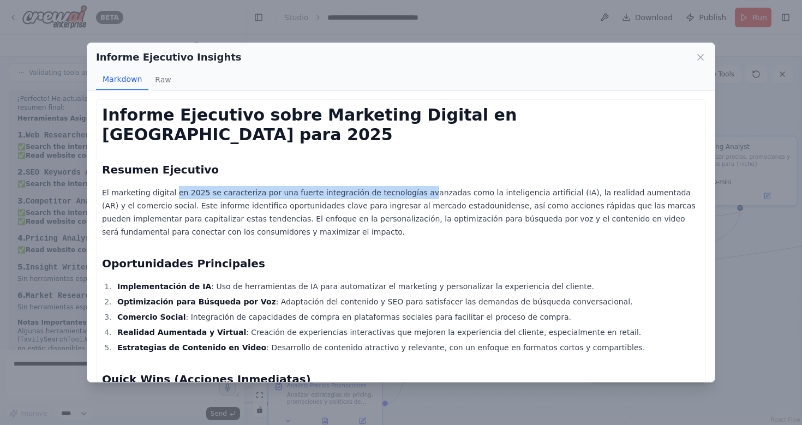
drag, startPoint x: 171, startPoint y: 173, endPoint x: 407, endPoint y: 174, distance: 236.7
click at [407, 186] on p "El marketing digital en 2025 se caracteriza por una fuerte integración de tecno…" at bounding box center [401, 212] width 598 height 52
click at [307, 186] on p "El marketing digital en 2025 se caracteriza por una fuerte integración de tecno…" at bounding box center [401, 212] width 598 height 52
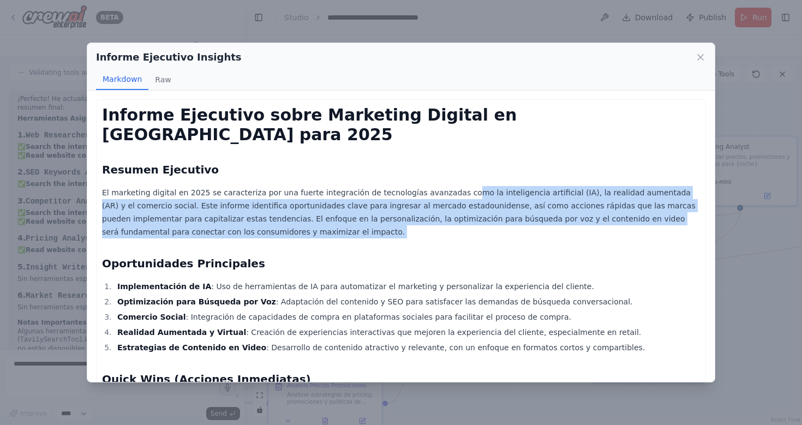
drag, startPoint x: 449, startPoint y: 172, endPoint x: 526, endPoint y: 220, distance: 90.4
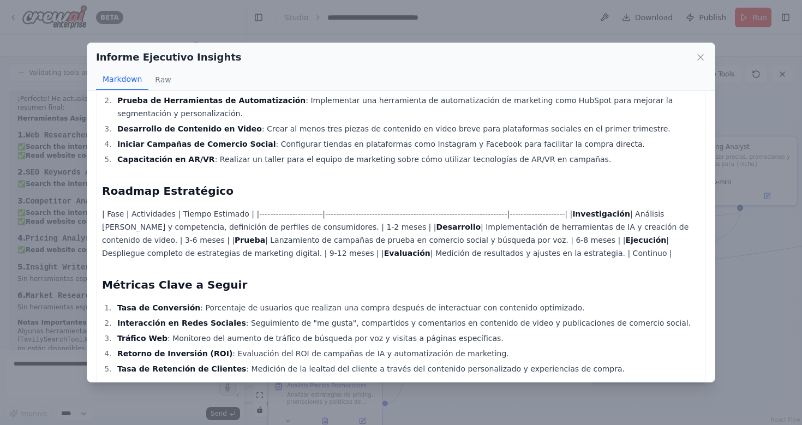
scroll to position [380, 0]
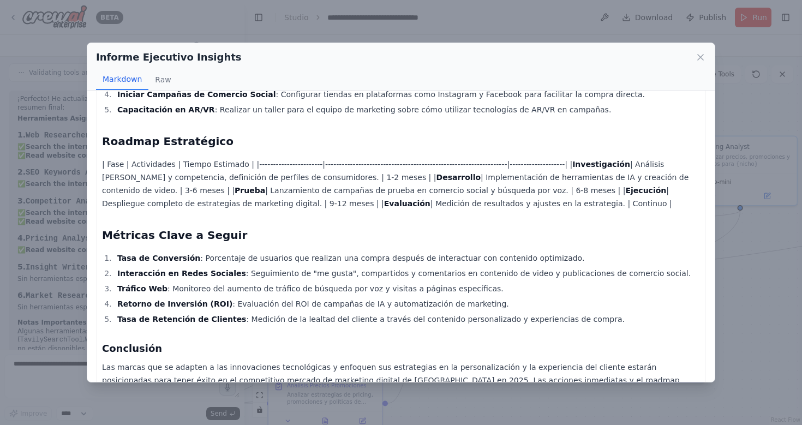
click at [245, 360] on p "Las marcas que se adapten a las innovaciones tecnológicas y enfoquen sus estrat…" at bounding box center [401, 379] width 598 height 39
click at [702, 59] on icon at bounding box center [700, 57] width 5 height 5
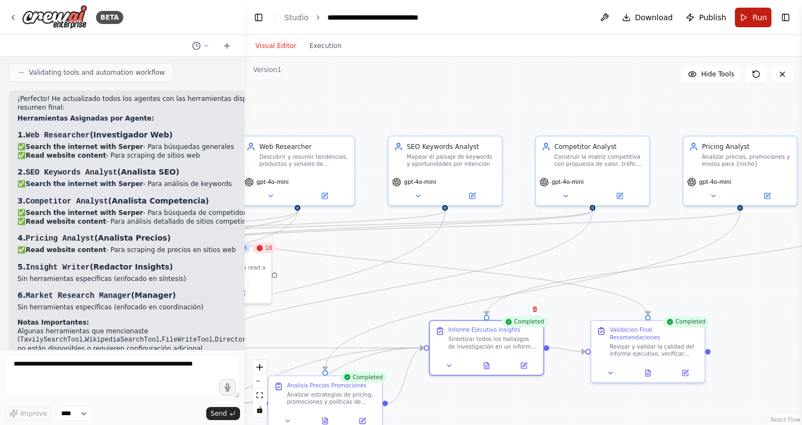
click at [746, 15] on button "Run" at bounding box center [753, 18] width 37 height 20
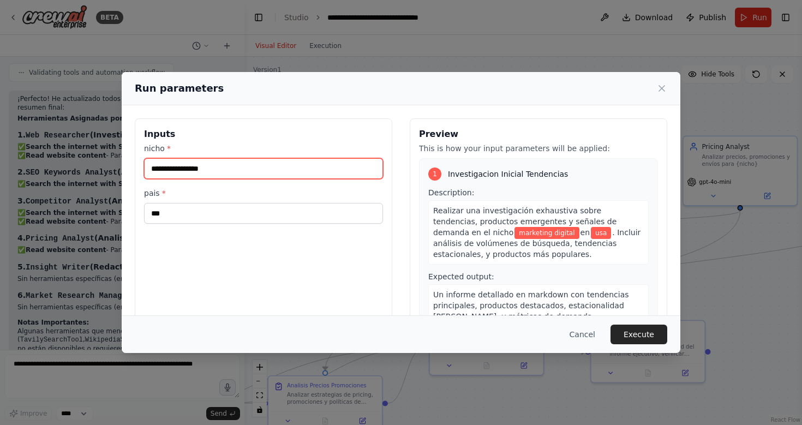
click at [204, 166] on input "**********" at bounding box center [263, 168] width 239 height 21
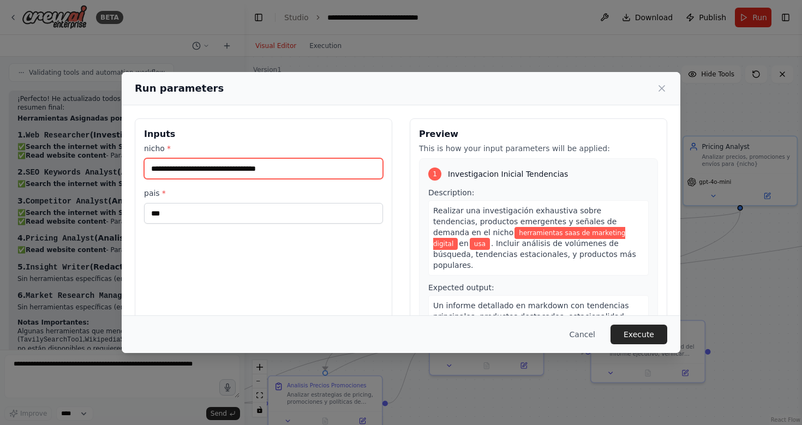
type input "**********"
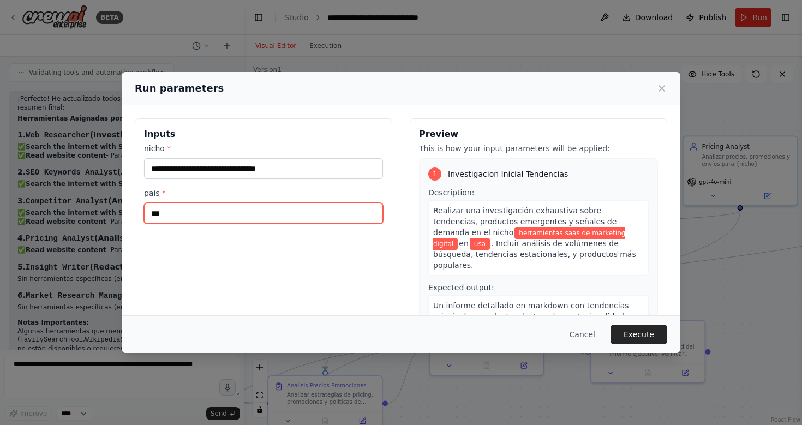
click at [197, 217] on input "***" at bounding box center [263, 213] width 239 height 21
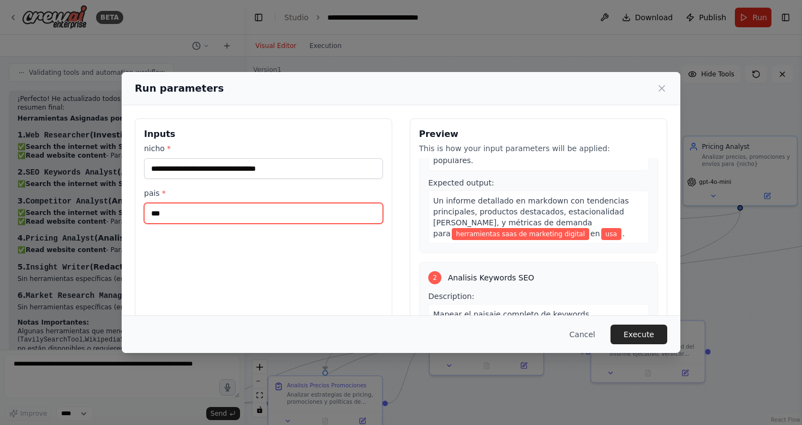
scroll to position [137, 0]
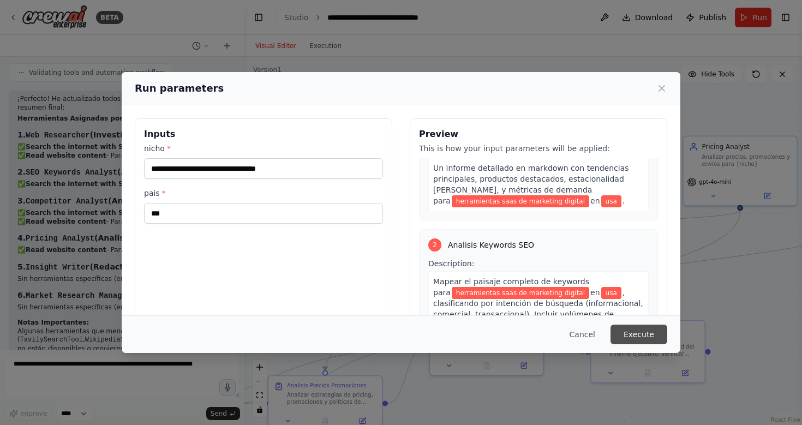
click at [634, 338] on button "Execute" at bounding box center [638, 334] width 57 height 20
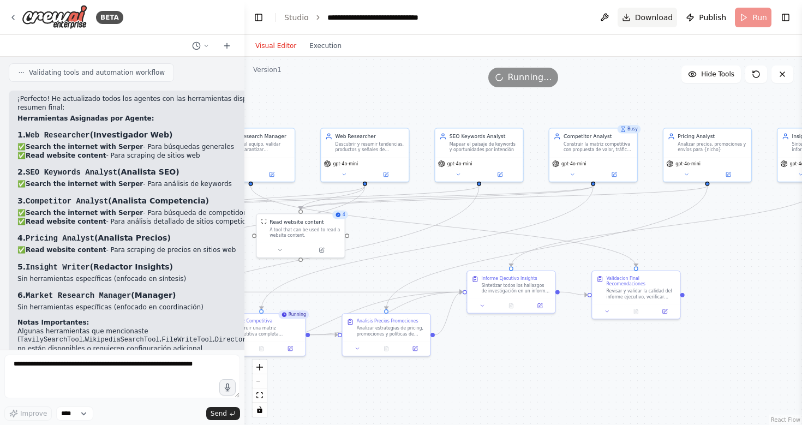
click at [659, 21] on span "Download" at bounding box center [654, 17] width 38 height 11
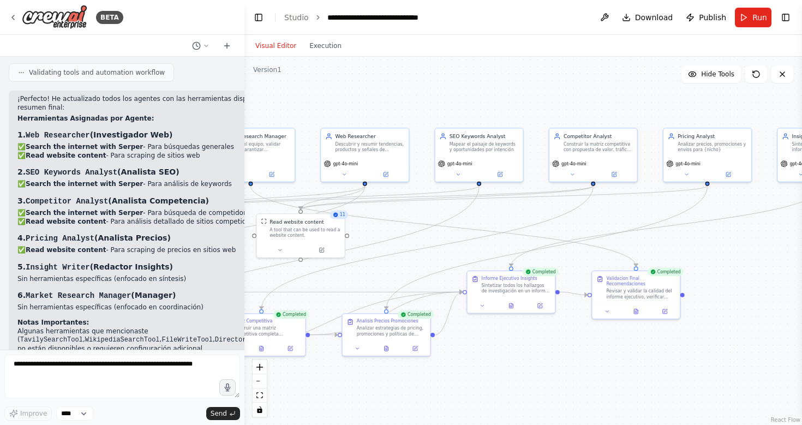
click at [550, 48] on div "Visual Editor Execution" at bounding box center [522, 46] width 557 height 22
click at [514, 306] on button at bounding box center [511, 304] width 30 height 9
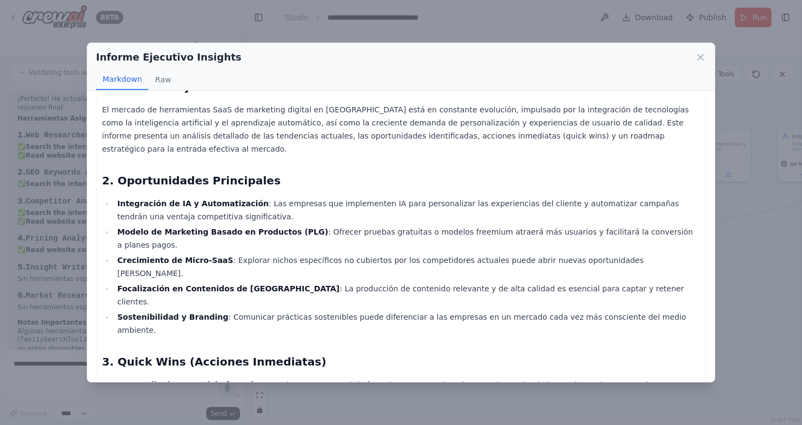
scroll to position [85, 0]
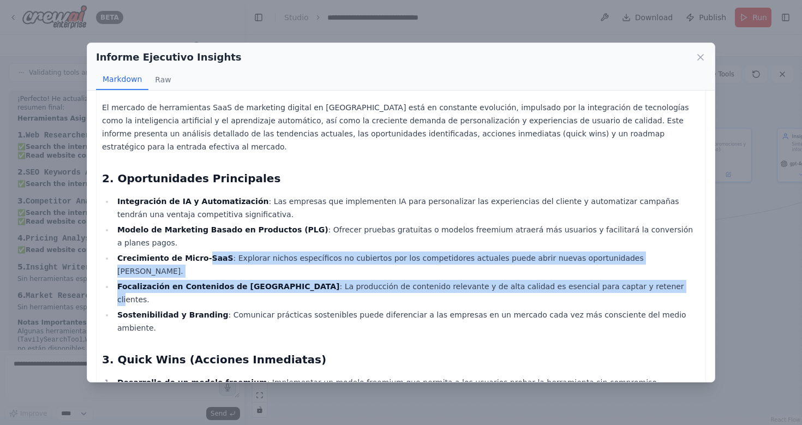
drag, startPoint x: 199, startPoint y: 230, endPoint x: 584, endPoint y: 249, distance: 385.5
click at [584, 249] on ul "Integración de IA y Automatización : Las empresas que implementen IA para perso…" at bounding box center [401, 265] width 598 height 140
click at [584, 280] on li "Focalización en Contenidos de Calidad : La producción de contenido relevante y …" at bounding box center [407, 293] width 586 height 26
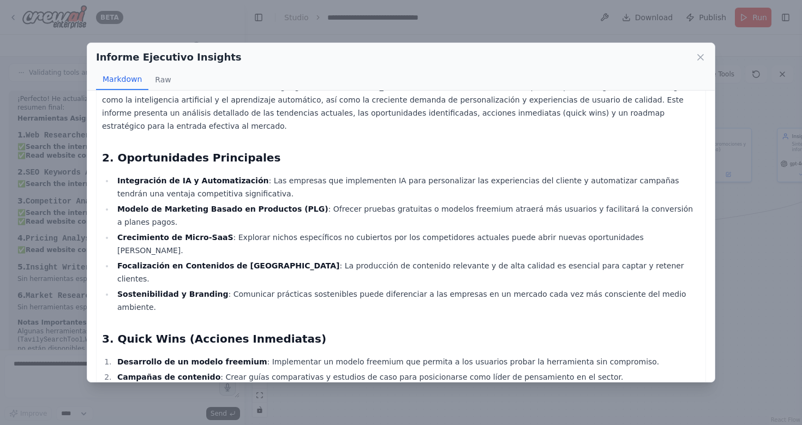
scroll to position [112, 0]
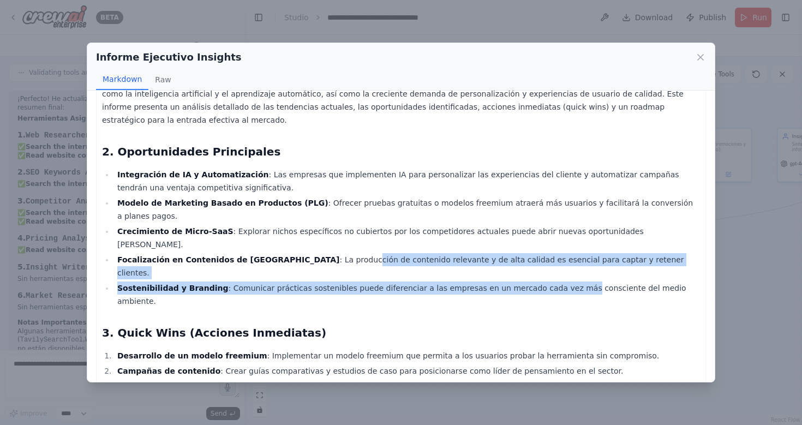
drag, startPoint x: 298, startPoint y: 219, endPoint x: 552, endPoint y: 234, distance: 254.6
click at [552, 234] on ul "Integración de IA y Automatización : Las empresas que implementen IA para perso…" at bounding box center [401, 238] width 598 height 140
click at [552, 281] on li "Sostenibilidad y Branding : Comunicar prácticas sostenibles puede diferenciar a…" at bounding box center [407, 294] width 586 height 26
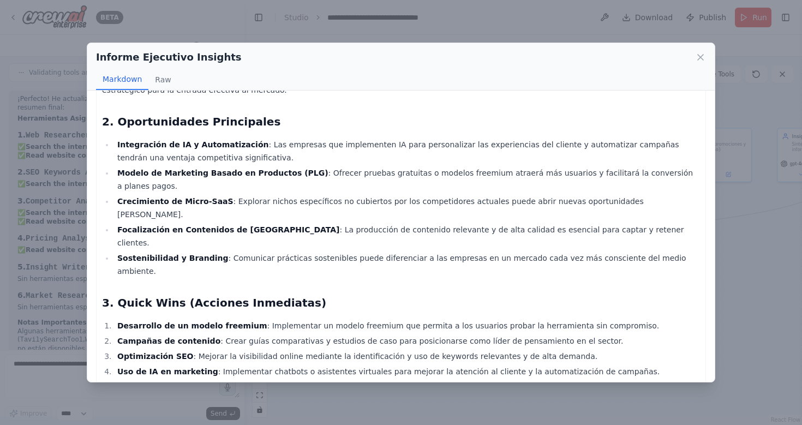
scroll to position [149, 0]
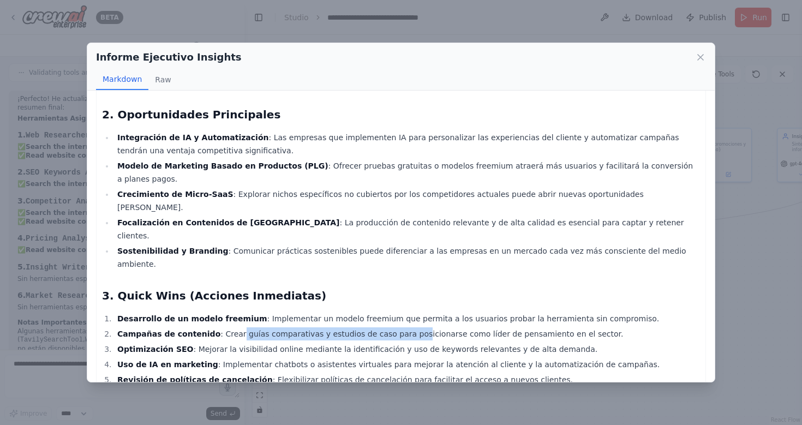
drag, startPoint x: 230, startPoint y: 268, endPoint x: 399, endPoint y: 268, distance: 169.1
click at [399, 327] on li "Campañas de contenido : Crear guías comparativas y estudios de caso para posici…" at bounding box center [407, 333] width 586 height 13
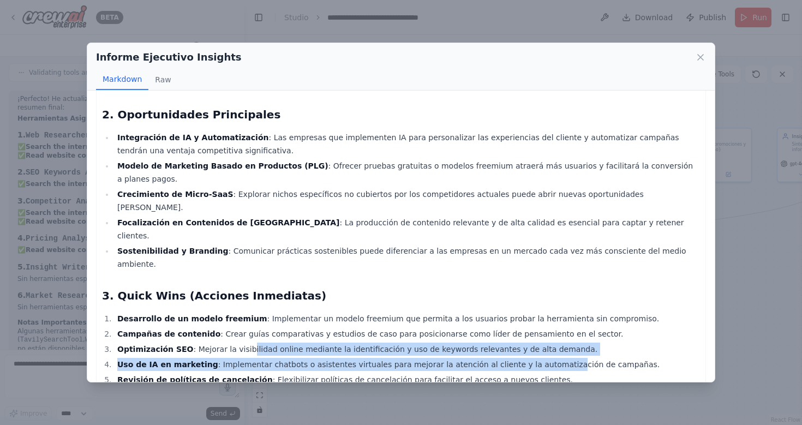
drag, startPoint x: 241, startPoint y: 281, endPoint x: 534, endPoint y: 293, distance: 294.2
click at [534, 312] on ol "Desarrollo de un modelo freemium : Implementar un modelo freemium que permita a…" at bounding box center [401, 349] width 598 height 74
click at [540, 342] on li "Optimización SEO : Mejorar la visibilidad online mediante la identificación y u…" at bounding box center [407, 348] width 586 height 13
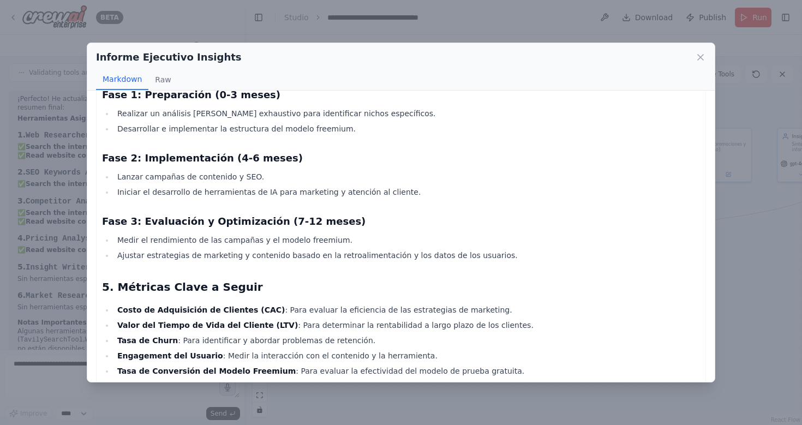
scroll to position [504, 0]
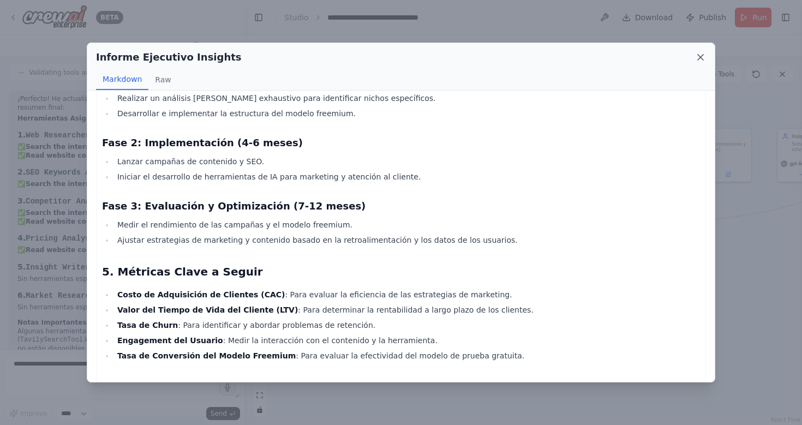
click at [700, 58] on icon at bounding box center [700, 57] width 11 height 11
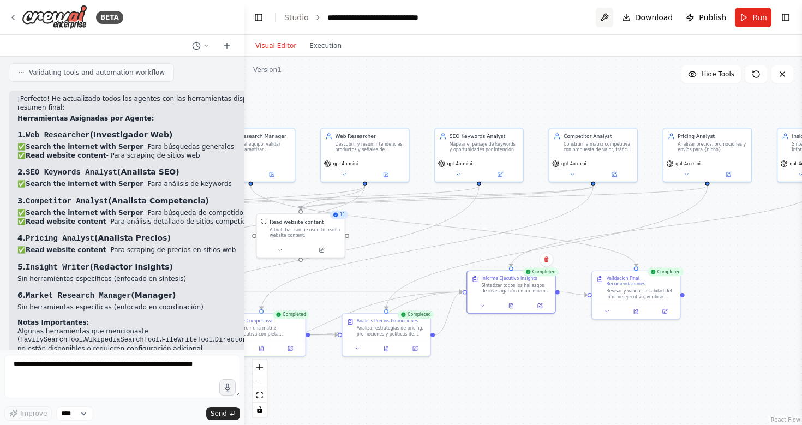
click at [606, 21] on button at bounding box center [604, 18] width 17 height 20
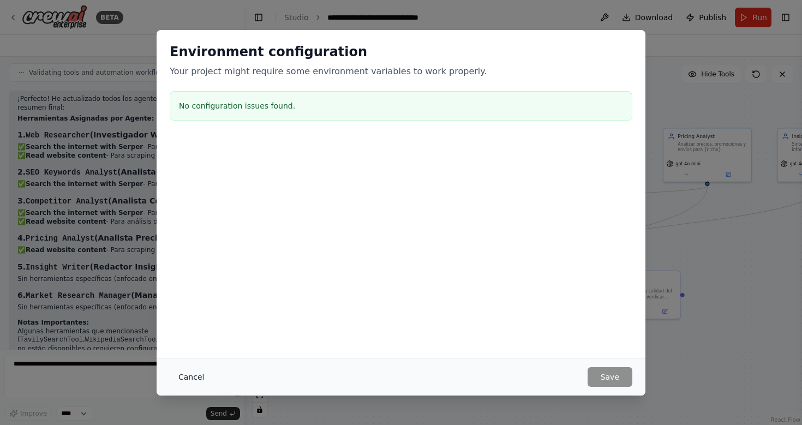
click at [181, 372] on button "Cancel" at bounding box center [191, 377] width 43 height 20
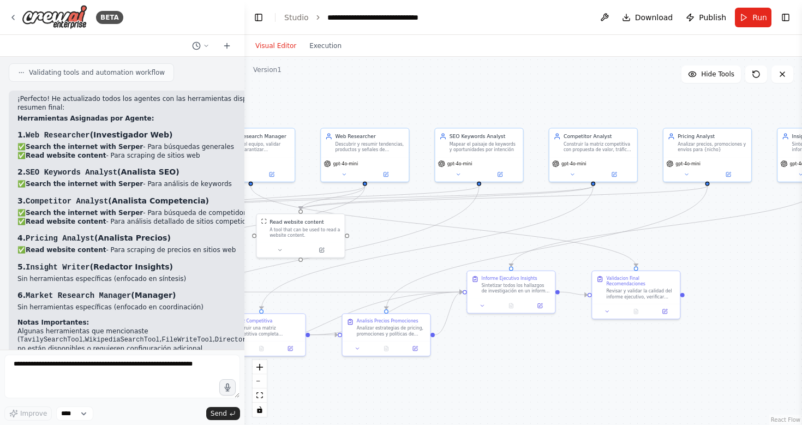
click at [487, 26] on header "**********" at bounding box center [522, 17] width 557 height 35
click at [528, 12] on header "**********" at bounding box center [522, 17] width 557 height 35
